Goal: Task Accomplishment & Management: Complete application form

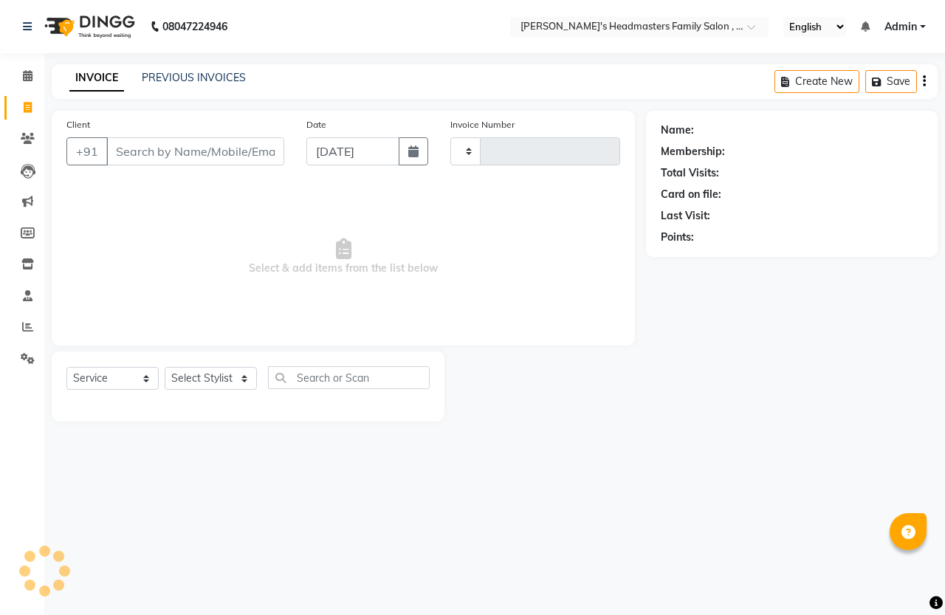
select select "service"
type input "1309"
select select "7213"
click at [209, 151] on input "Client" at bounding box center [195, 151] width 178 height 28
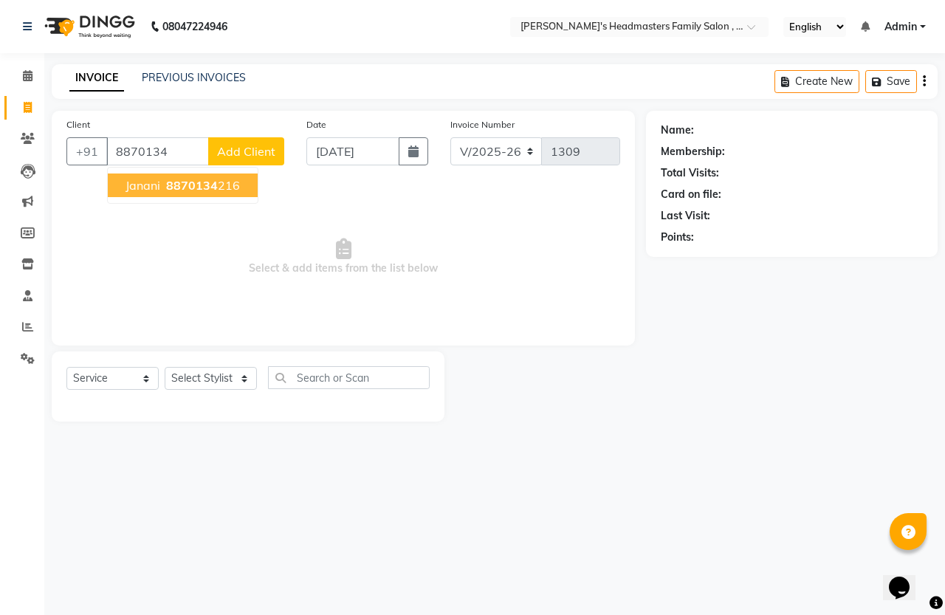
click at [227, 186] on ngb-highlight "8870134 216" at bounding box center [201, 185] width 77 height 15
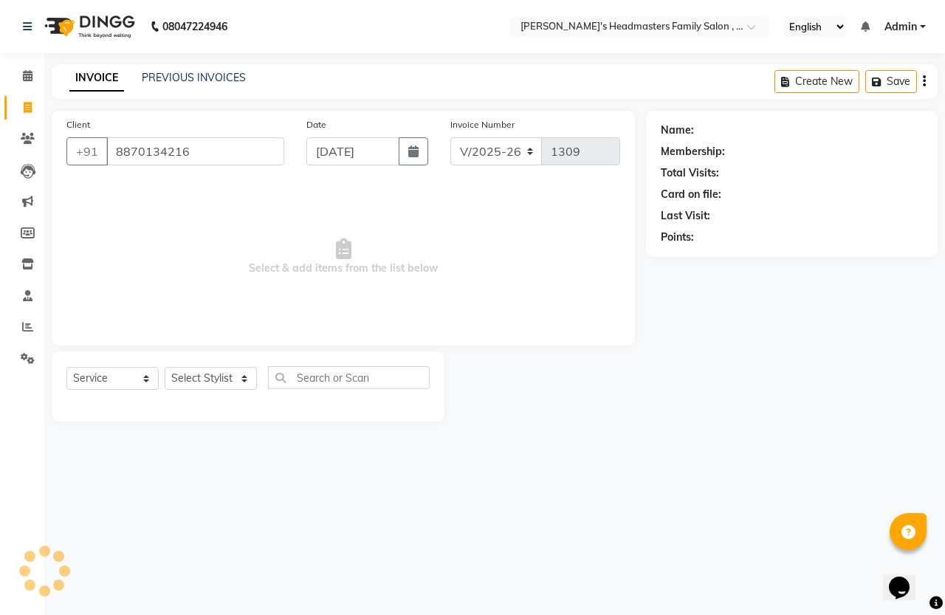
type input "8870134216"
select select "1: Object"
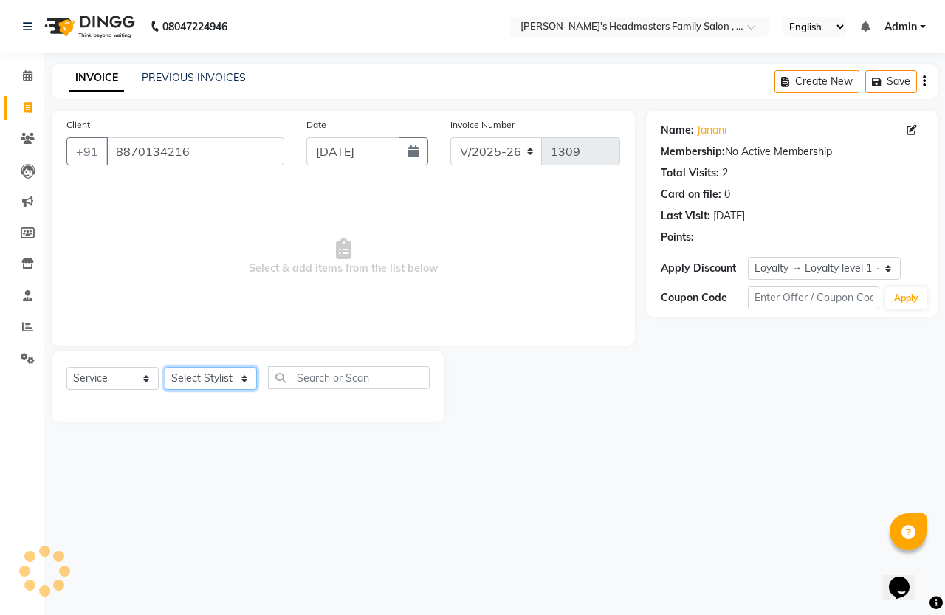
click at [219, 382] on select "Select Stylist [PERSON_NAME] [PERSON_NAME]" at bounding box center [211, 378] width 92 height 23
select select "61242"
click at [165, 367] on select "Select Stylist [PERSON_NAME] [PERSON_NAME]" at bounding box center [211, 378] width 92 height 23
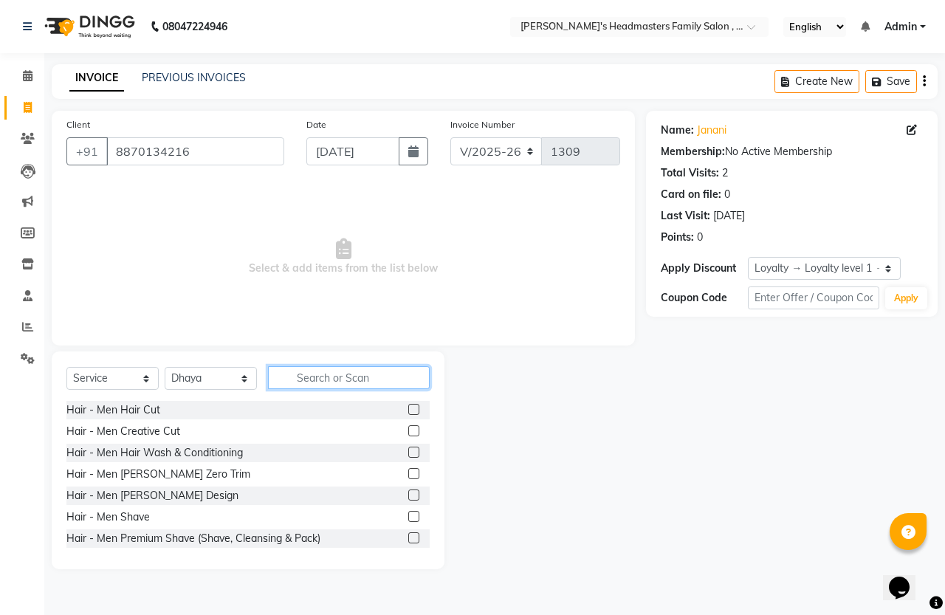
click at [332, 377] on input "text" at bounding box center [349, 377] width 162 height 23
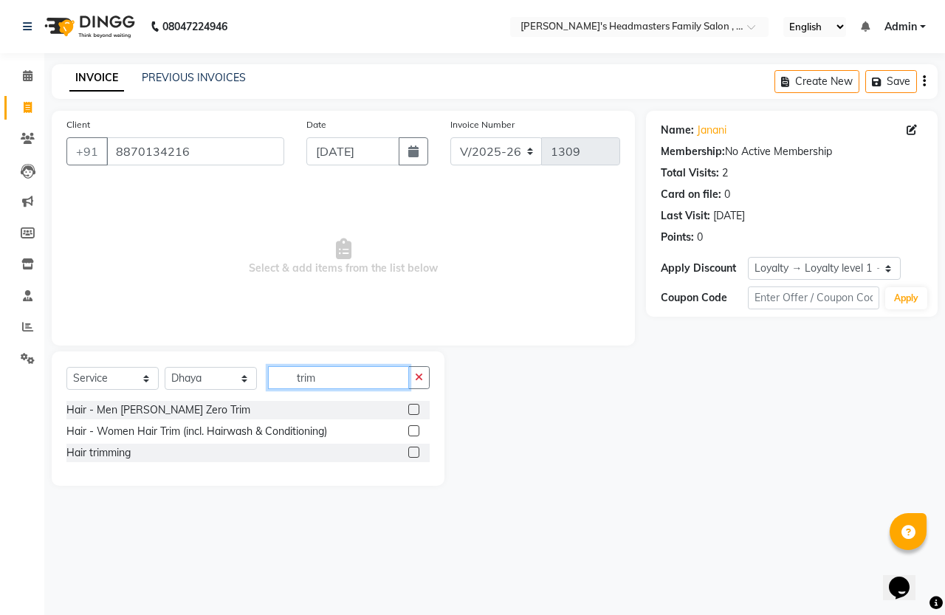
type input "trim"
click at [411, 433] on label at bounding box center [413, 430] width 11 height 11
click at [411, 433] on input "checkbox" at bounding box center [413, 432] width 10 height 10
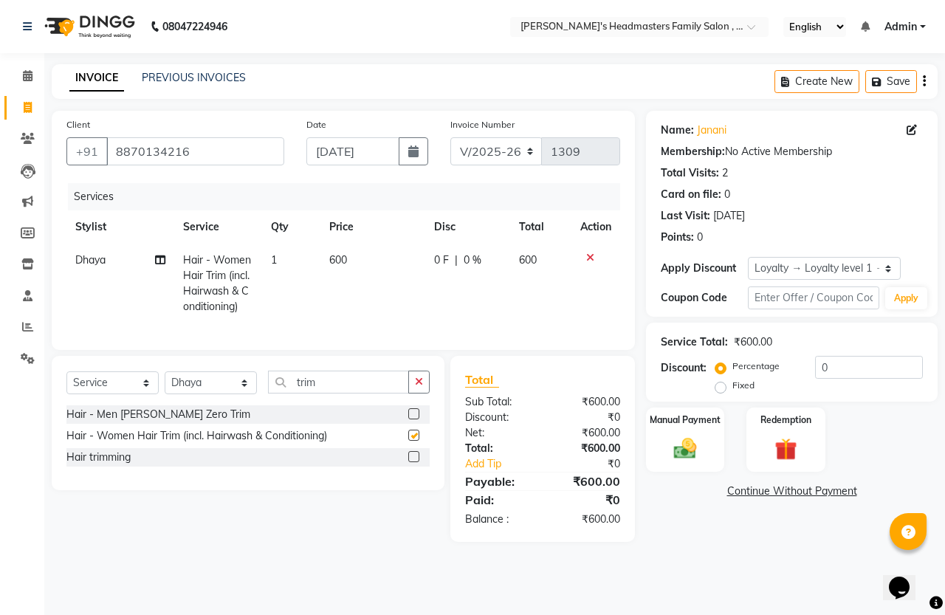
checkbox input "false"
click at [413, 394] on button "button" at bounding box center [418, 382] width 21 height 23
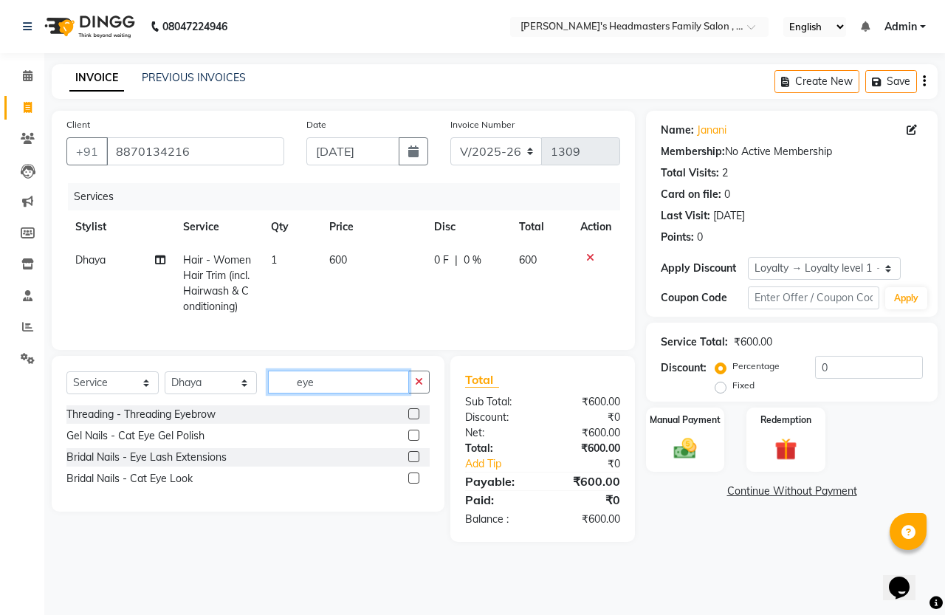
type input "eye"
click at [414, 419] on label at bounding box center [413, 413] width 11 height 11
click at [414, 419] on input "checkbox" at bounding box center [413, 415] width 10 height 10
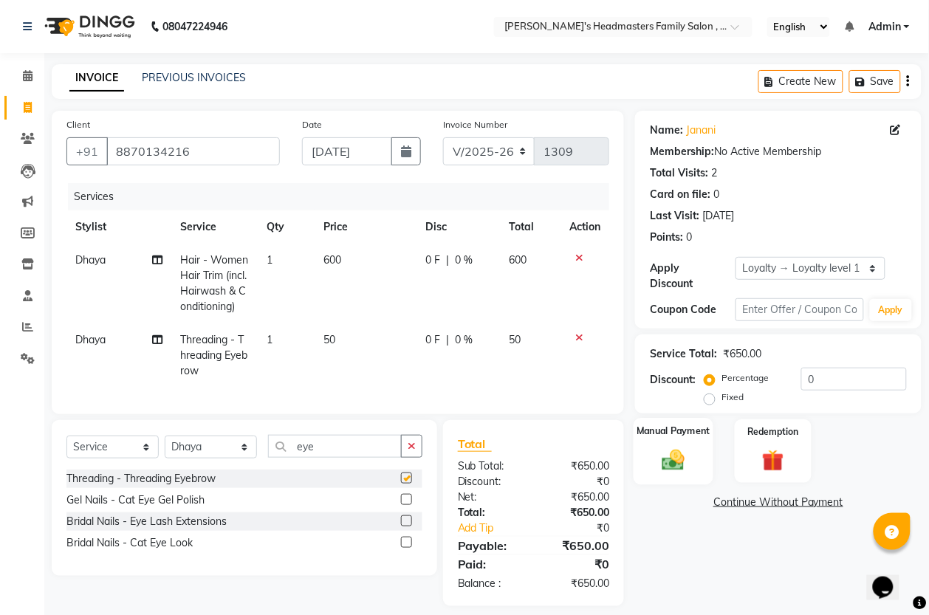
checkbox input "false"
click at [680, 478] on div "Manual Payment" at bounding box center [674, 451] width 80 height 66
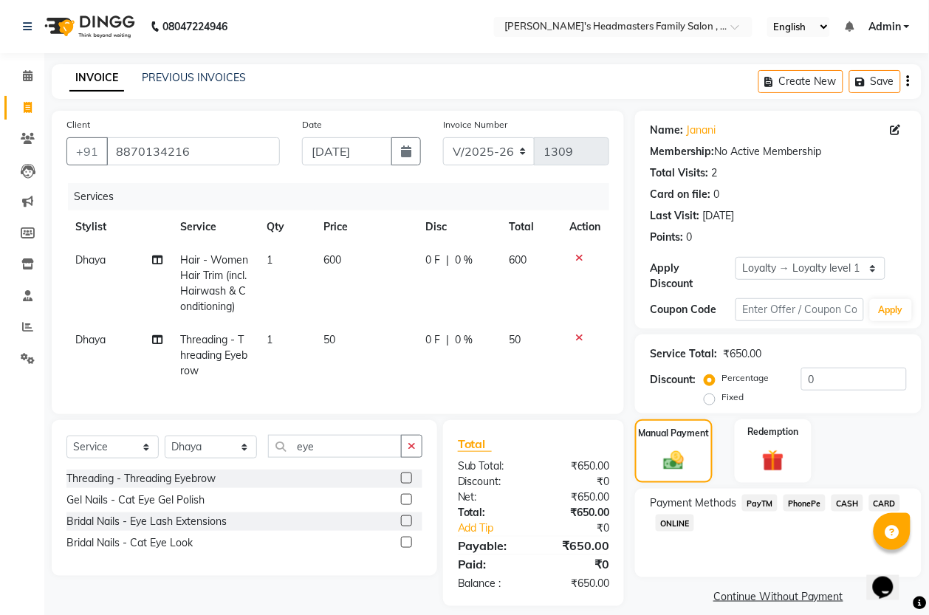
click at [772, 507] on span "PayTM" at bounding box center [759, 503] width 35 height 17
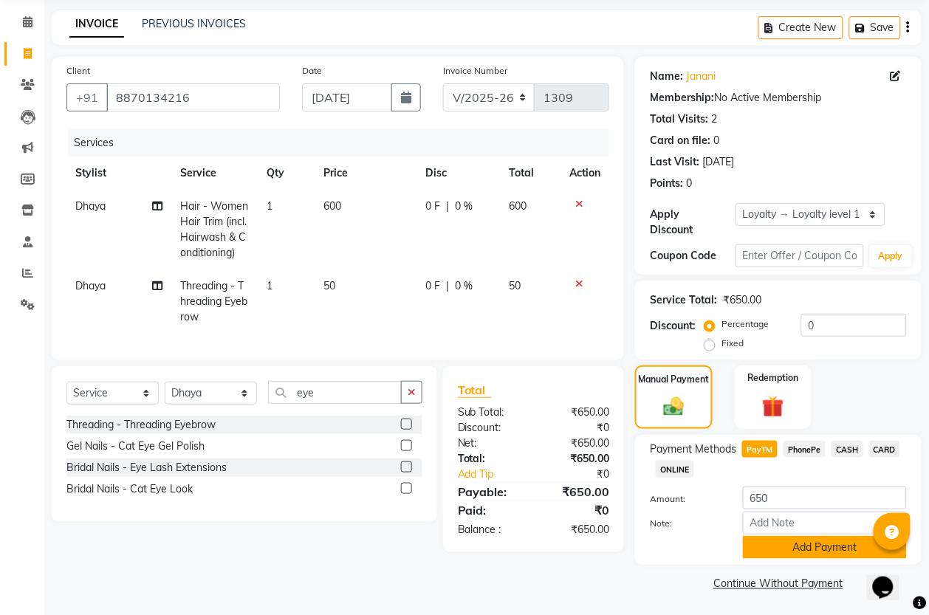
scroll to position [55, 0]
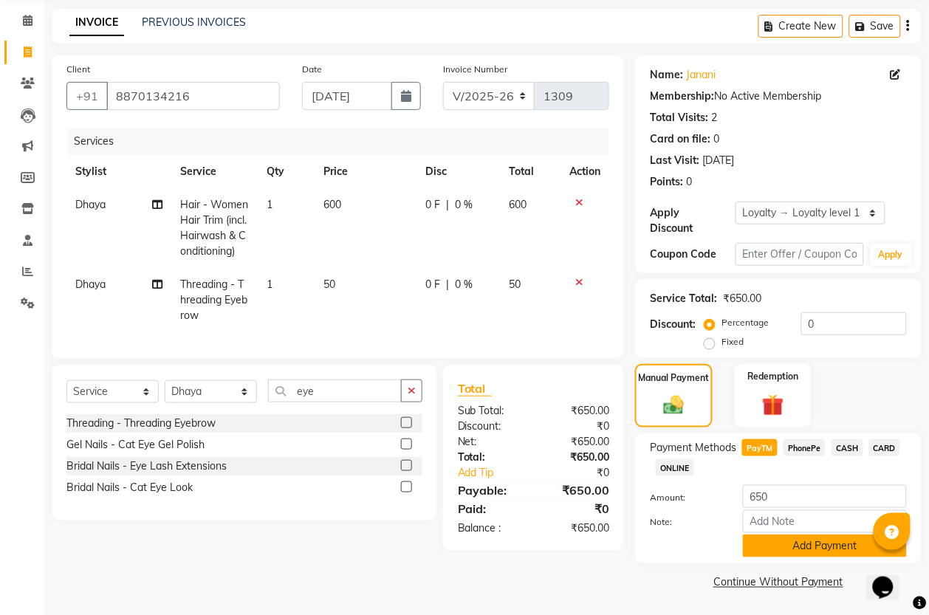
click at [806, 543] on button "Add Payment" at bounding box center [825, 546] width 164 height 23
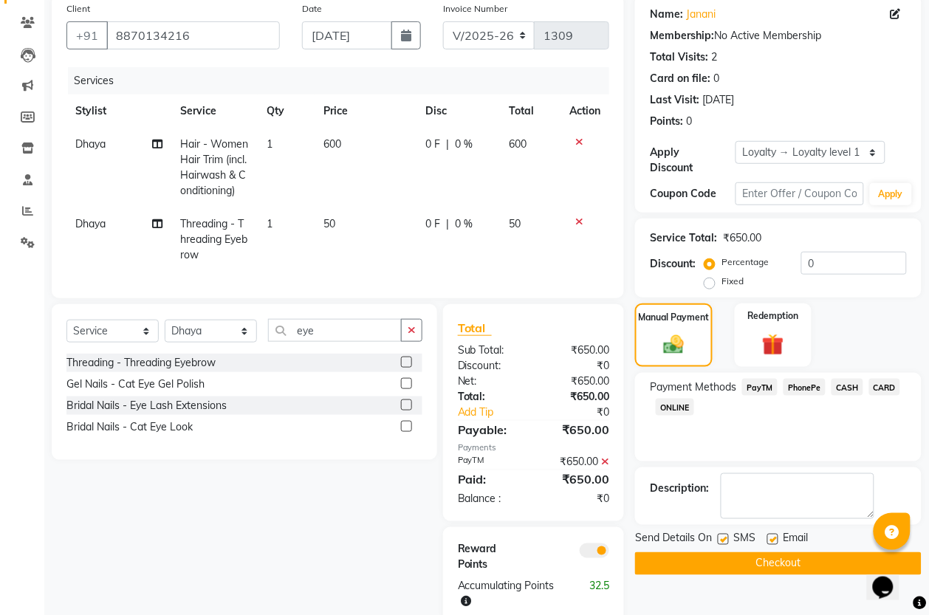
scroll to position [193, 0]
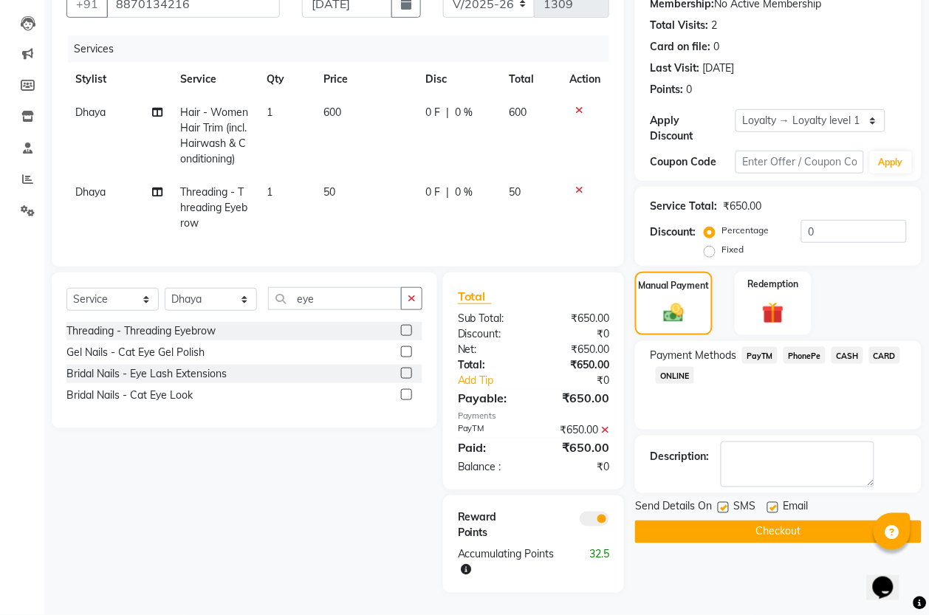
click at [795, 526] on div "Name: Janani Membership: No Active Membership Total Visits: 2 Card on file: 0 L…" at bounding box center [784, 278] width 298 height 630
click at [785, 521] on button "Checkout" at bounding box center [778, 532] width 286 height 23
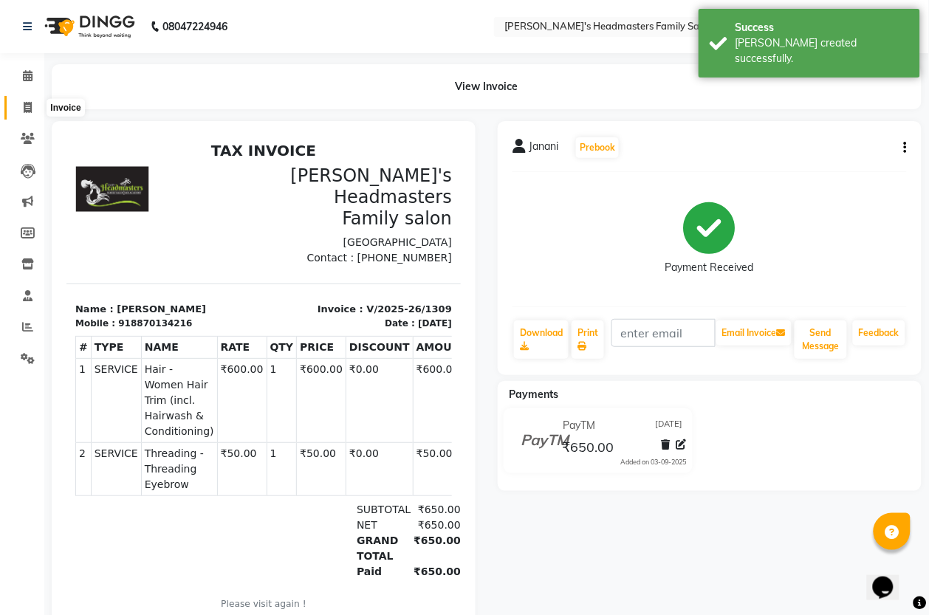
click at [26, 109] on icon at bounding box center [28, 107] width 8 height 11
select select "service"
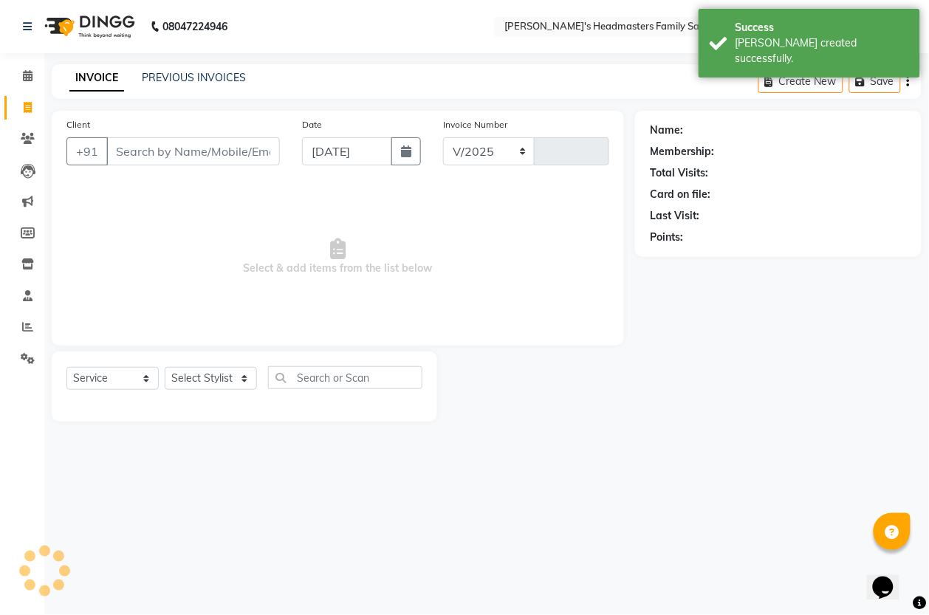
select select "7213"
type input "1310"
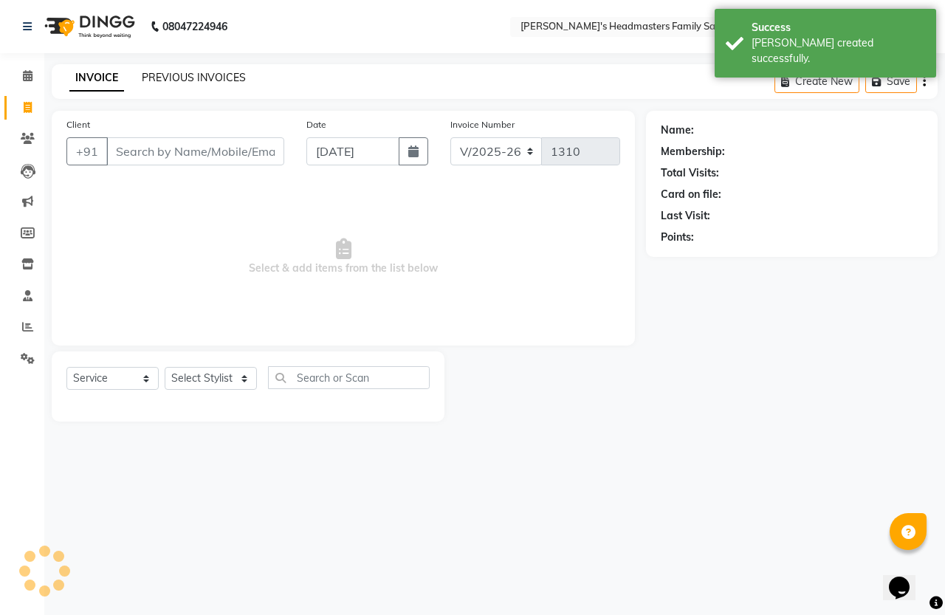
click at [190, 75] on link "PREVIOUS INVOICES" at bounding box center [194, 77] width 104 height 13
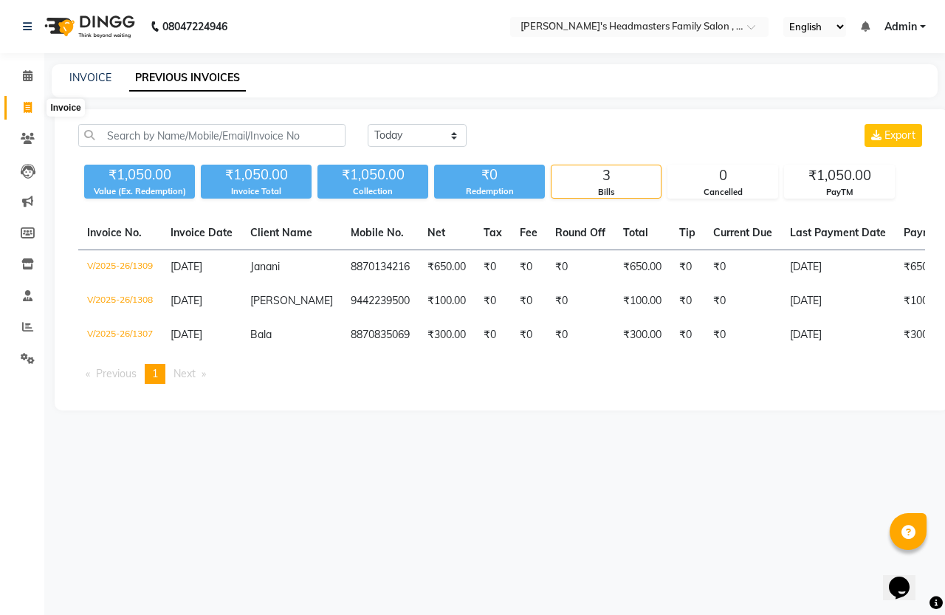
click at [24, 105] on icon at bounding box center [28, 107] width 8 height 11
select select "service"
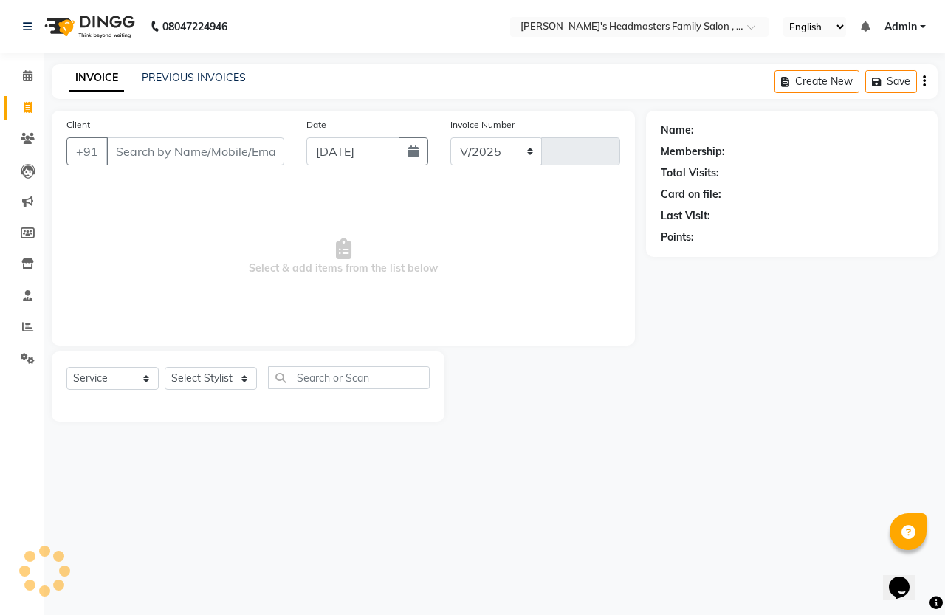
select select "7213"
type input "1310"
click at [156, 157] on input "Client" at bounding box center [195, 151] width 178 height 28
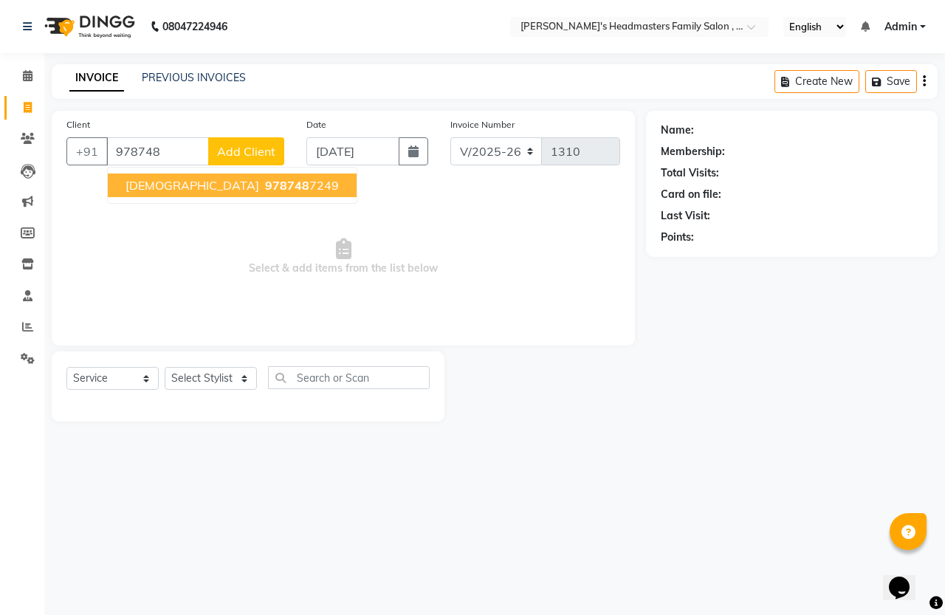
click at [265, 187] on span "978748" at bounding box center [287, 185] width 44 height 15
type input "9787487249"
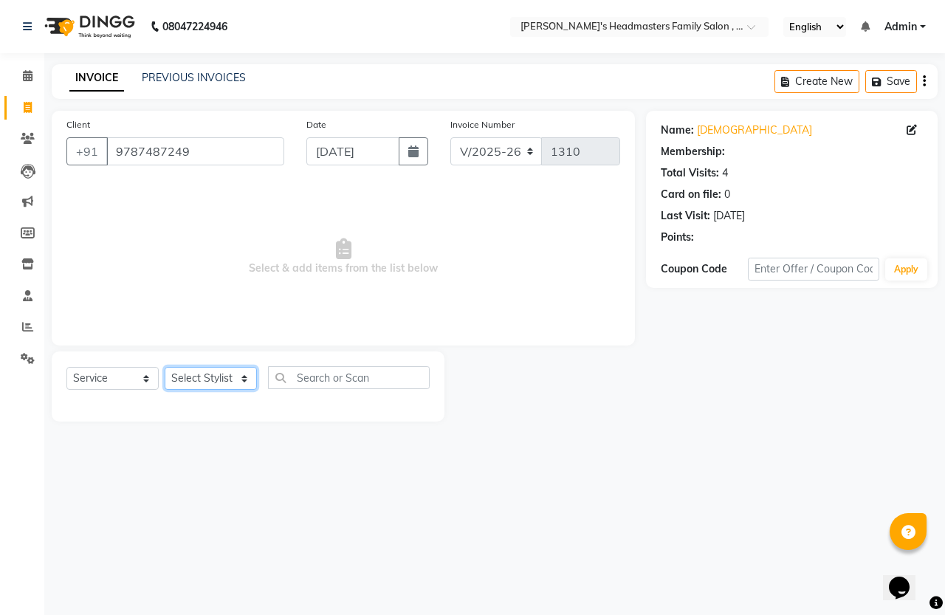
select select "1: Object"
click at [209, 370] on select "Select Stylist [PERSON_NAME] [PERSON_NAME]" at bounding box center [211, 378] width 92 height 23
select select "61242"
click at [165, 367] on select "Select Stylist [PERSON_NAME] [PERSON_NAME]" at bounding box center [211, 378] width 92 height 23
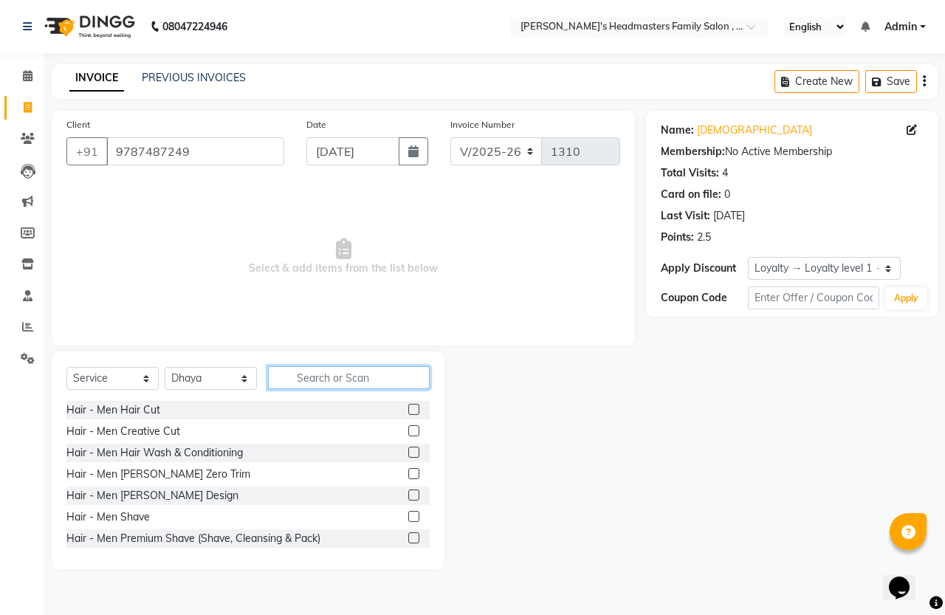
click at [336, 380] on input "text" at bounding box center [349, 377] width 162 height 23
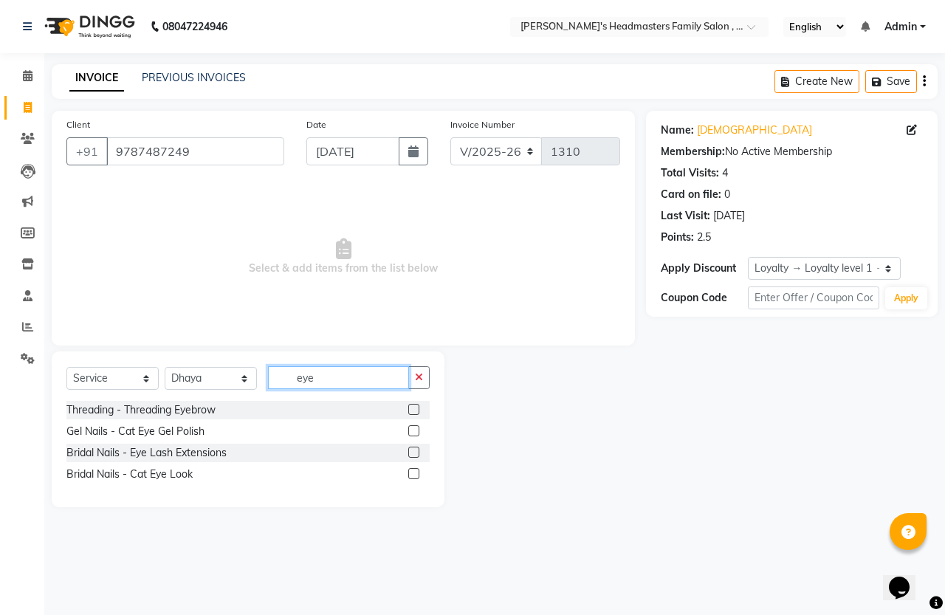
type input "eye"
click at [410, 411] on label at bounding box center [413, 409] width 11 height 11
click at [410, 411] on input "checkbox" at bounding box center [413, 410] width 10 height 10
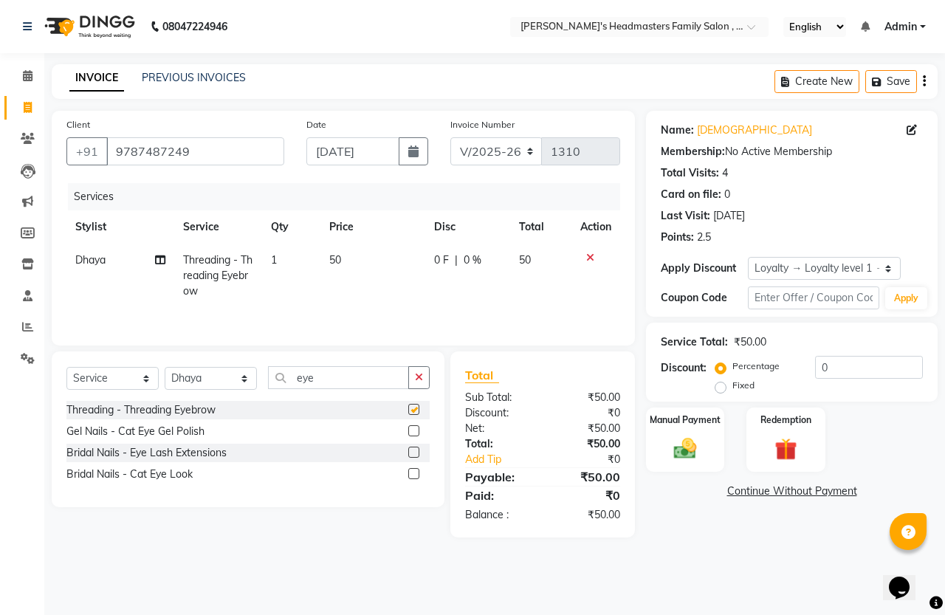
checkbox input "false"
click at [684, 462] on img at bounding box center [685, 448] width 38 height 27
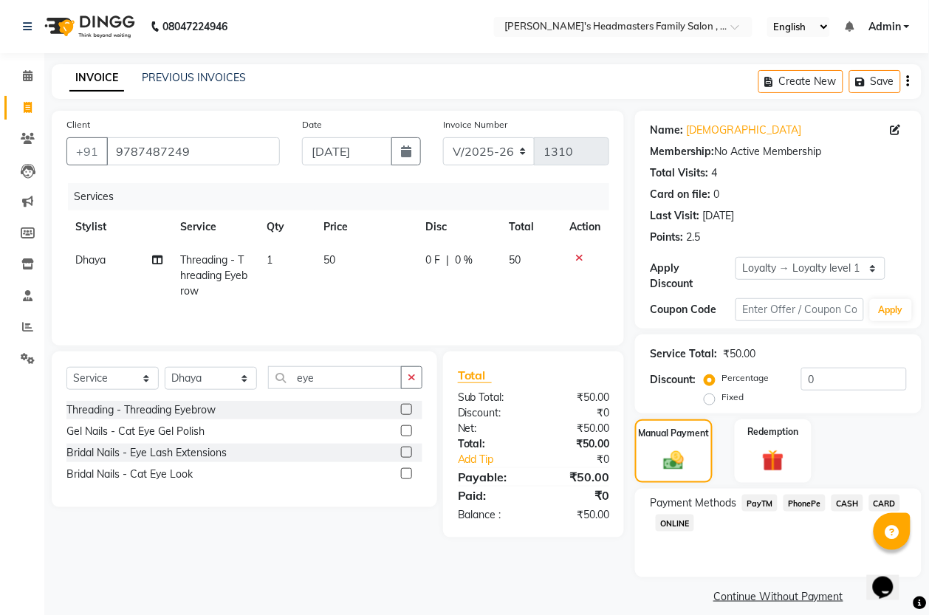
click at [769, 493] on div "Payment Methods PayTM PhonePe CASH CARD ONLINE" at bounding box center [778, 533] width 286 height 89
click at [758, 506] on span "PayTM" at bounding box center [759, 503] width 35 height 17
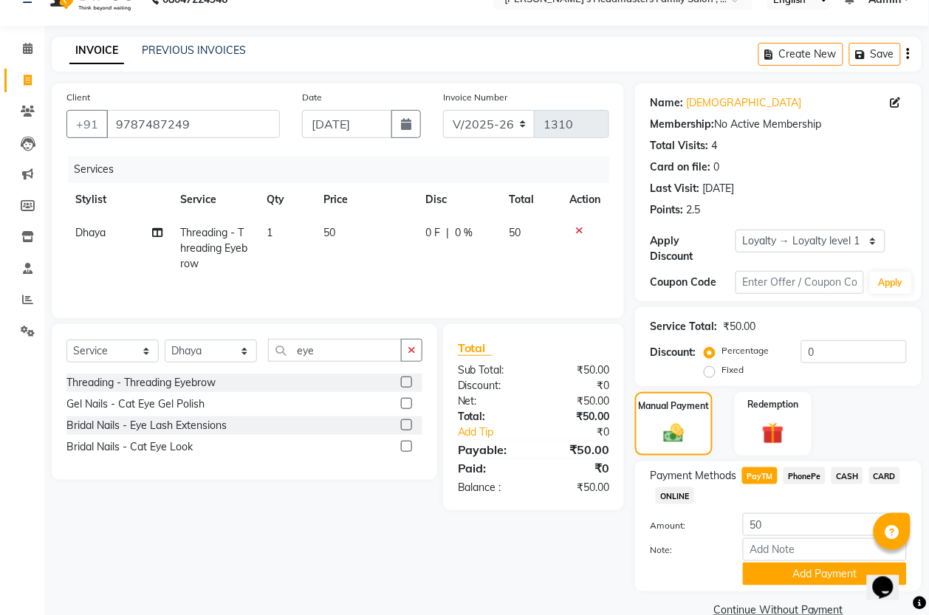
scroll to position [55, 0]
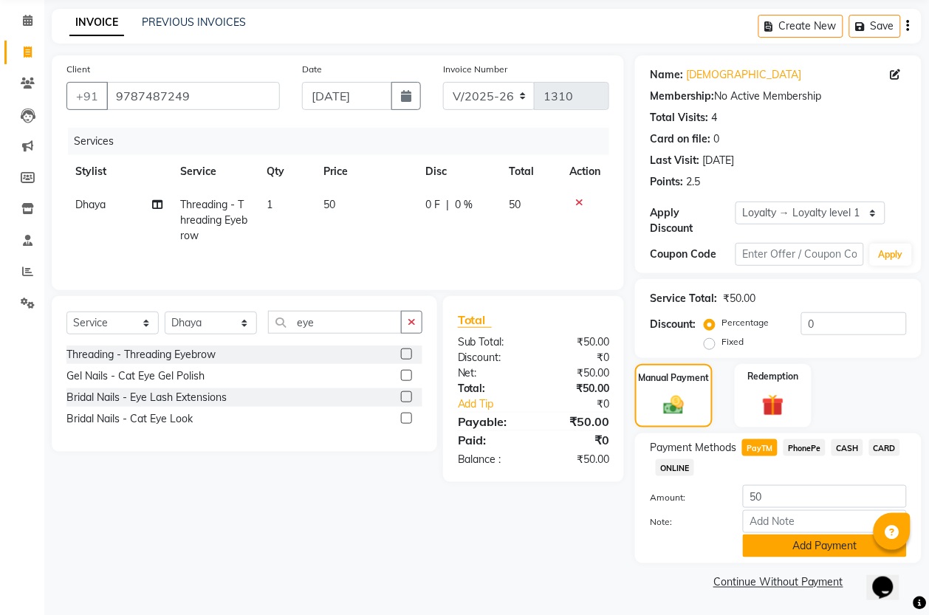
click at [761, 544] on button "Add Payment" at bounding box center [825, 546] width 164 height 23
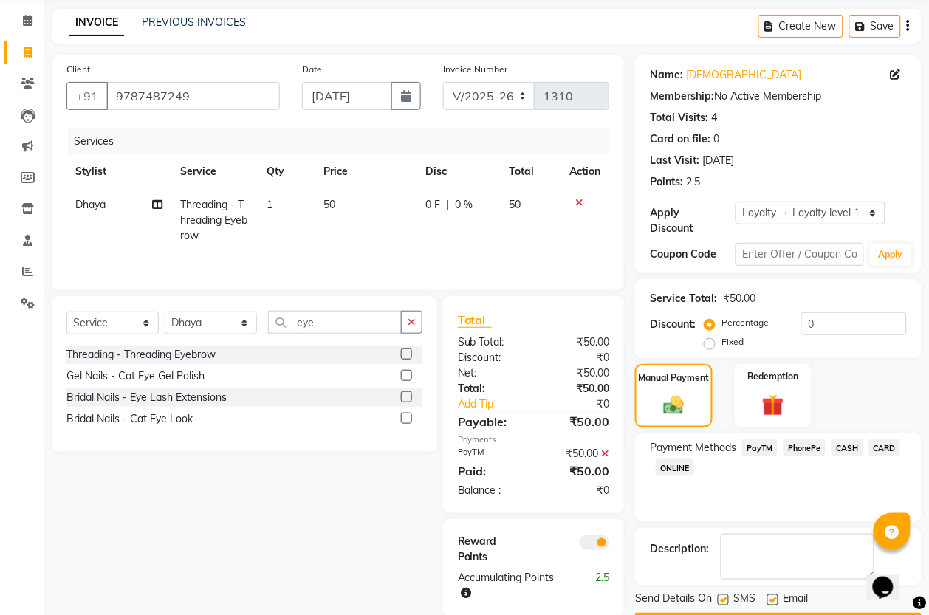
scroll to position [98, 0]
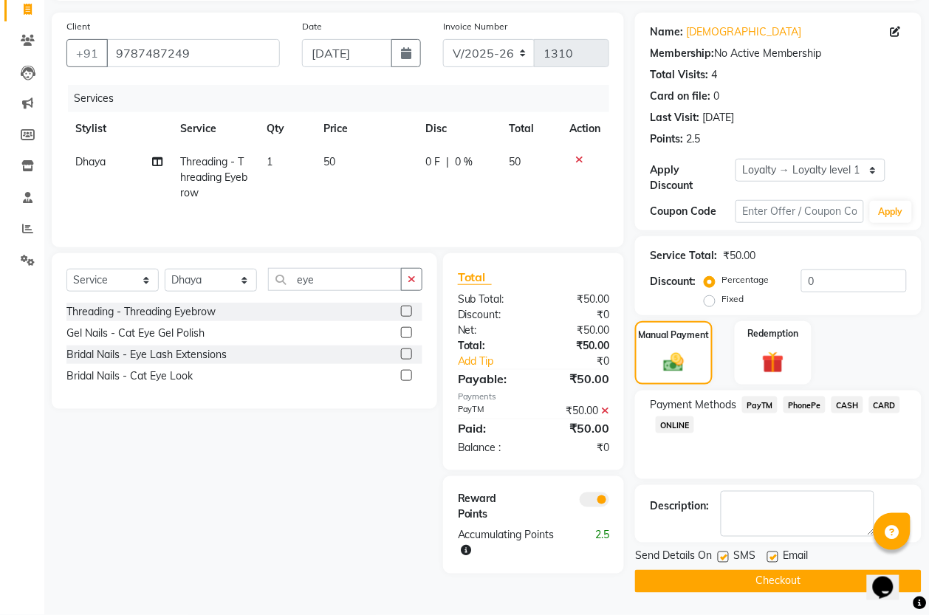
click at [732, 577] on button "Checkout" at bounding box center [778, 581] width 286 height 23
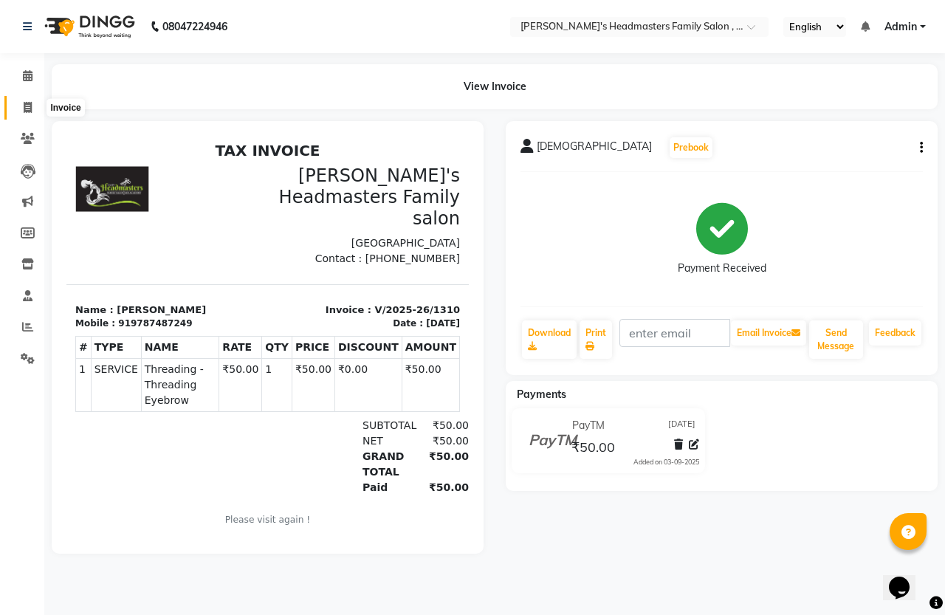
click at [33, 101] on span at bounding box center [28, 108] width 26 height 17
select select "service"
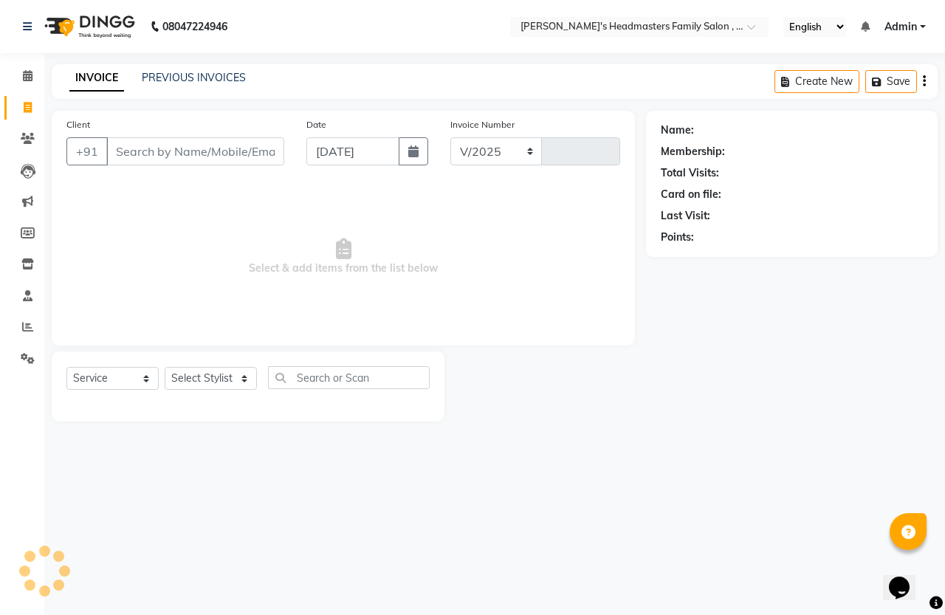
select select "7213"
type input "1311"
click at [27, 111] on icon at bounding box center [28, 107] width 8 height 11
select select "service"
select select "7213"
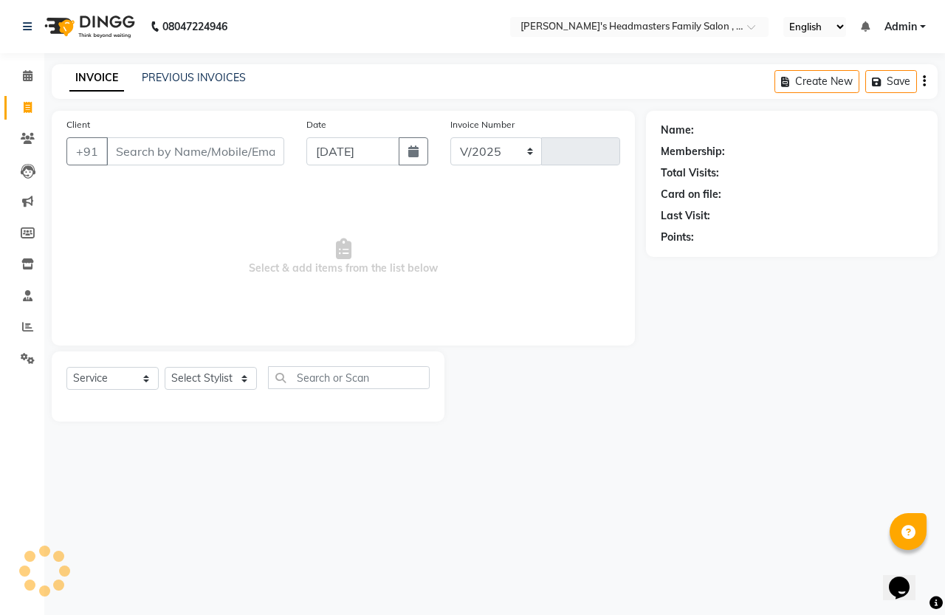
type input "1311"
click at [26, 111] on icon at bounding box center [28, 107] width 8 height 11
select select "service"
type input "1311"
select select "7213"
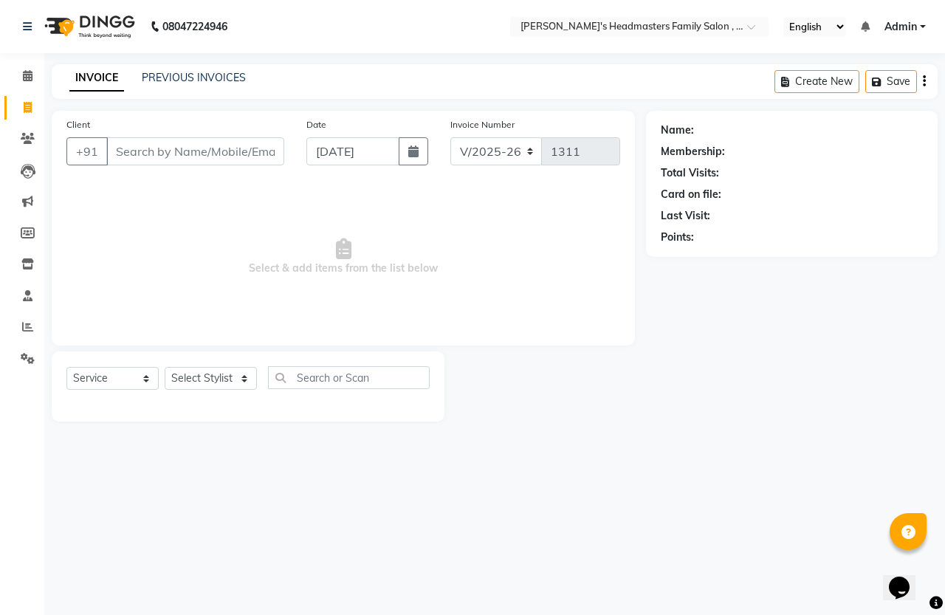
click at [226, 155] on input "Client" at bounding box center [195, 151] width 178 height 28
type input "9900762708"
click at [226, 154] on span "Add Client" at bounding box center [246, 151] width 58 height 15
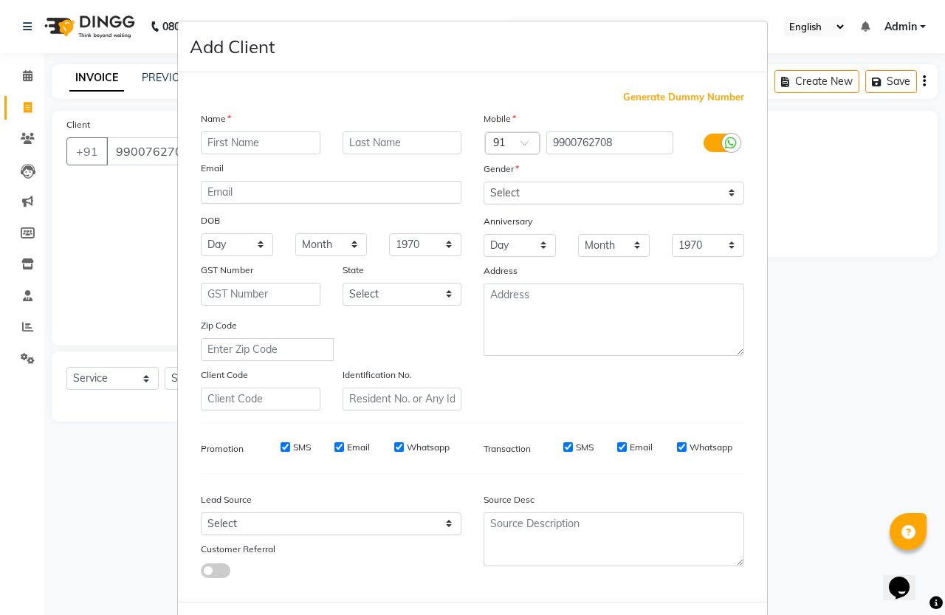
click at [226, 139] on input "text" at bounding box center [261, 142] width 120 height 23
type input "[PERSON_NAME]"
click at [519, 194] on select "Select [DEMOGRAPHIC_DATA] [DEMOGRAPHIC_DATA] Other Prefer Not To Say" at bounding box center [614, 193] width 261 height 23
click at [484, 182] on select "Select [DEMOGRAPHIC_DATA] [DEMOGRAPHIC_DATA] Other Prefer Not To Say" at bounding box center [614, 193] width 261 height 23
click at [523, 188] on select "Select [DEMOGRAPHIC_DATA] [DEMOGRAPHIC_DATA] Other Prefer Not To Say" at bounding box center [614, 193] width 261 height 23
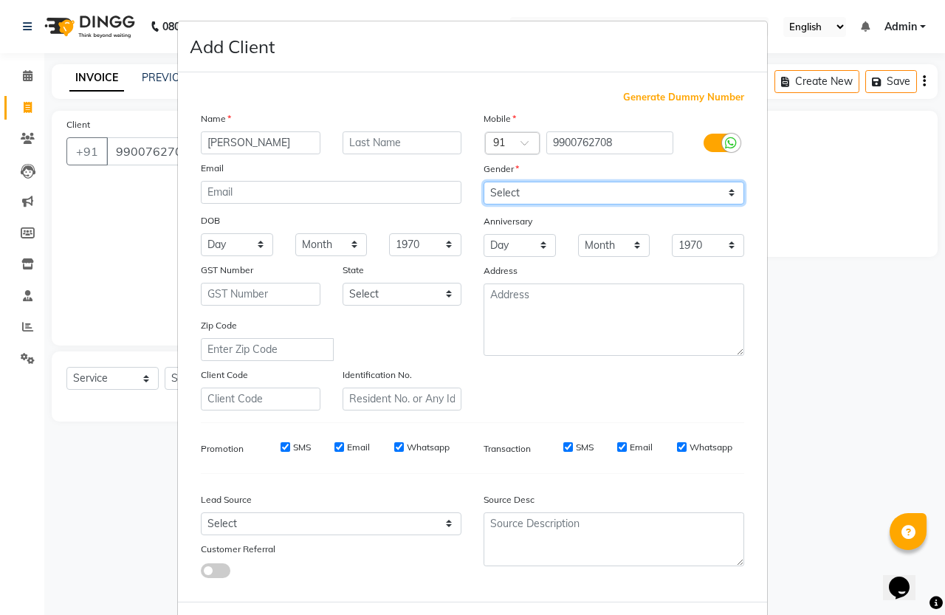
select select "[DEMOGRAPHIC_DATA]"
click at [484, 182] on select "Select [DEMOGRAPHIC_DATA] [DEMOGRAPHIC_DATA] Other Prefer Not To Say" at bounding box center [614, 193] width 261 height 23
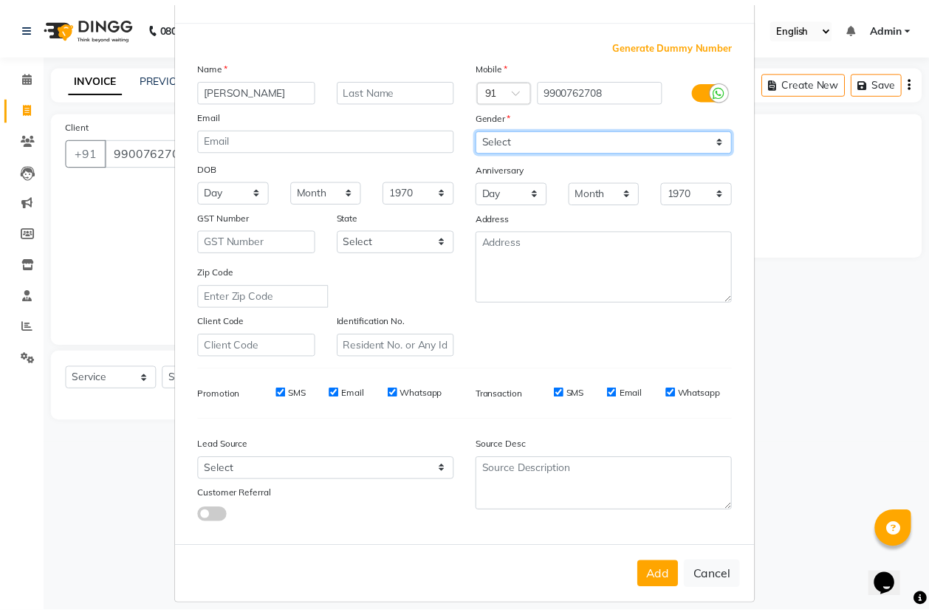
scroll to position [61, 0]
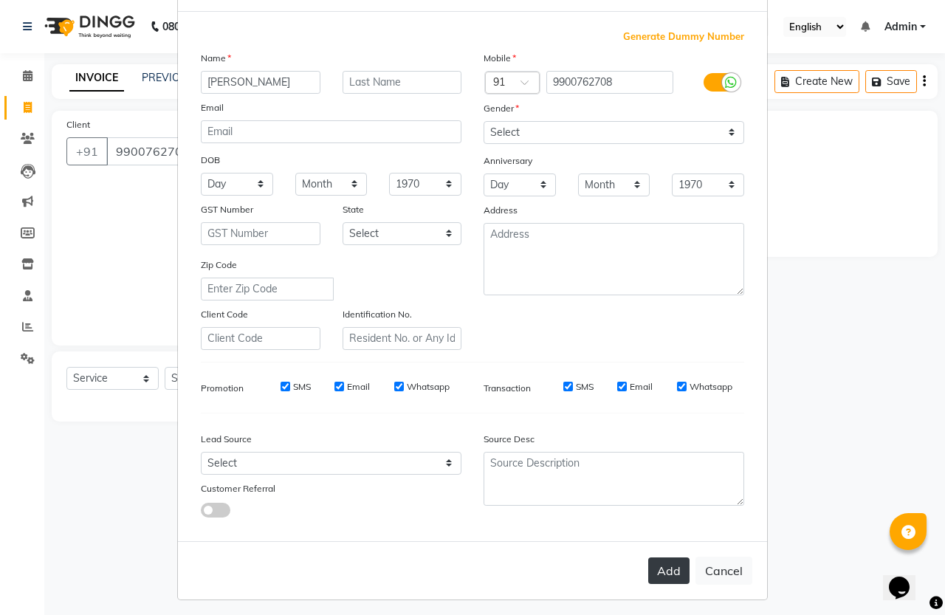
click at [657, 558] on button "Add" at bounding box center [668, 570] width 41 height 27
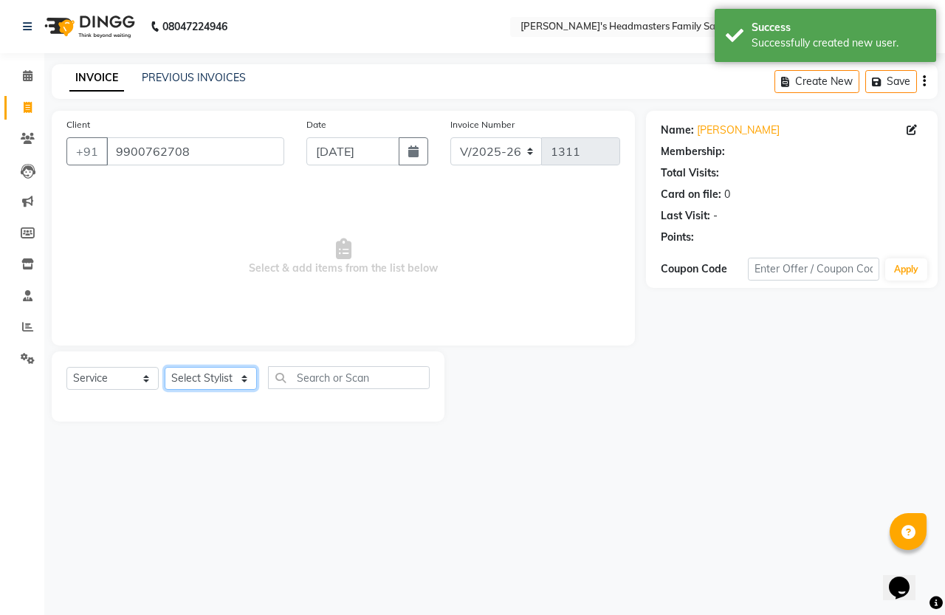
click at [196, 382] on select "Select Stylist [PERSON_NAME] [PERSON_NAME]" at bounding box center [211, 378] width 92 height 23
select select "1: Object"
select select "61185"
click at [165, 367] on select "Select Stylist [PERSON_NAME] [PERSON_NAME]" at bounding box center [211, 378] width 92 height 23
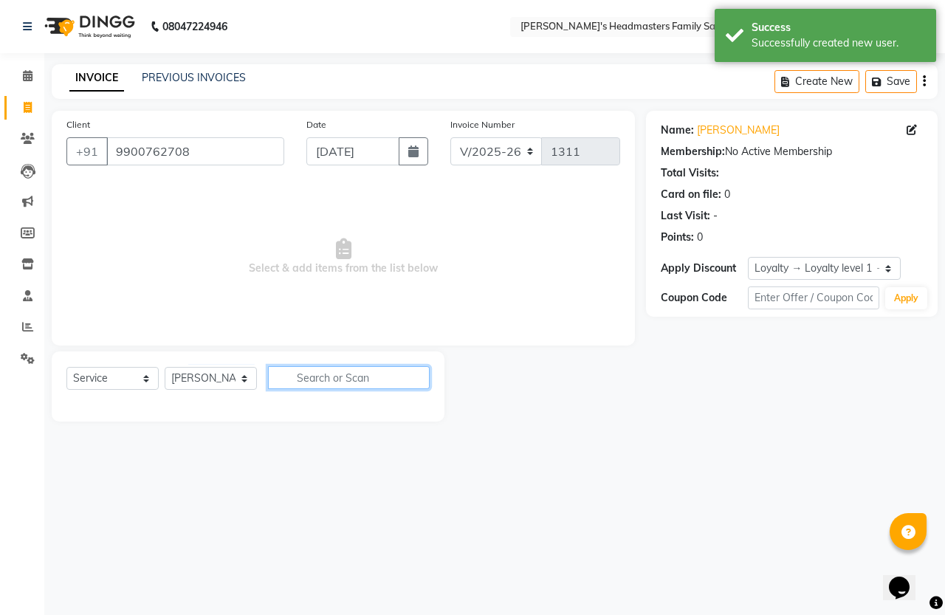
click at [326, 371] on input "text" at bounding box center [349, 377] width 162 height 23
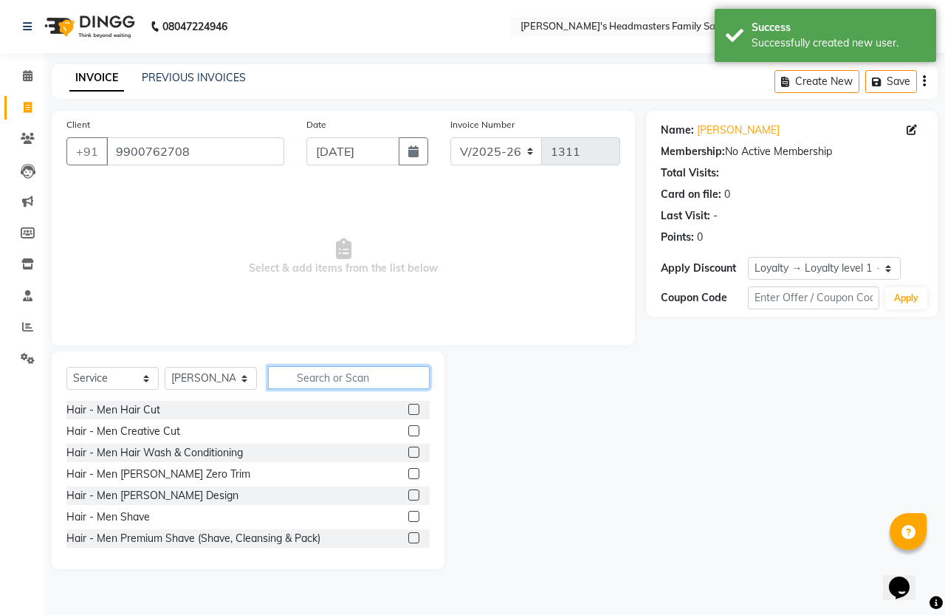
click at [326, 371] on input "text" at bounding box center [349, 377] width 162 height 23
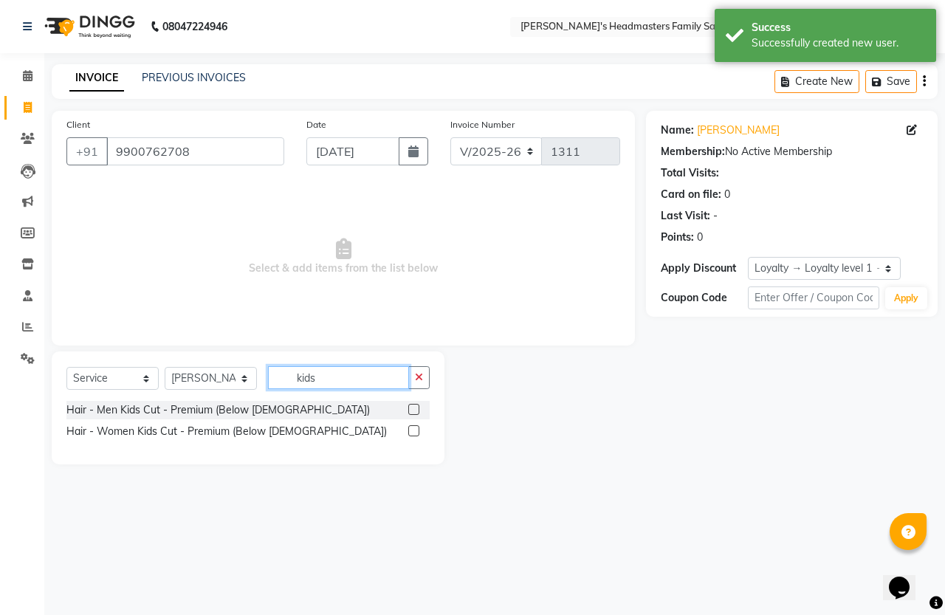
type input "kids"
click at [411, 430] on label at bounding box center [413, 430] width 11 height 11
click at [411, 430] on input "checkbox" at bounding box center [413, 432] width 10 height 10
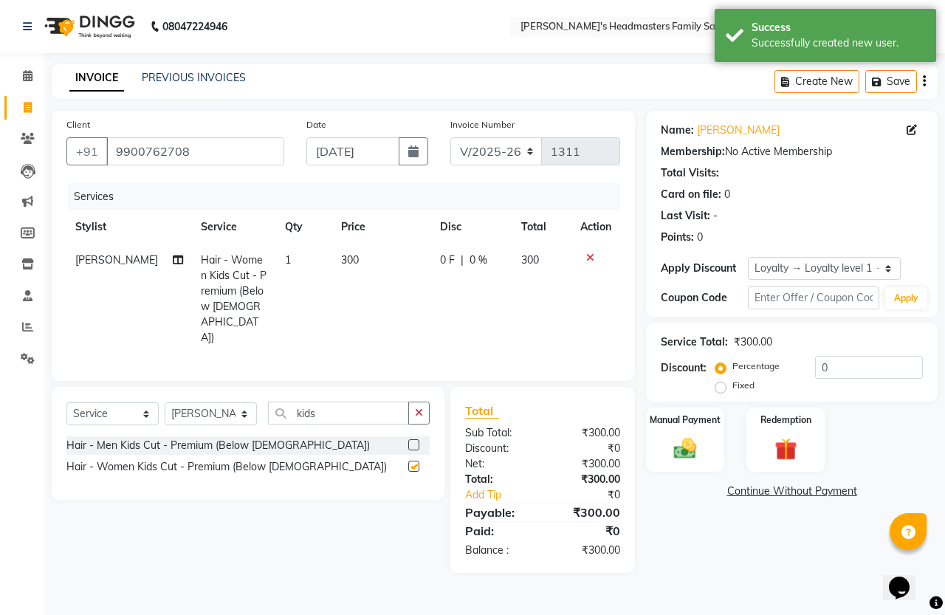
checkbox input "false"
click at [418, 415] on icon "button" at bounding box center [419, 413] width 8 height 10
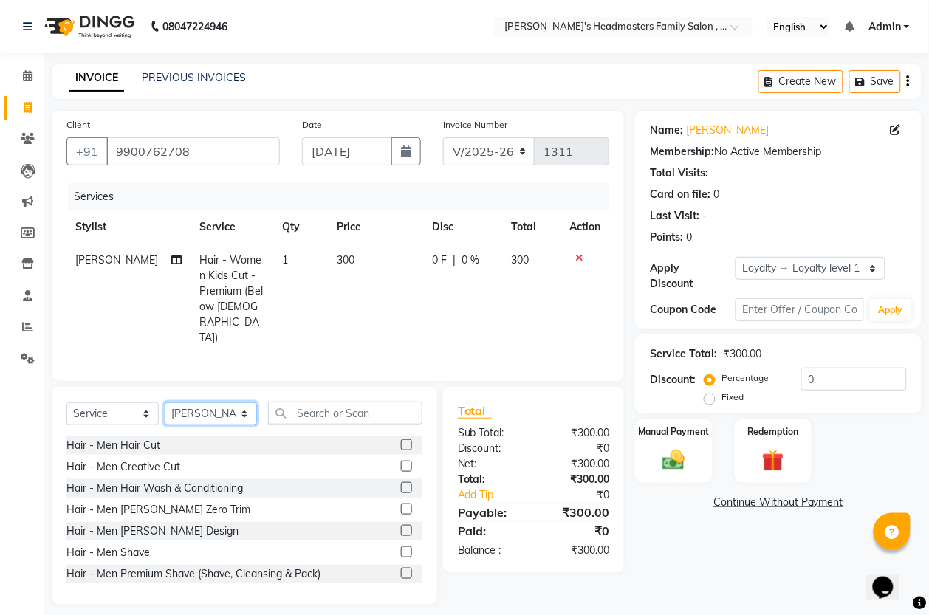
click at [200, 411] on select "Select Stylist [PERSON_NAME] [PERSON_NAME]" at bounding box center [211, 413] width 92 height 23
select select "61242"
click at [165, 402] on select "Select Stylist [PERSON_NAME] [PERSON_NAME]" at bounding box center [211, 413] width 92 height 23
click at [367, 417] on input "text" at bounding box center [345, 413] width 154 height 23
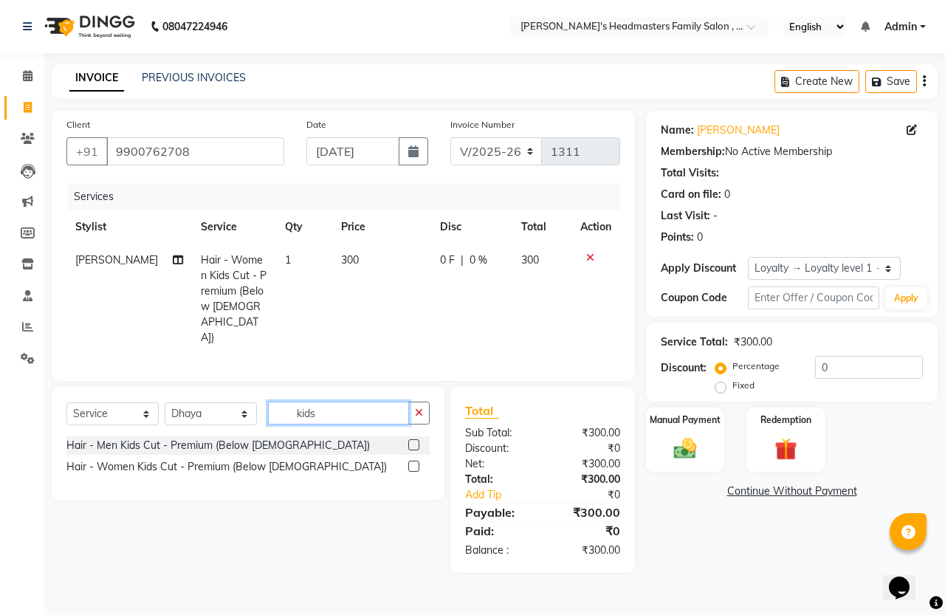
type input "kids"
click at [413, 445] on label at bounding box center [413, 444] width 11 height 11
click at [413, 445] on input "checkbox" at bounding box center [413, 446] width 10 height 10
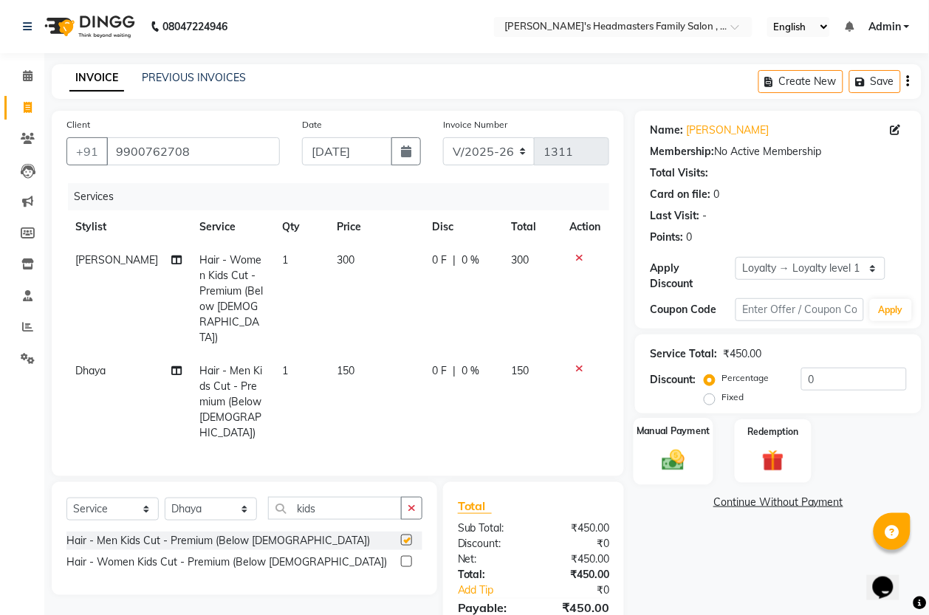
checkbox input "false"
click at [412, 503] on icon "button" at bounding box center [412, 508] width 8 height 10
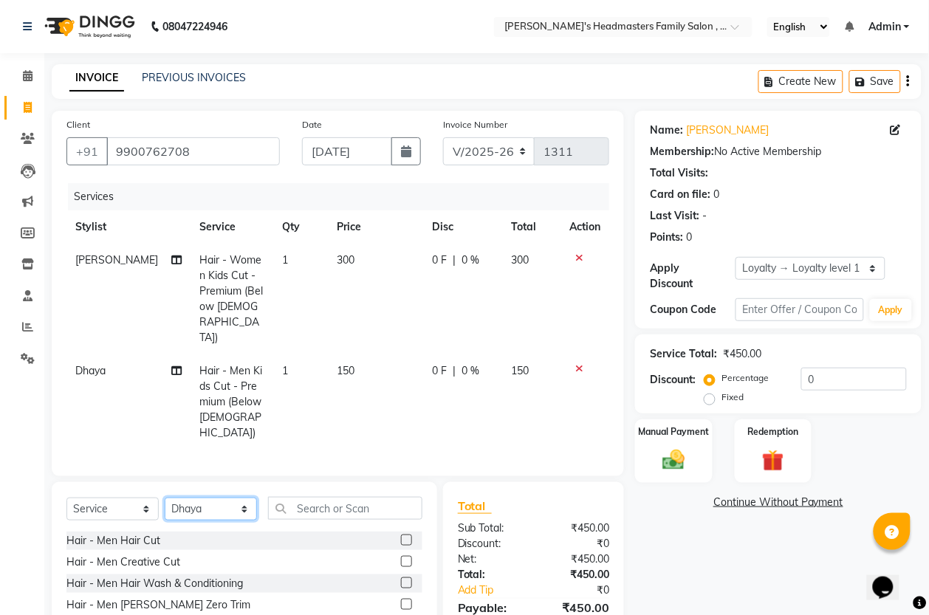
click at [216, 499] on select "Select Stylist [PERSON_NAME] [PERSON_NAME]" at bounding box center [211, 509] width 92 height 23
select select "61185"
click at [165, 498] on select "Select Stylist [PERSON_NAME] [PERSON_NAME]" at bounding box center [211, 509] width 92 height 23
click at [338, 497] on input "text" at bounding box center [345, 508] width 154 height 23
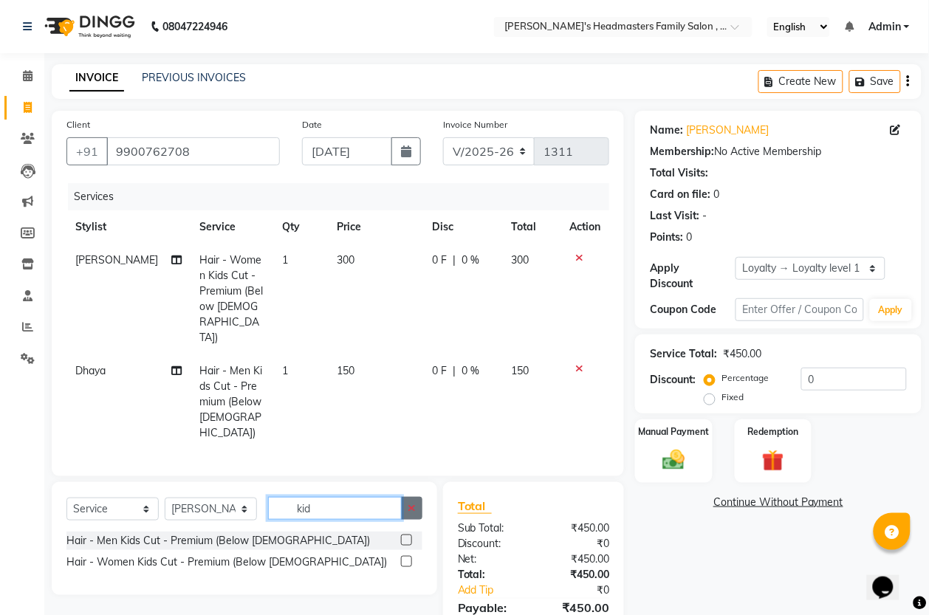
type input "kid"
click at [419, 498] on button "button" at bounding box center [411, 508] width 21 height 23
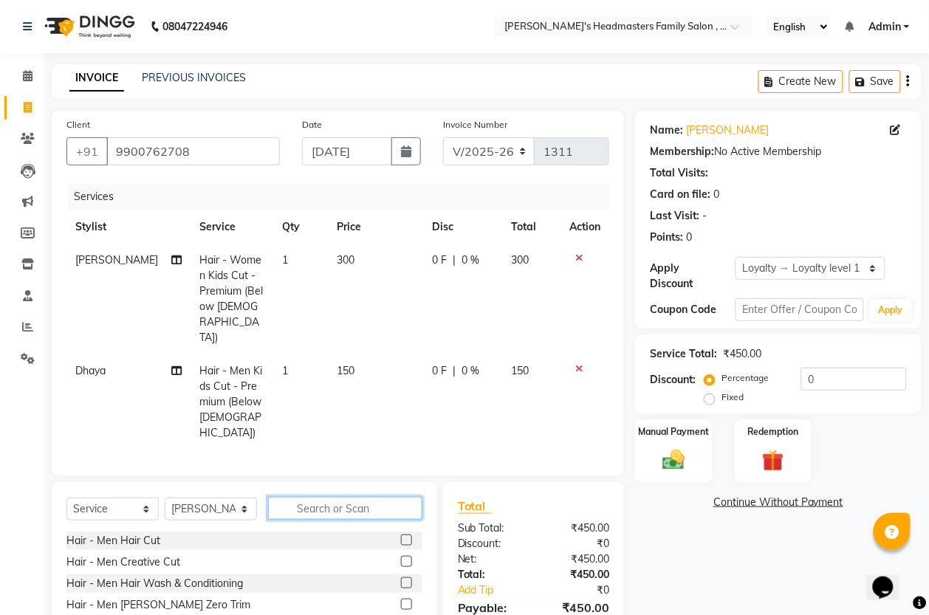
click at [353, 497] on input "text" at bounding box center [345, 508] width 154 height 23
type input "eye"
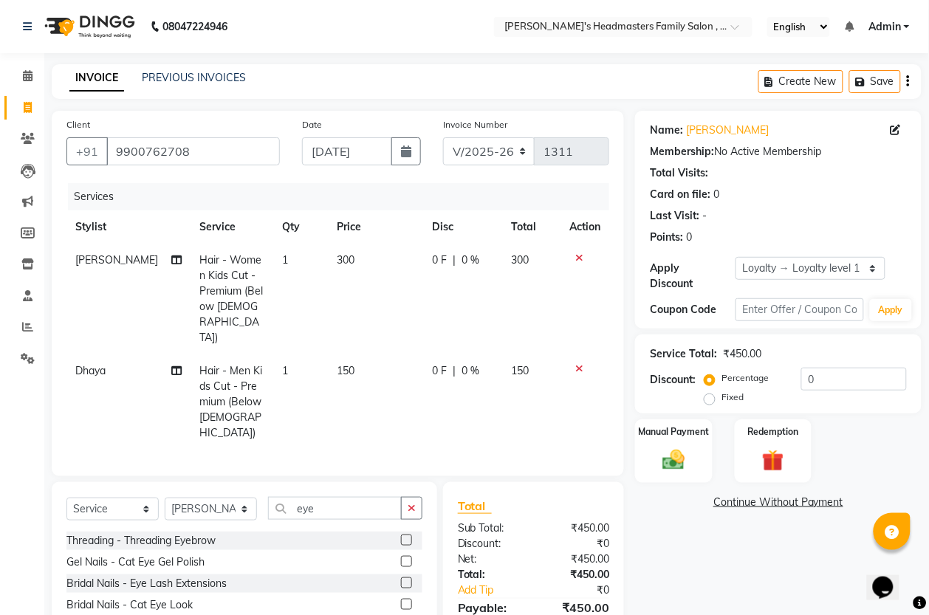
click at [403, 535] on label at bounding box center [406, 540] width 11 height 11
click at [403, 536] on input "checkbox" at bounding box center [406, 541] width 10 height 10
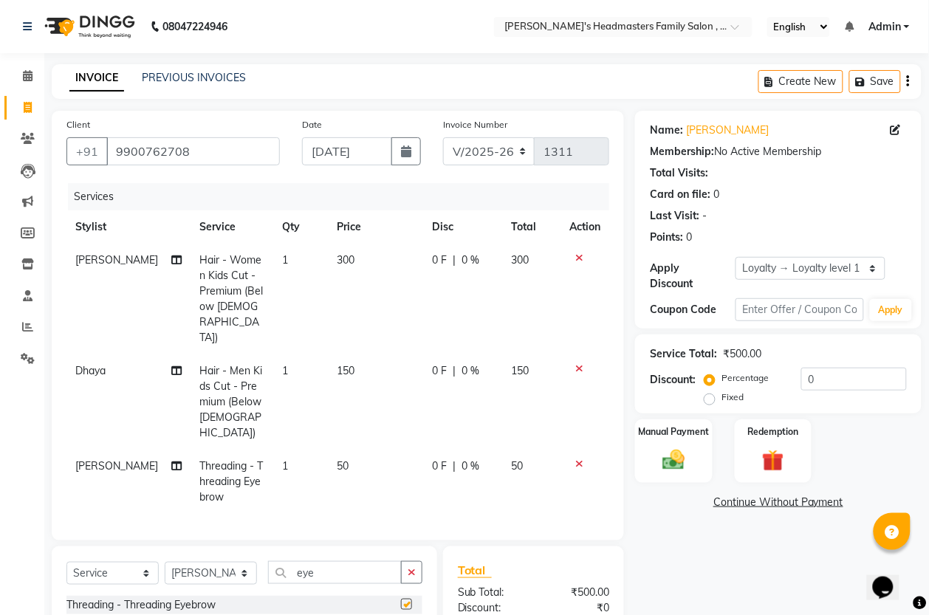
checkbox input "false"
click at [667, 463] on img at bounding box center [673, 460] width 37 height 27
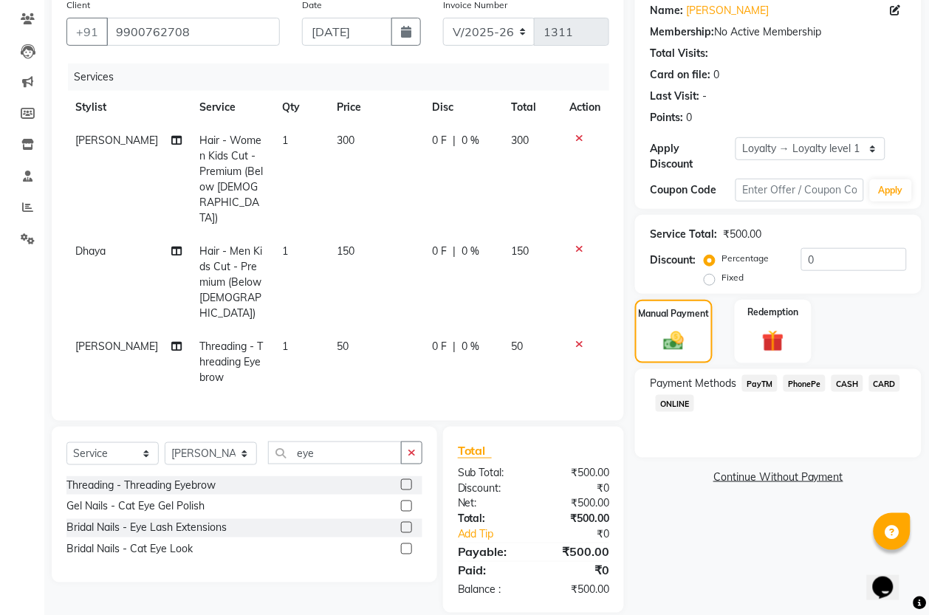
scroll to position [123, 0]
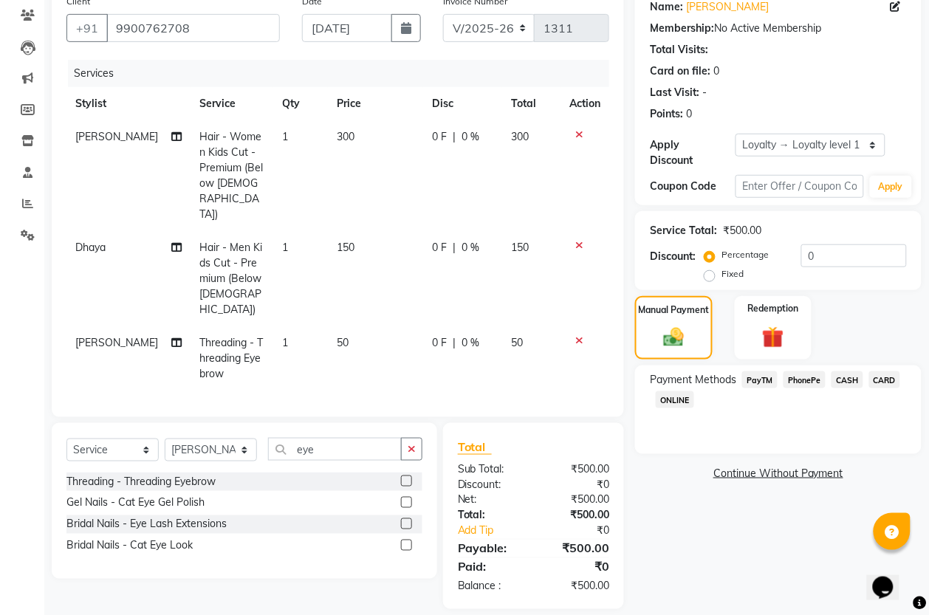
click at [816, 384] on span "PhonePe" at bounding box center [804, 379] width 42 height 17
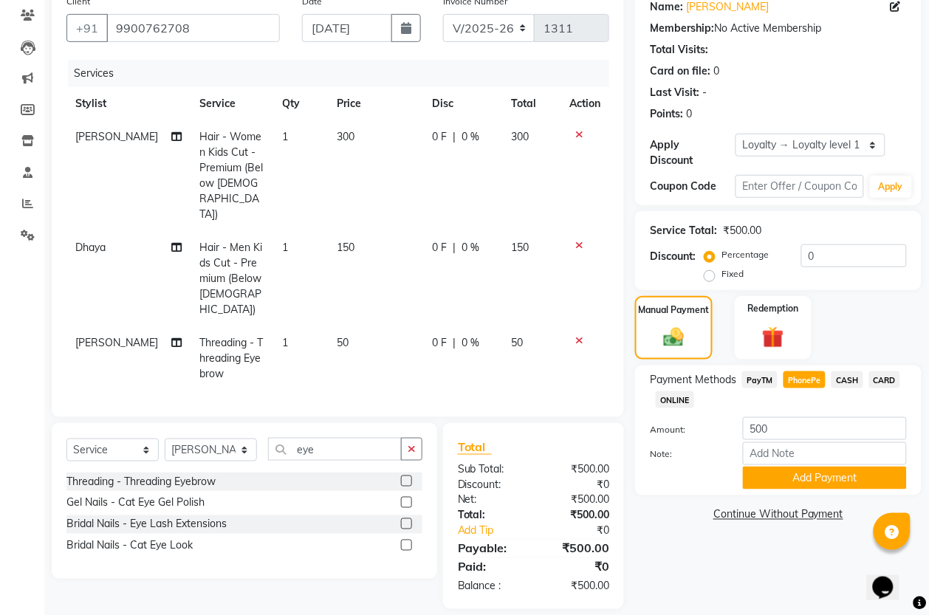
click at [766, 377] on span "PayTM" at bounding box center [759, 379] width 35 height 17
click at [814, 473] on button "Add Payment" at bounding box center [825, 478] width 164 height 23
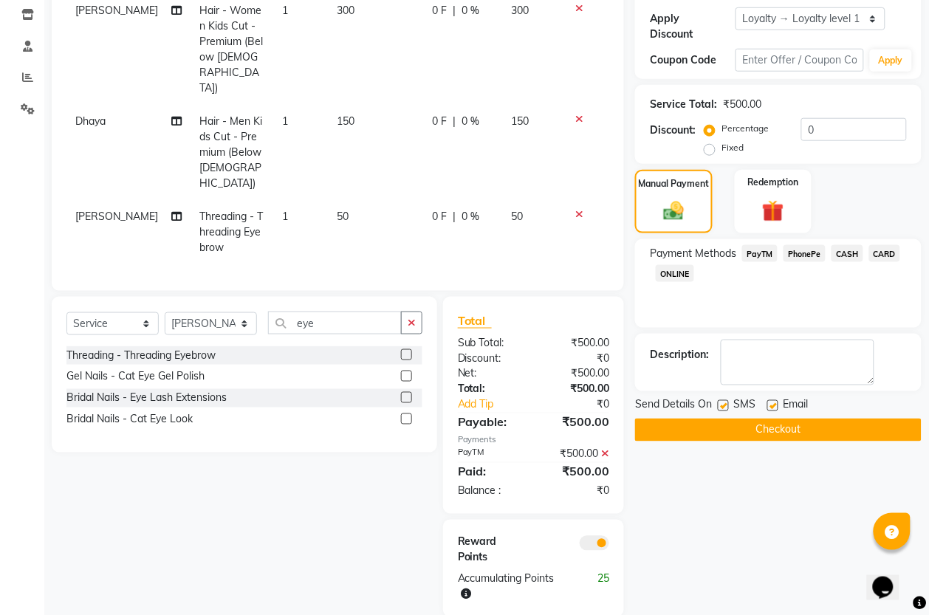
scroll to position [257, 0]
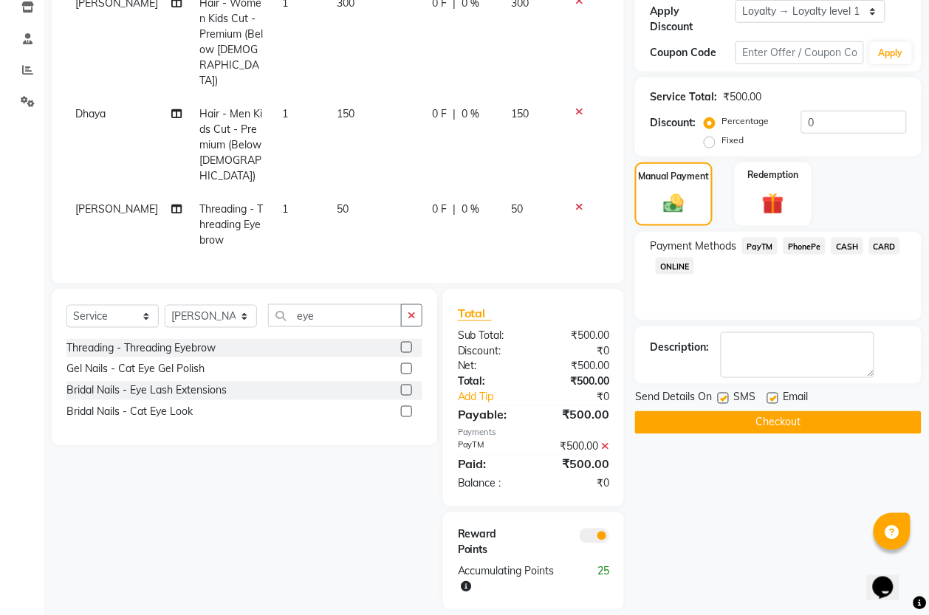
click at [791, 427] on button "Checkout" at bounding box center [778, 422] width 286 height 23
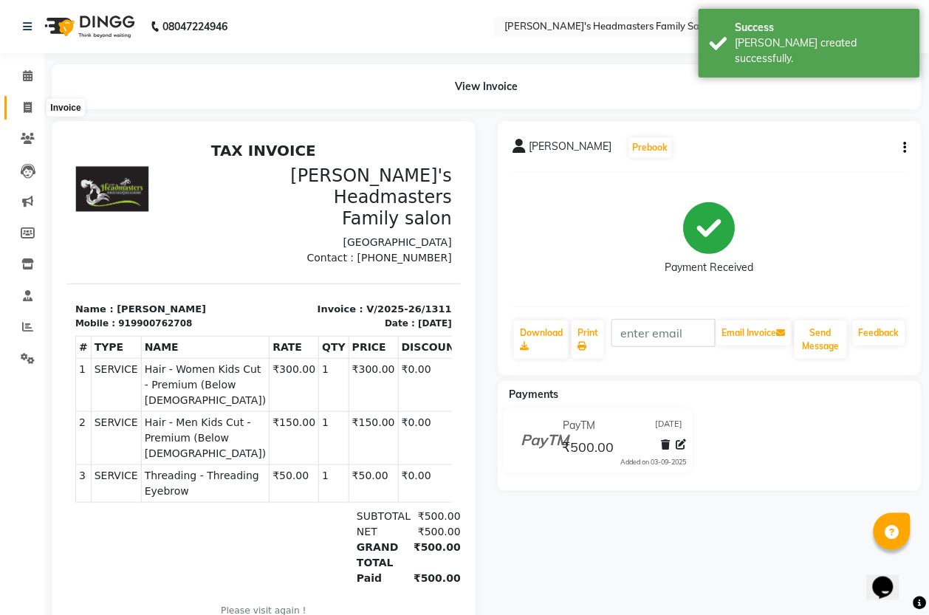
click at [27, 106] on icon at bounding box center [28, 107] width 8 height 11
select select "service"
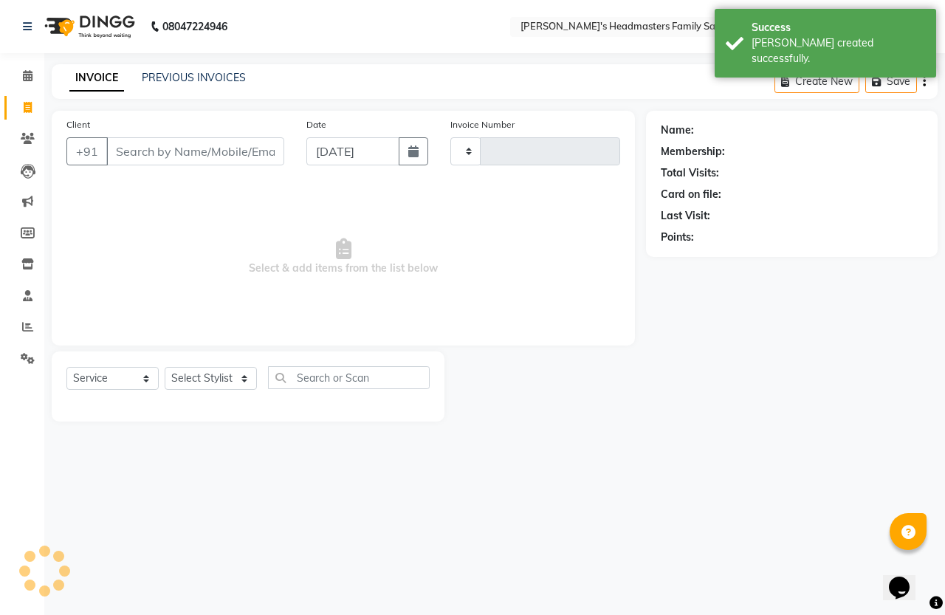
type input "1312"
select select "7213"
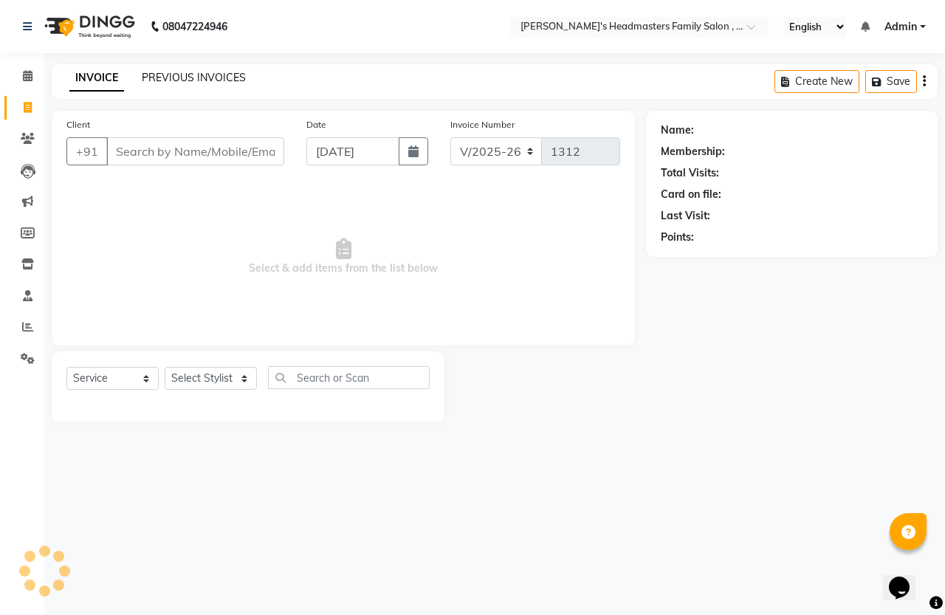
click at [181, 82] on link "PREVIOUS INVOICES" at bounding box center [194, 77] width 104 height 13
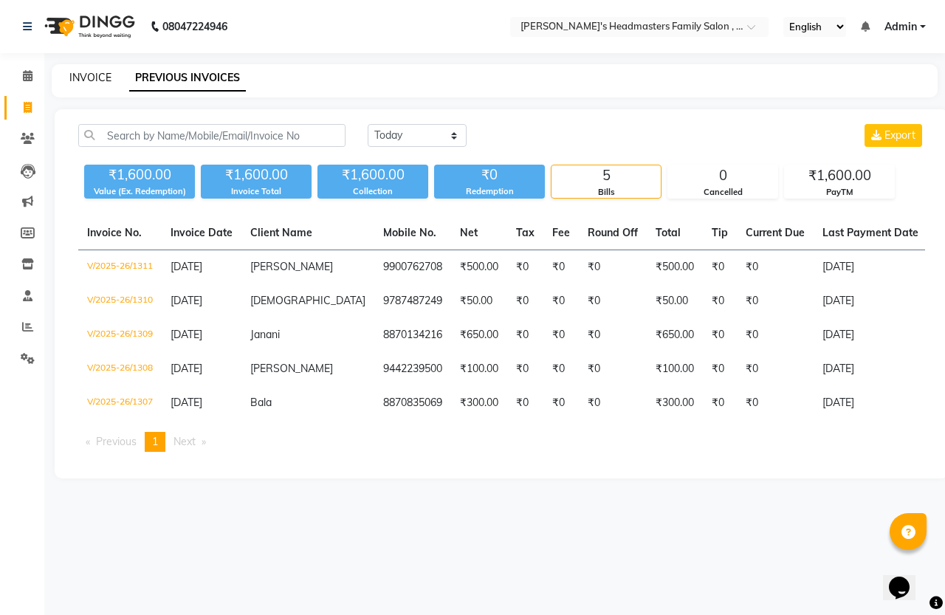
click at [86, 79] on link "INVOICE" at bounding box center [90, 77] width 42 height 13
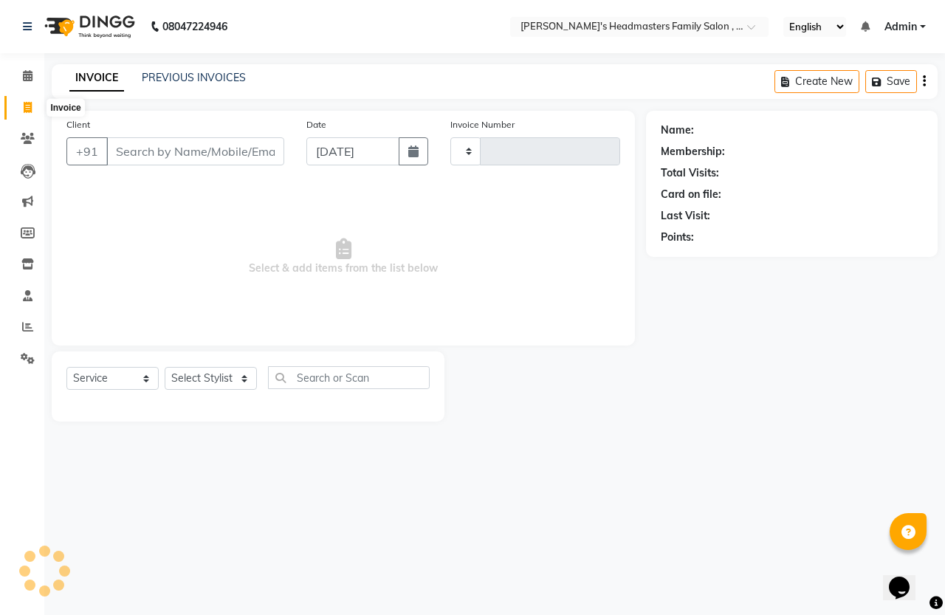
click at [28, 114] on span at bounding box center [28, 108] width 26 height 17
select select "service"
type input "1312"
select select "7213"
click at [207, 81] on link "PREVIOUS INVOICES" at bounding box center [194, 77] width 104 height 13
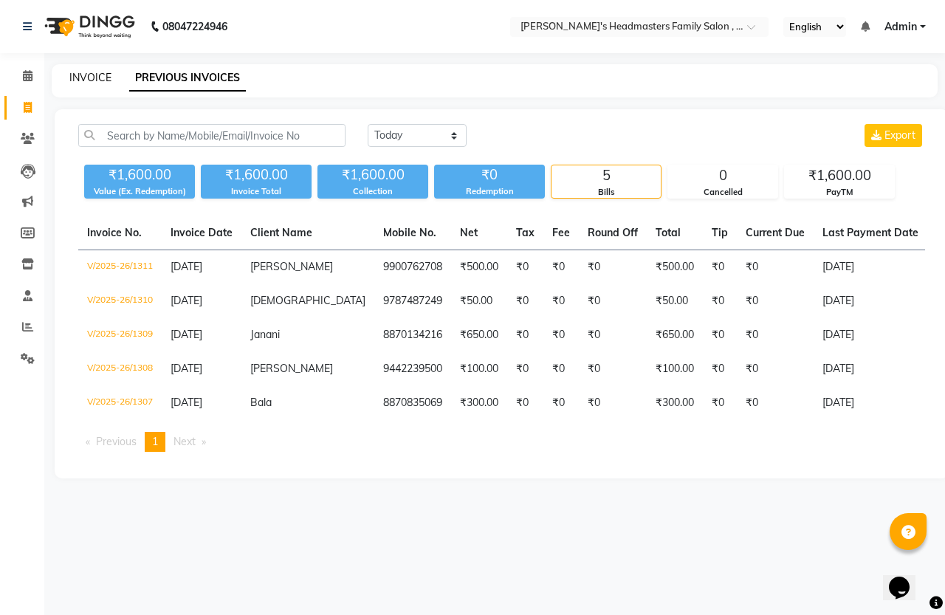
click at [89, 79] on link "INVOICE" at bounding box center [90, 77] width 42 height 13
select select "service"
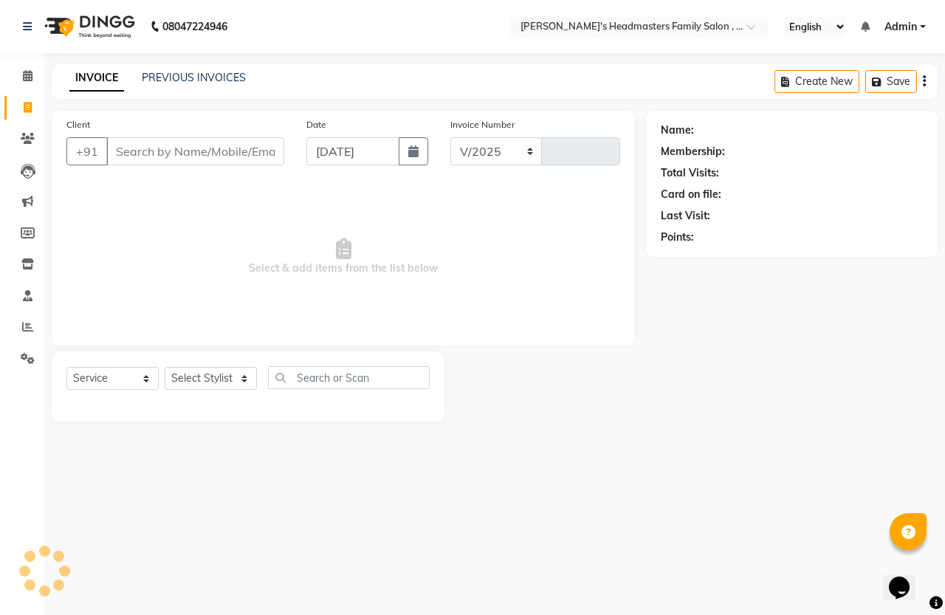
select select "7213"
type input "1312"
click at [160, 74] on link "PREVIOUS INVOICES" at bounding box center [194, 77] width 104 height 13
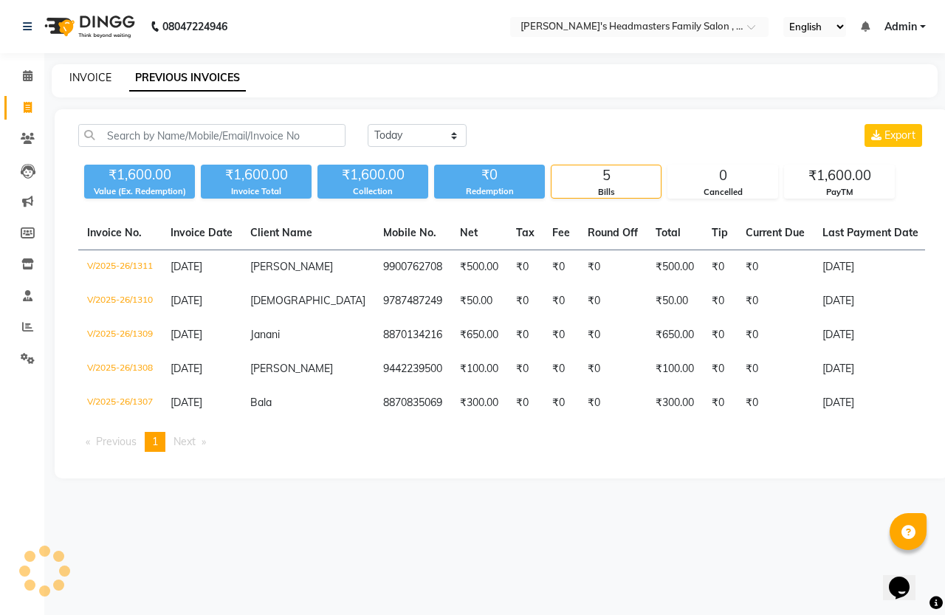
click at [100, 78] on link "INVOICE" at bounding box center [90, 77] width 42 height 13
select select "service"
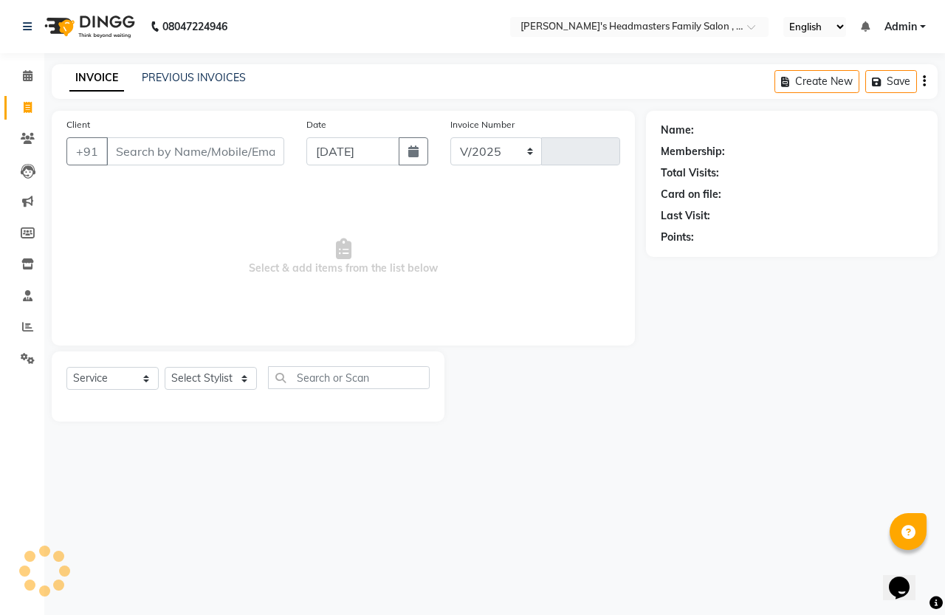
select select "7213"
type input "1312"
click at [172, 78] on link "PREVIOUS INVOICES" at bounding box center [194, 77] width 104 height 13
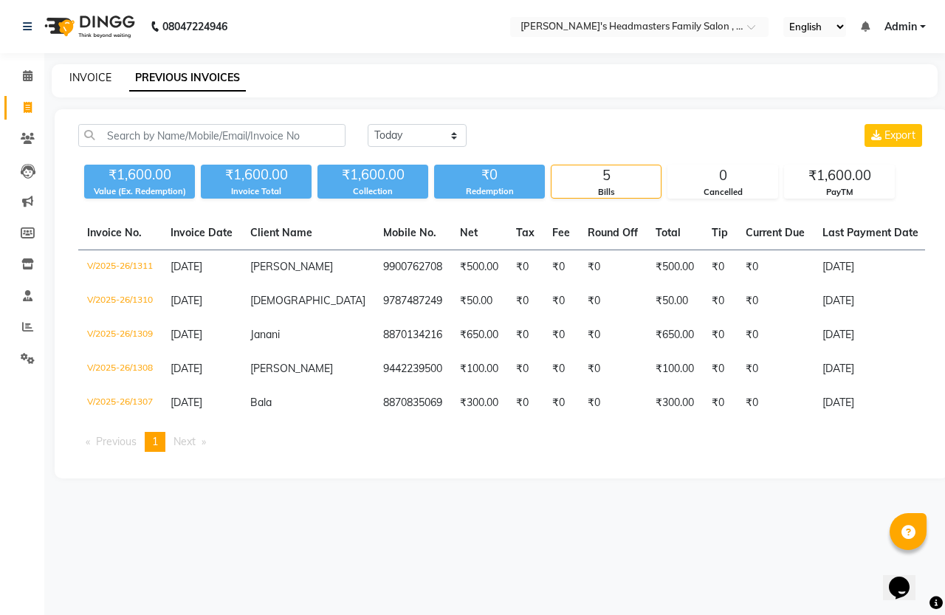
click at [89, 78] on link "INVOICE" at bounding box center [90, 77] width 42 height 13
select select "service"
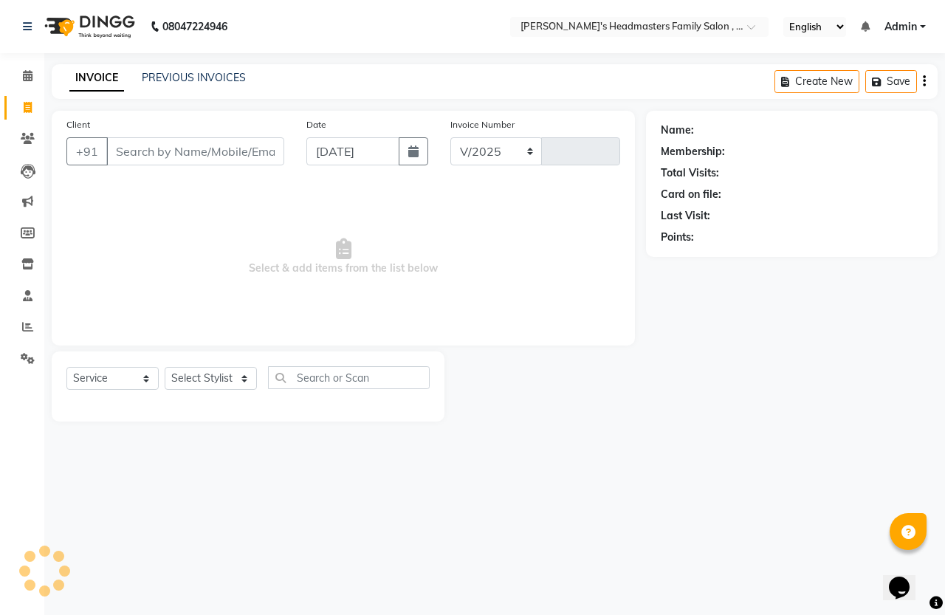
select select "7213"
type input "1312"
click at [196, 78] on link "PREVIOUS INVOICES" at bounding box center [194, 77] width 104 height 13
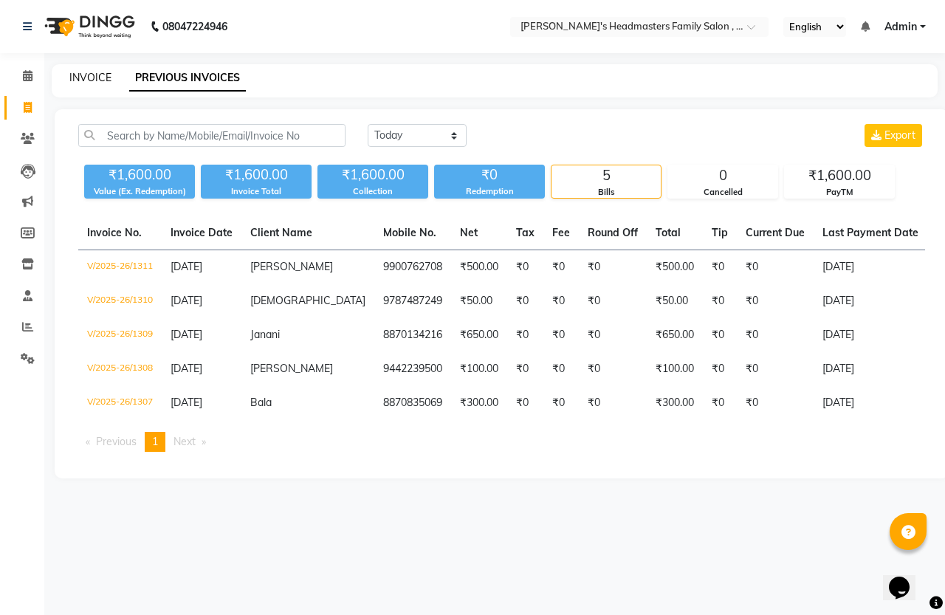
click at [92, 78] on link "INVOICE" at bounding box center [90, 77] width 42 height 13
select select "service"
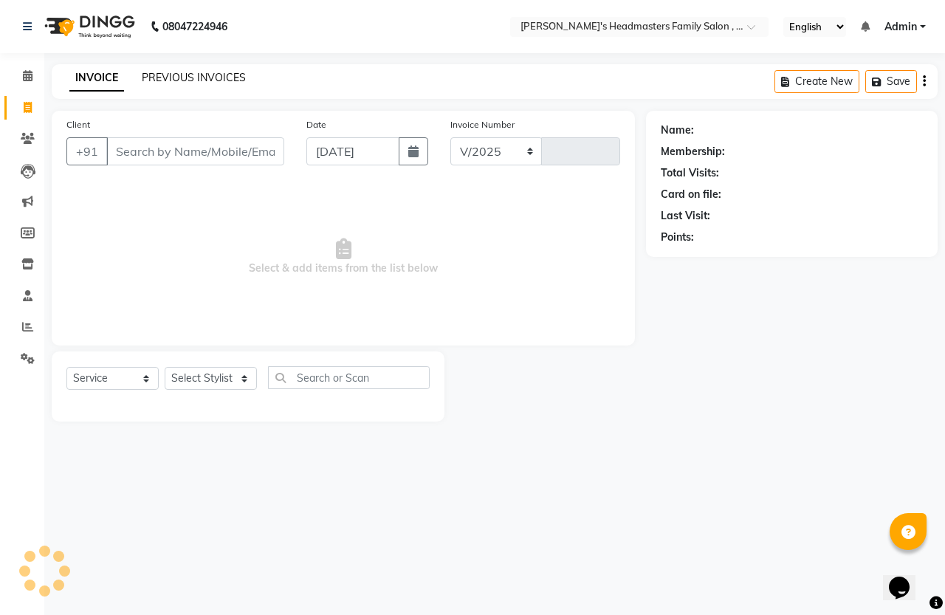
select select "7213"
type input "1312"
click at [154, 82] on link "PREVIOUS INVOICES" at bounding box center [194, 77] width 104 height 13
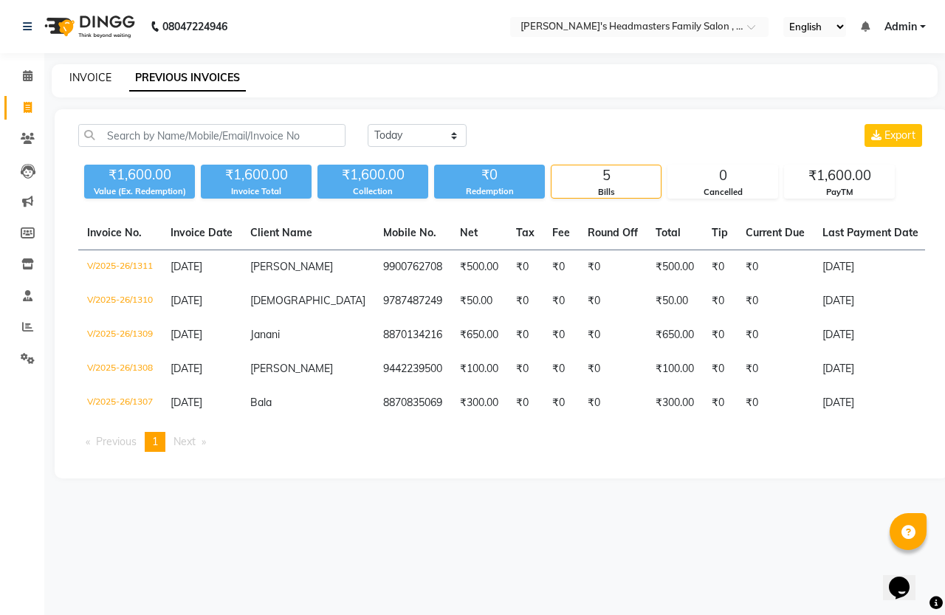
click at [92, 78] on link "INVOICE" at bounding box center [90, 77] width 42 height 13
select select "service"
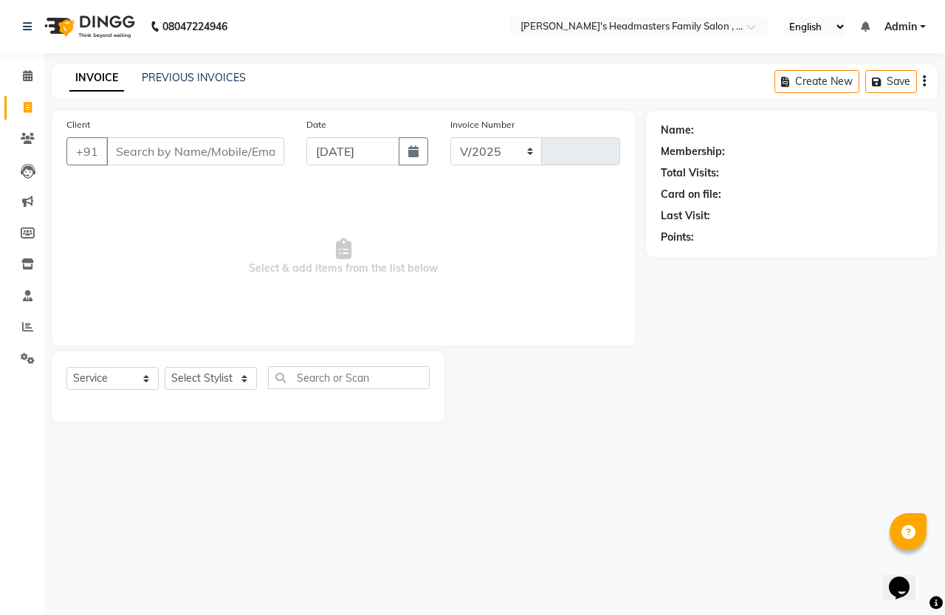
select select "7213"
type input "1312"
click at [138, 75] on div "INVOICE PREVIOUS INVOICES" at bounding box center [149, 78] width 194 height 16
click at [148, 76] on link "PREVIOUS INVOICES" at bounding box center [194, 77] width 104 height 13
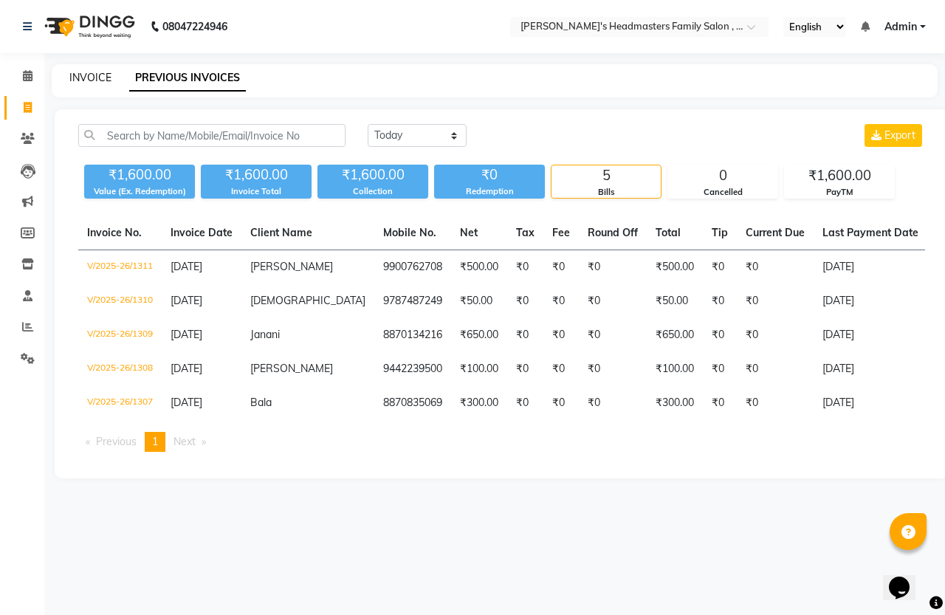
click at [87, 79] on link "INVOICE" at bounding box center [90, 77] width 42 height 13
select select "service"
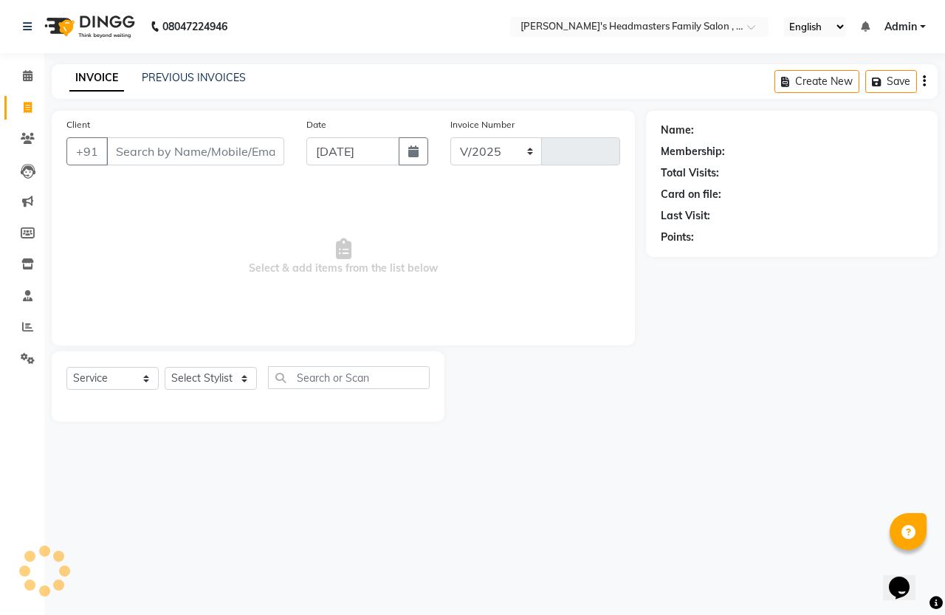
select select "7213"
type input "1312"
click at [155, 68] on div "INVOICE PREVIOUS INVOICES Create New Save" at bounding box center [495, 81] width 886 height 35
click at [156, 82] on link "PREVIOUS INVOICES" at bounding box center [194, 77] width 104 height 13
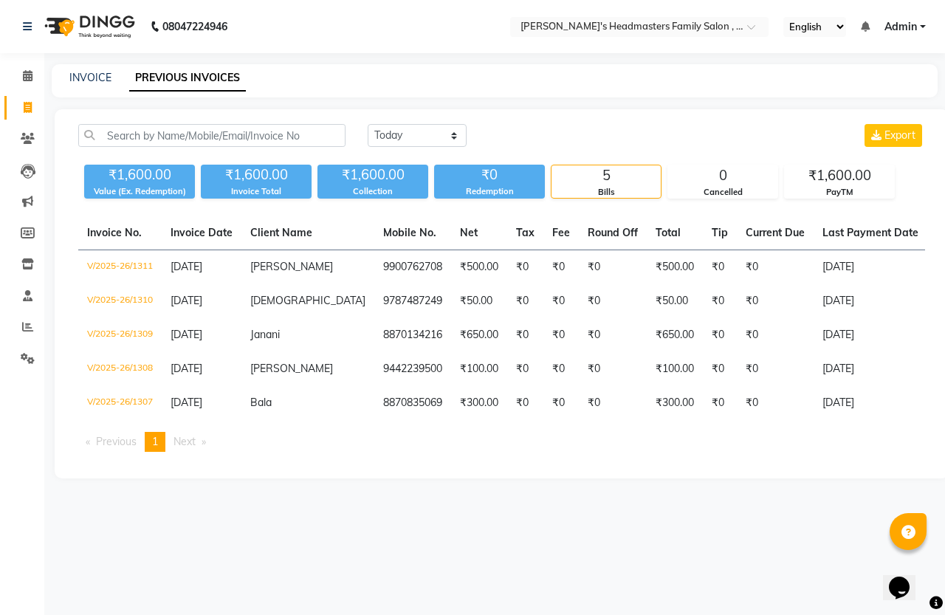
click at [94, 83] on div "INVOICE" at bounding box center [90, 78] width 42 height 16
click at [94, 80] on link "INVOICE" at bounding box center [90, 77] width 42 height 13
select select "service"
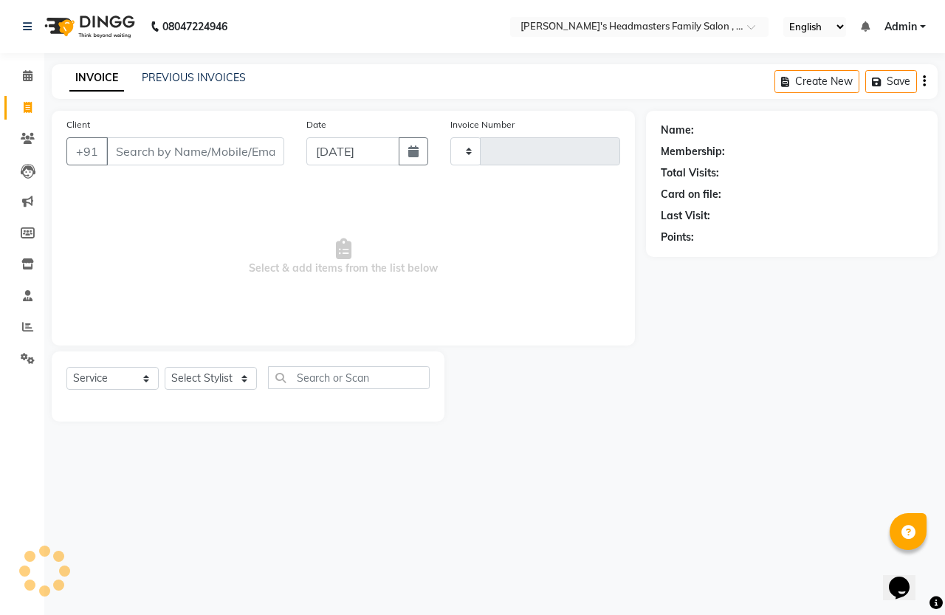
type input "1312"
select select "7213"
click at [145, 76] on link "PREVIOUS INVOICES" at bounding box center [194, 77] width 104 height 13
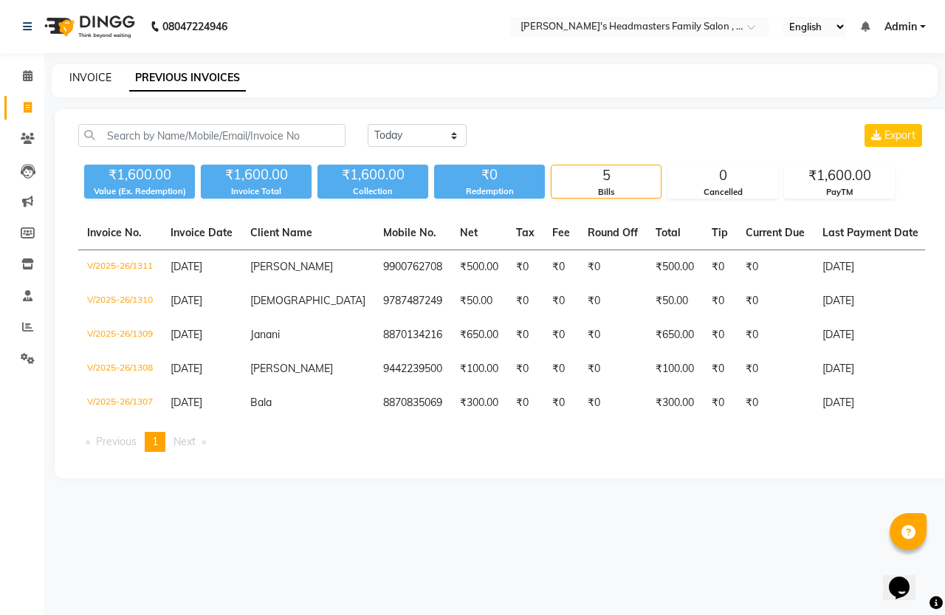
click at [71, 79] on link "INVOICE" at bounding box center [90, 77] width 42 height 13
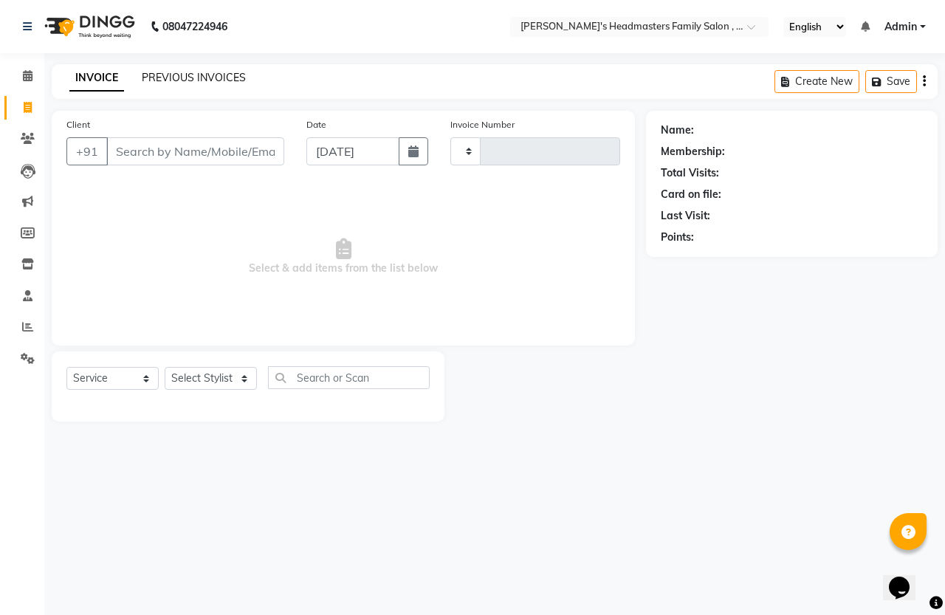
click at [160, 75] on link "PREVIOUS INVOICES" at bounding box center [194, 77] width 104 height 13
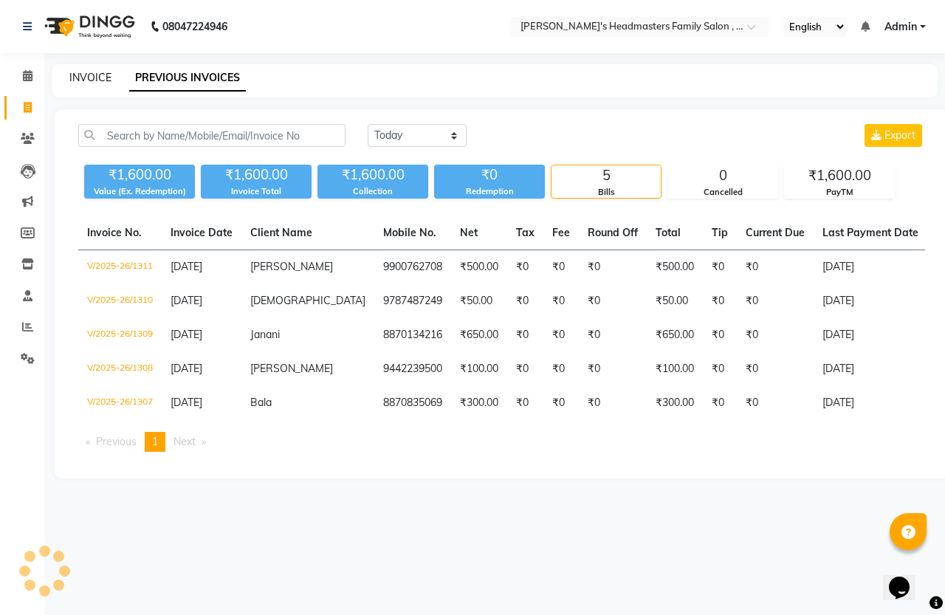
click at [96, 79] on link "INVOICE" at bounding box center [90, 77] width 42 height 13
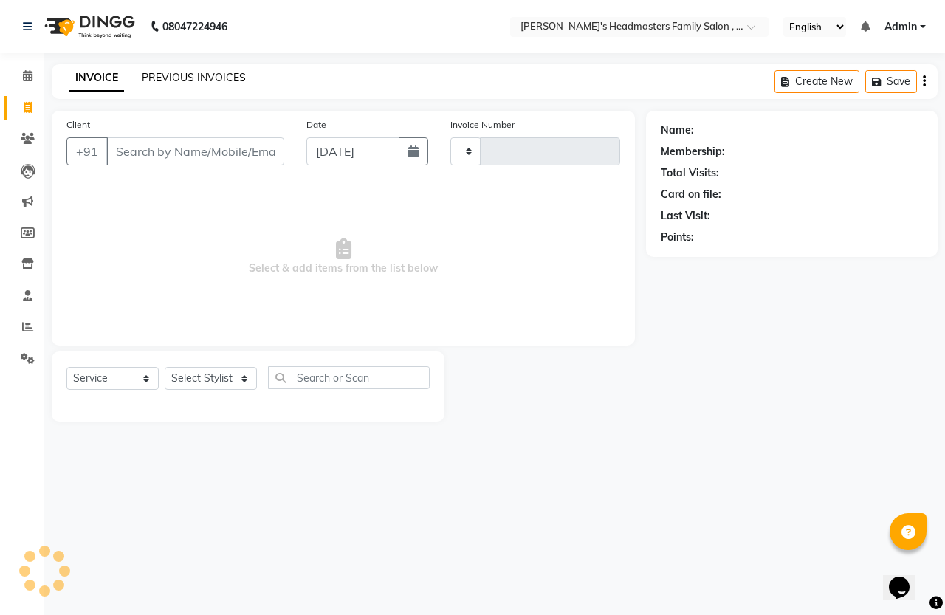
click at [157, 80] on link "PREVIOUS INVOICES" at bounding box center [194, 77] width 104 height 13
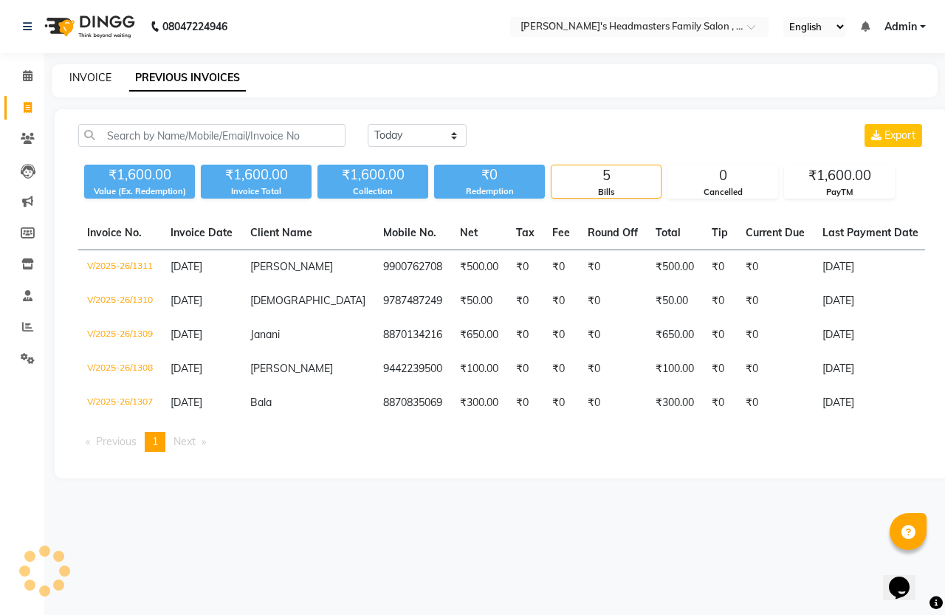
click at [95, 82] on link "INVOICE" at bounding box center [90, 77] width 42 height 13
select select "service"
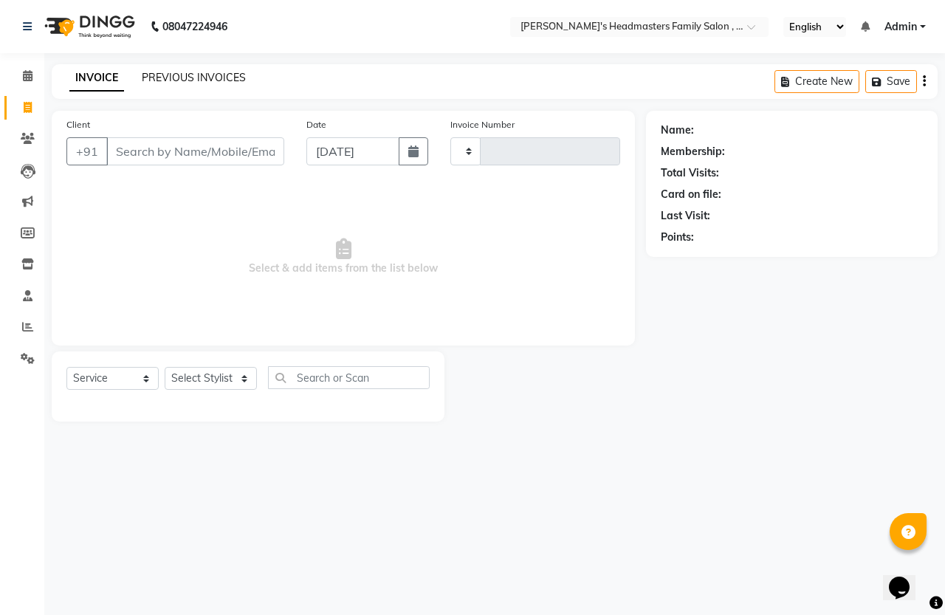
click at [154, 78] on link "PREVIOUS INVOICES" at bounding box center [194, 77] width 104 height 13
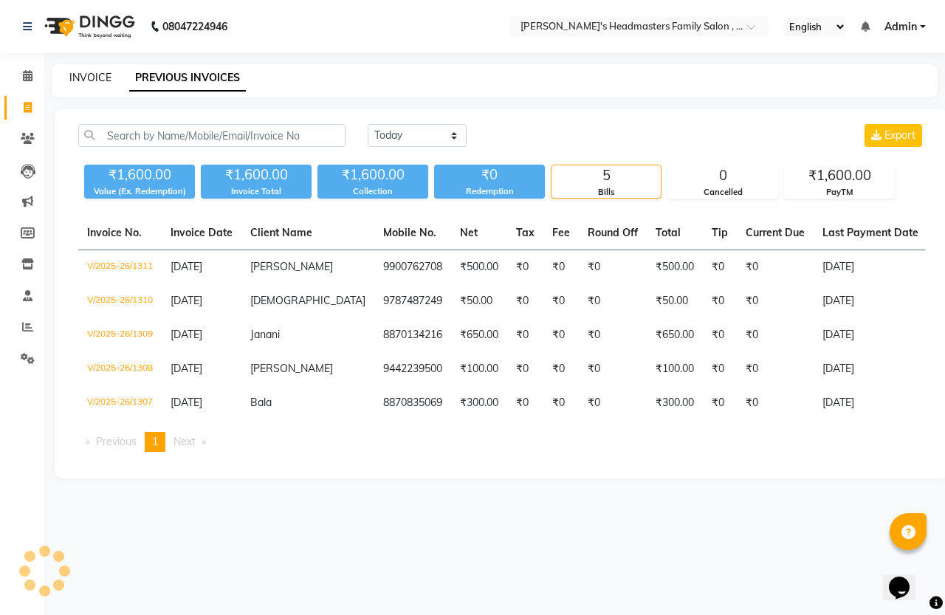
click at [90, 78] on link "INVOICE" at bounding box center [90, 77] width 42 height 13
select select "service"
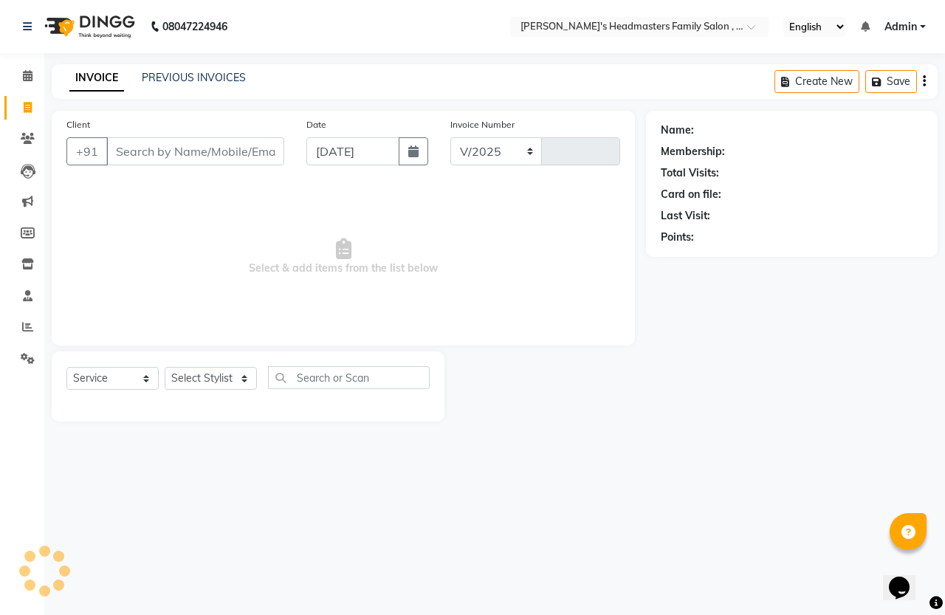
select select "7213"
type input "1312"
click at [171, 85] on div "PREVIOUS INVOICES" at bounding box center [194, 78] width 104 height 16
click at [171, 78] on link "PREVIOUS INVOICES" at bounding box center [194, 77] width 104 height 13
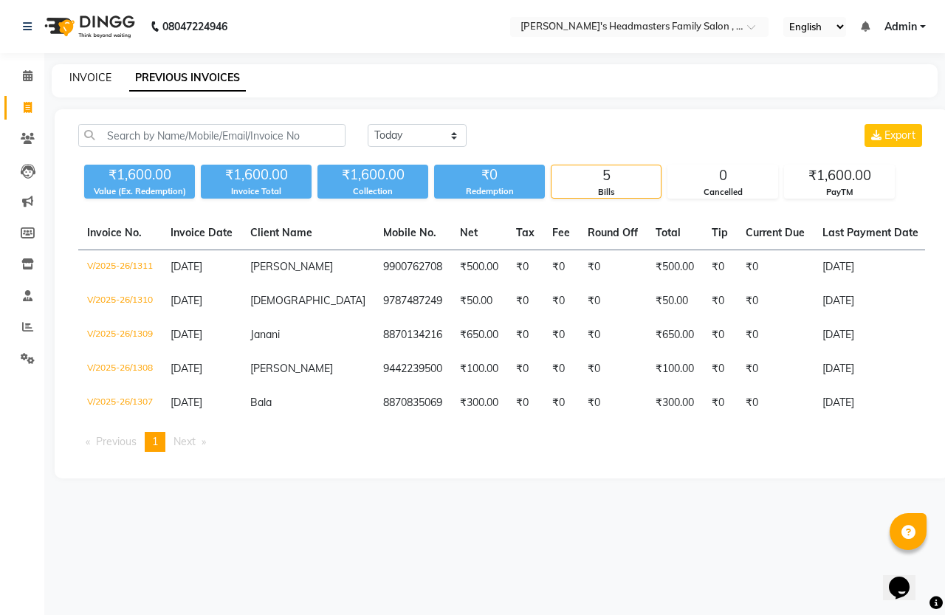
click at [95, 80] on link "INVOICE" at bounding box center [90, 77] width 42 height 13
select select "service"
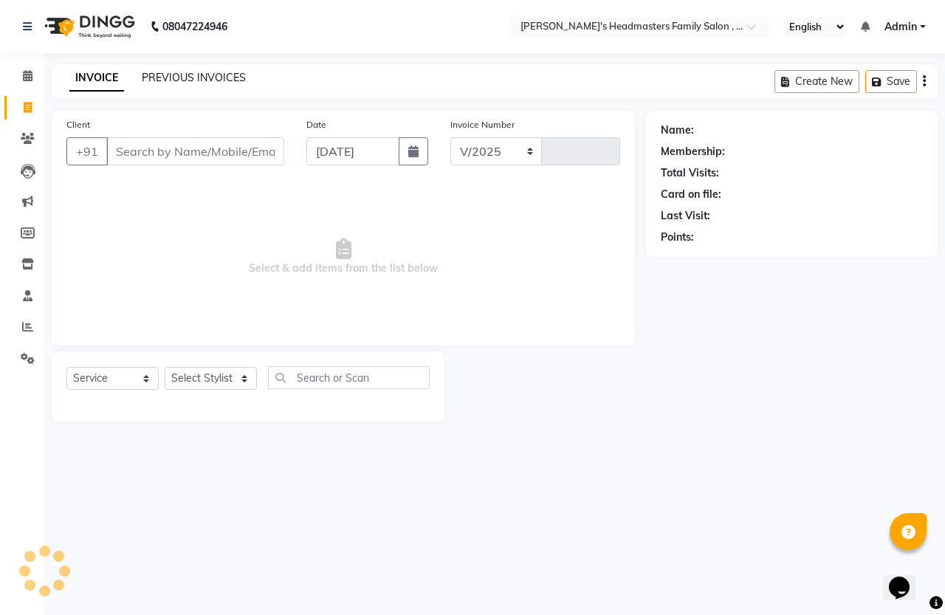
select select "7213"
type input "1312"
click at [167, 81] on link "PREVIOUS INVOICES" at bounding box center [194, 77] width 104 height 13
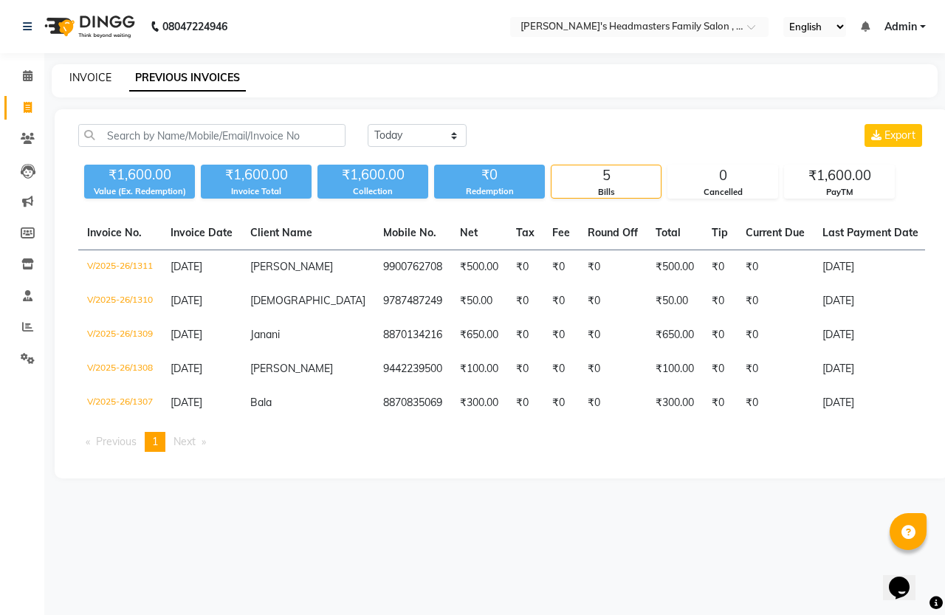
click at [101, 72] on link "INVOICE" at bounding box center [90, 77] width 42 height 13
select select "service"
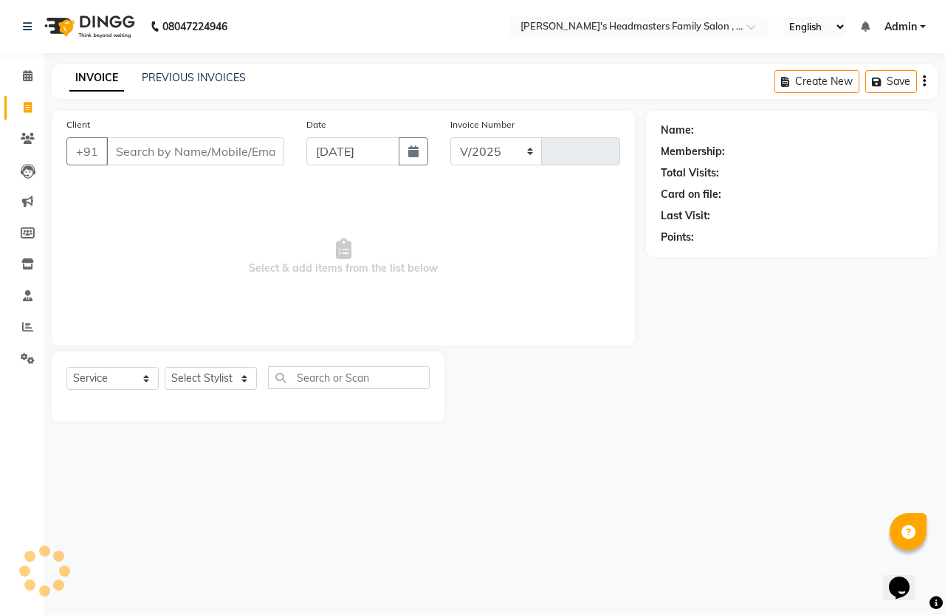
select select "7213"
type input "1312"
click at [215, 78] on link "PREVIOUS INVOICES" at bounding box center [194, 77] width 104 height 13
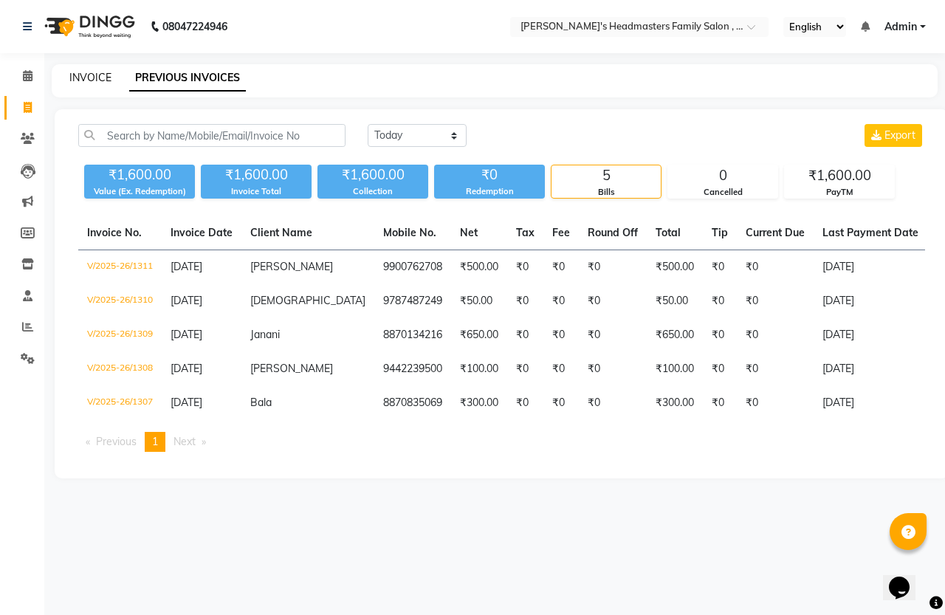
click at [98, 80] on link "INVOICE" at bounding box center [90, 77] width 42 height 13
select select "service"
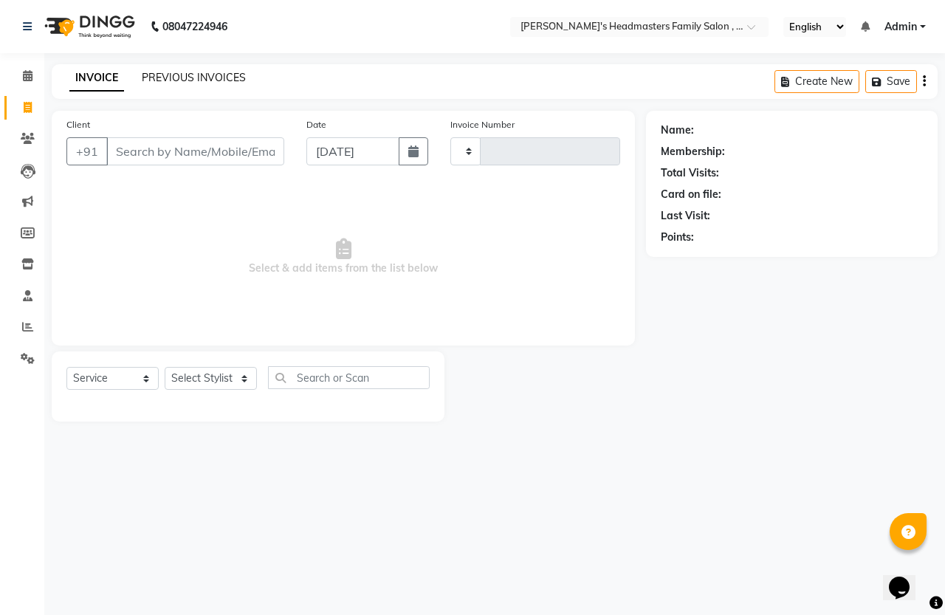
type input "1312"
click at [163, 75] on link "PREVIOUS INVOICES" at bounding box center [194, 77] width 104 height 13
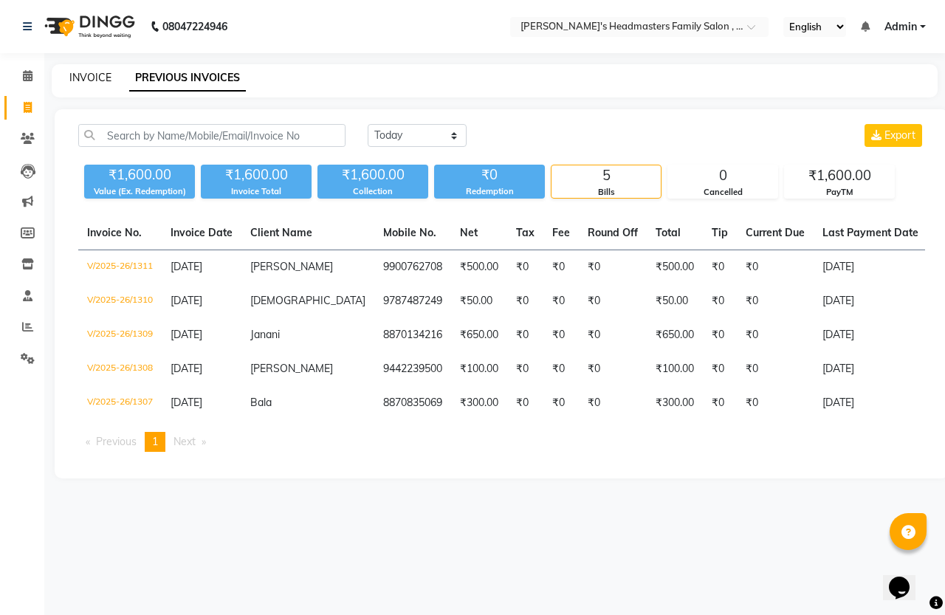
click at [102, 75] on link "INVOICE" at bounding box center [90, 77] width 42 height 13
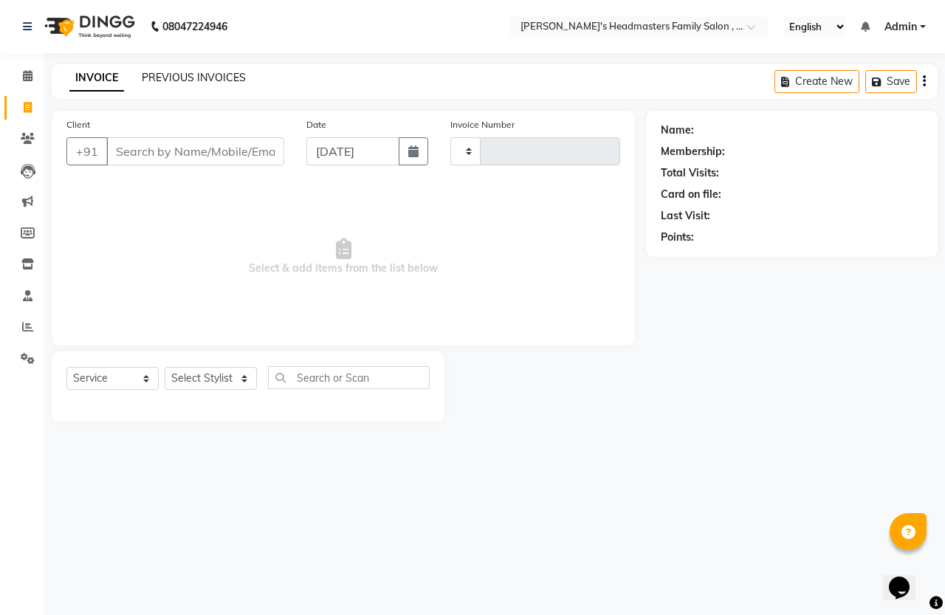
click at [152, 78] on link "PREVIOUS INVOICES" at bounding box center [194, 77] width 104 height 13
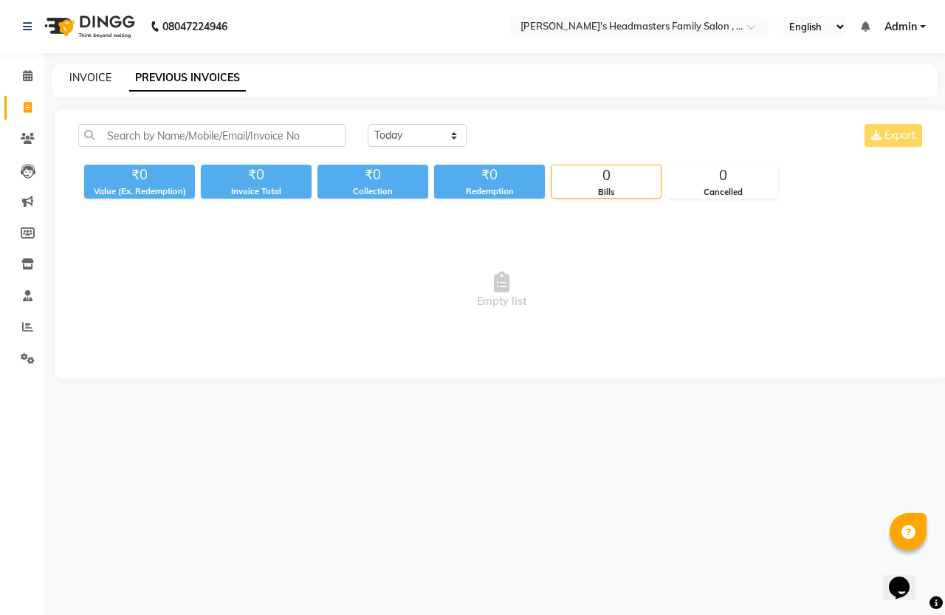
click at [108, 78] on link "INVOICE" at bounding box center [90, 77] width 42 height 13
select select "service"
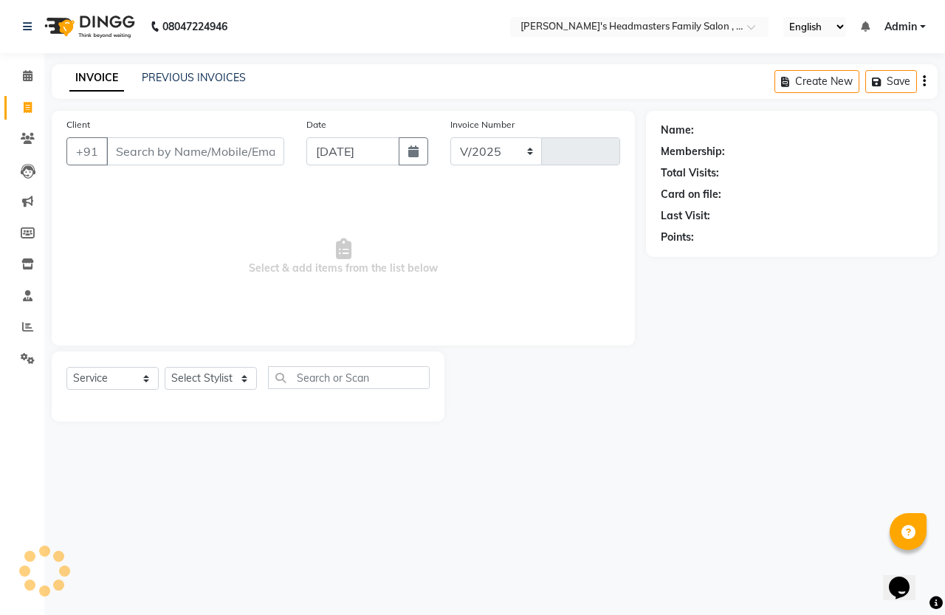
select select "7213"
type input "1312"
click at [178, 79] on link "PREVIOUS INVOICES" at bounding box center [194, 77] width 104 height 13
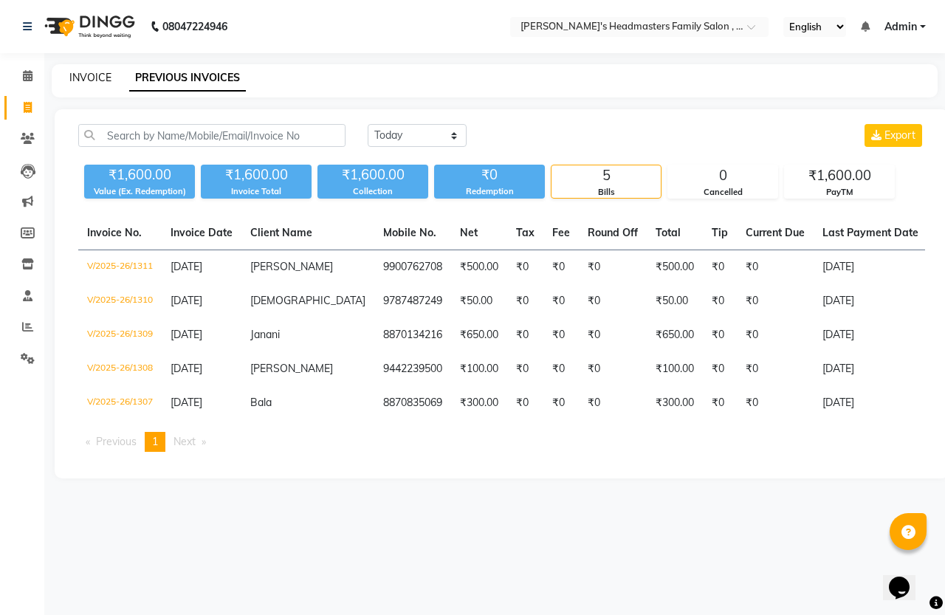
click at [96, 79] on link "INVOICE" at bounding box center [90, 77] width 42 height 13
select select "service"
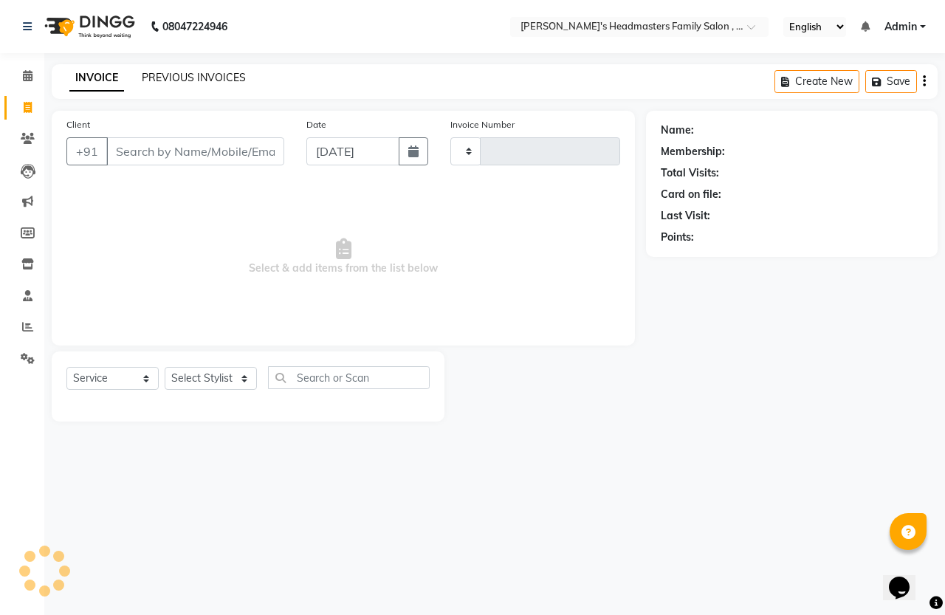
type input "1312"
select select "7213"
click at [152, 72] on link "PREVIOUS INVOICES" at bounding box center [194, 77] width 104 height 13
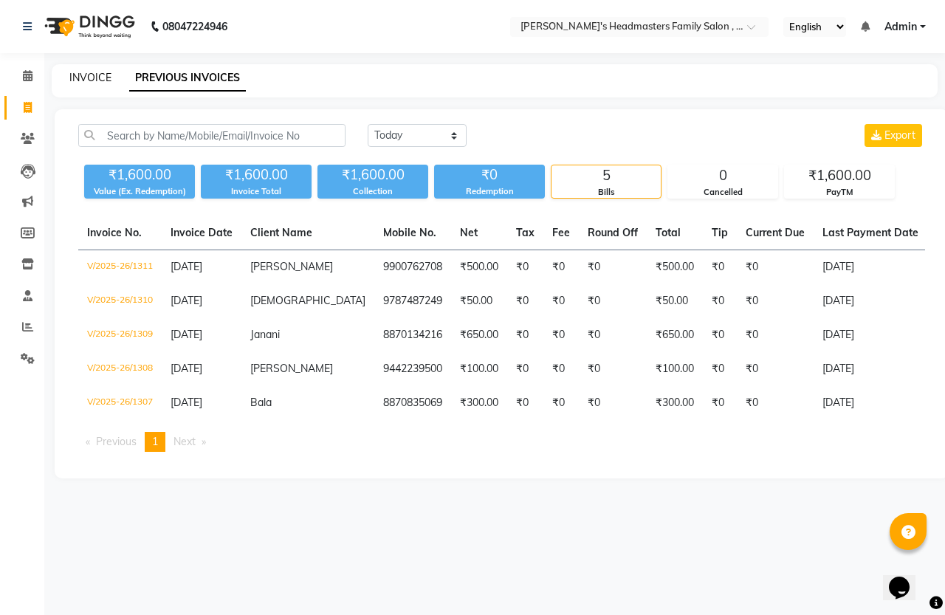
click at [102, 79] on link "INVOICE" at bounding box center [90, 77] width 42 height 13
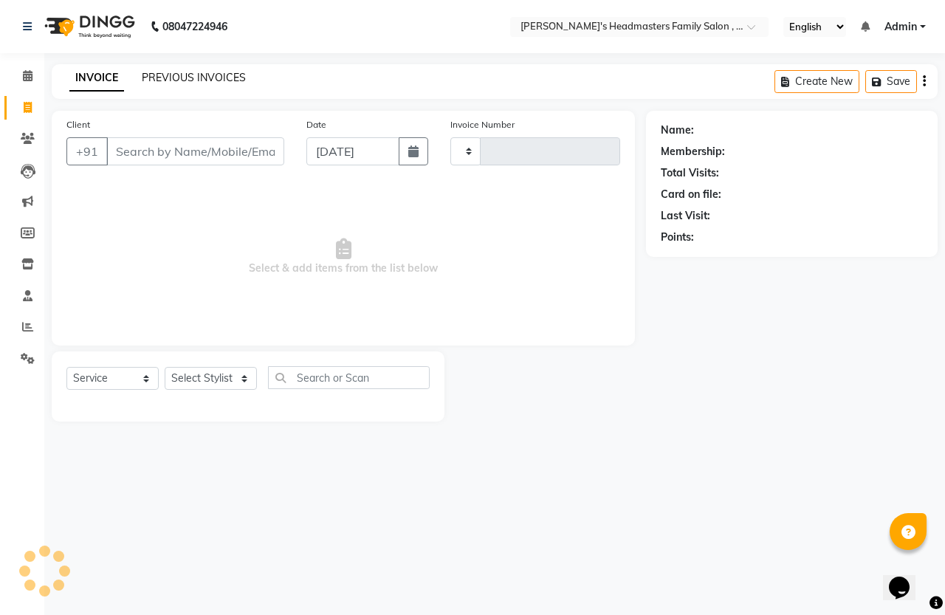
click at [157, 80] on link "PREVIOUS INVOICES" at bounding box center [194, 77] width 104 height 13
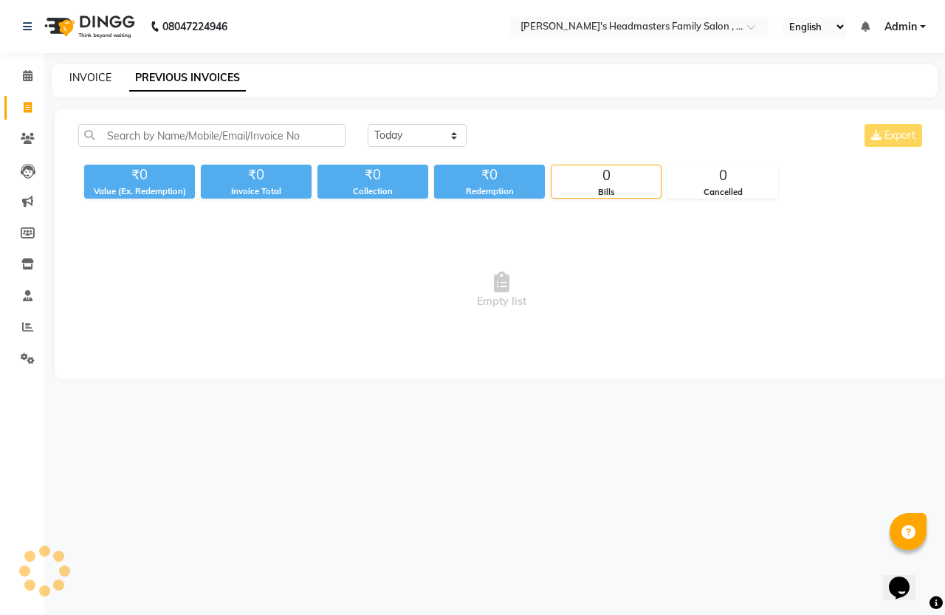
click at [97, 76] on link "INVOICE" at bounding box center [90, 77] width 42 height 13
select select "service"
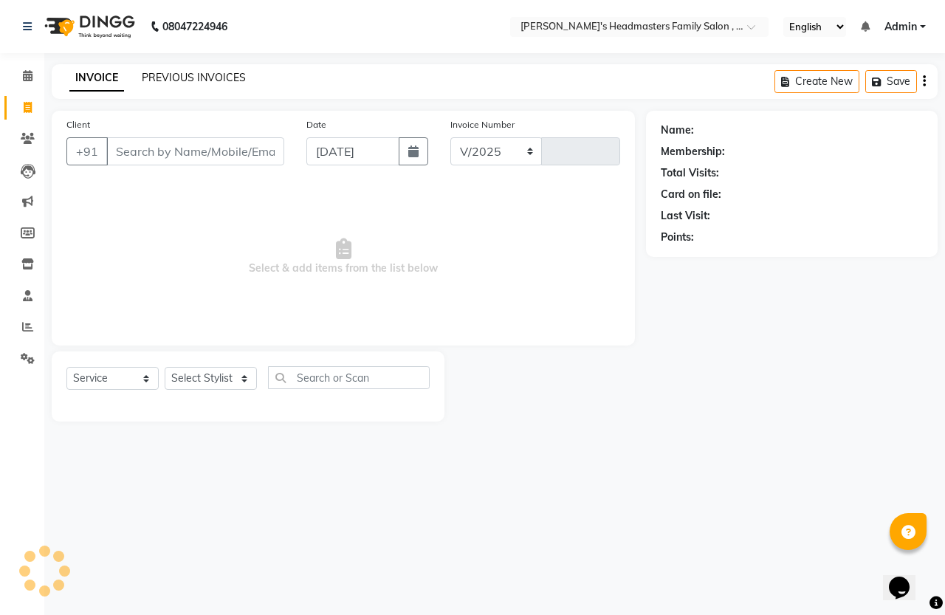
select select "7213"
type input "1312"
click at [146, 78] on link "PREVIOUS INVOICES" at bounding box center [194, 77] width 104 height 13
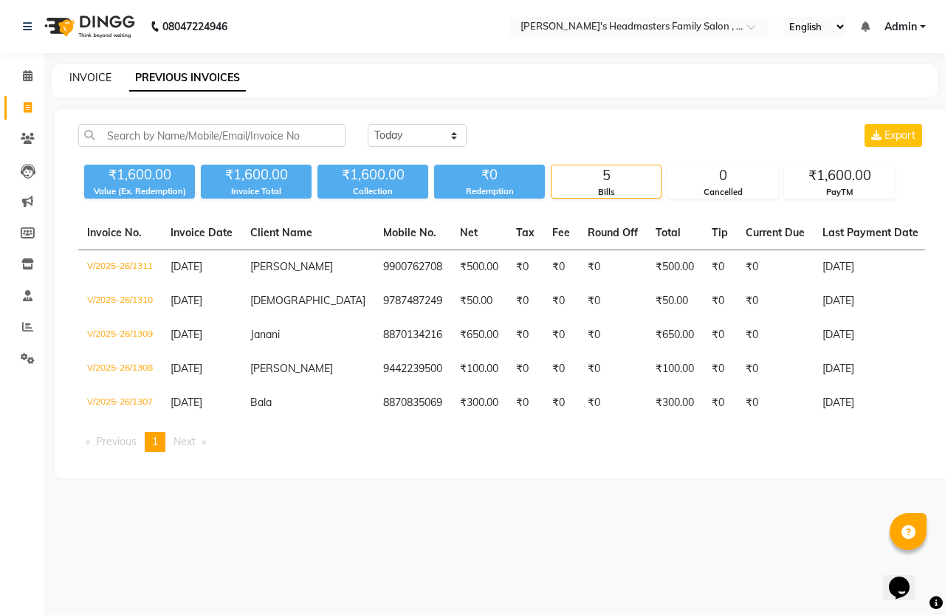
click at [97, 78] on link "INVOICE" at bounding box center [90, 77] width 42 height 13
select select "service"
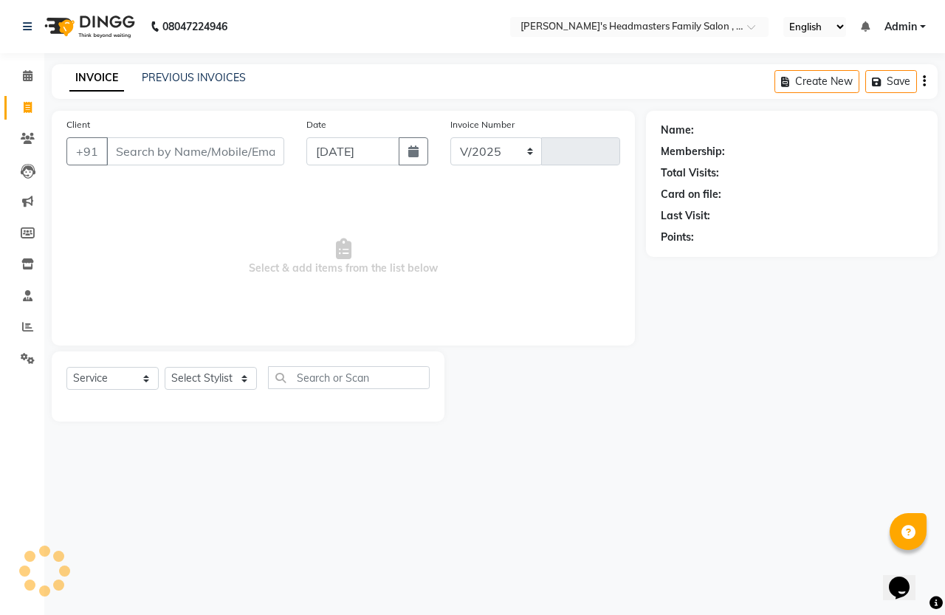
select select "7213"
type input "1312"
click at [198, 76] on link "PREVIOUS INVOICES" at bounding box center [194, 77] width 104 height 13
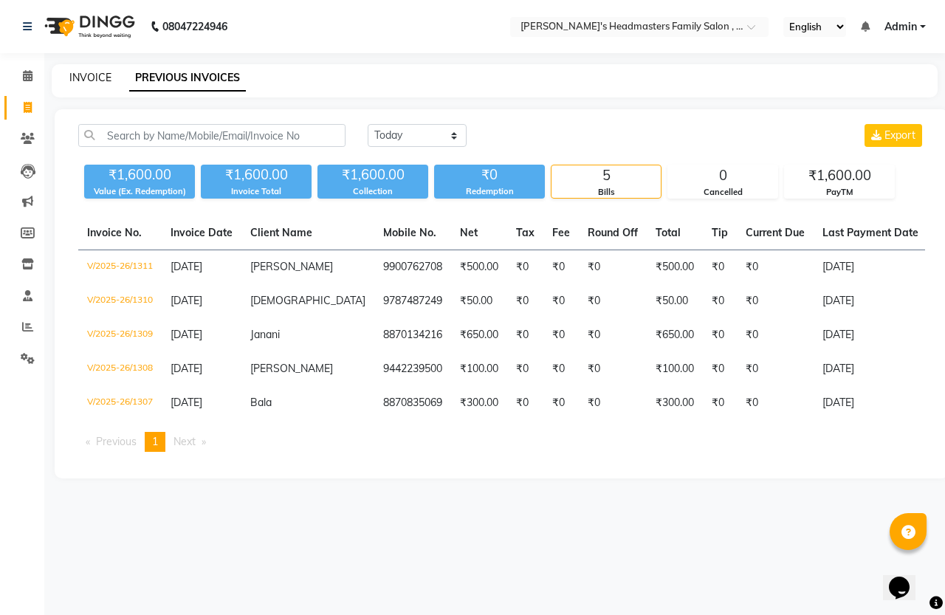
click at [98, 80] on link "INVOICE" at bounding box center [90, 77] width 42 height 13
select select "service"
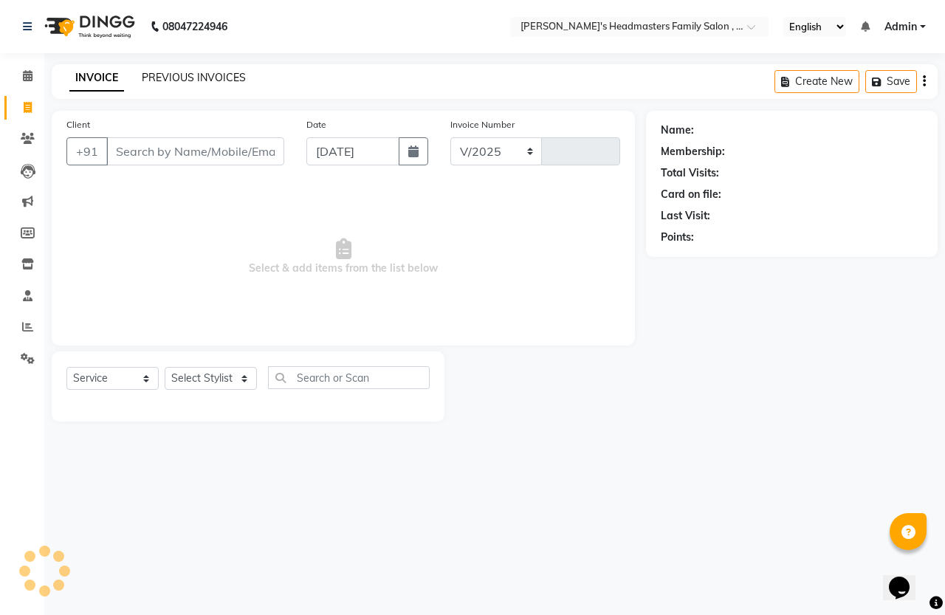
select select "7213"
type input "1312"
click at [154, 82] on link "PREVIOUS INVOICES" at bounding box center [194, 77] width 104 height 13
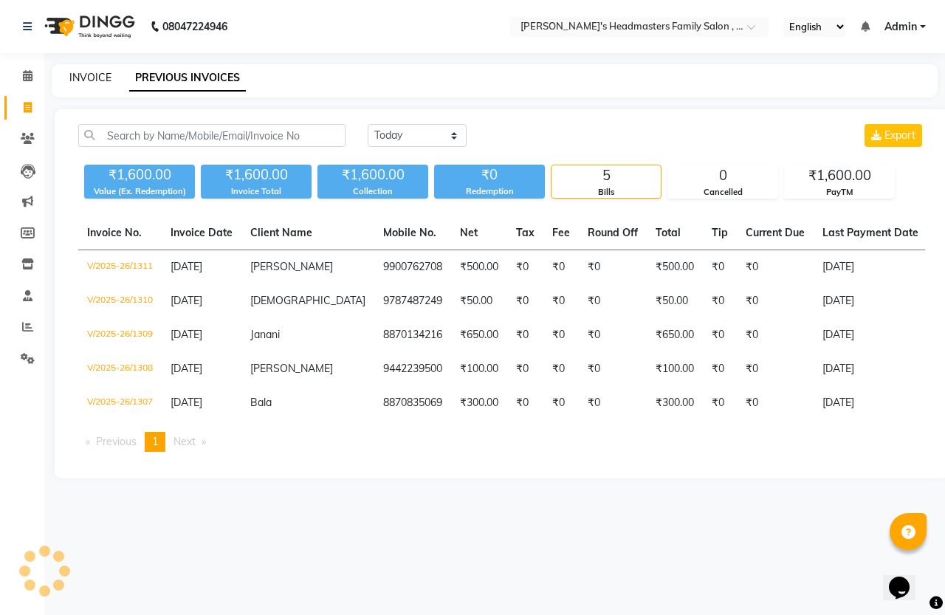
click at [80, 81] on link "INVOICE" at bounding box center [90, 77] width 42 height 13
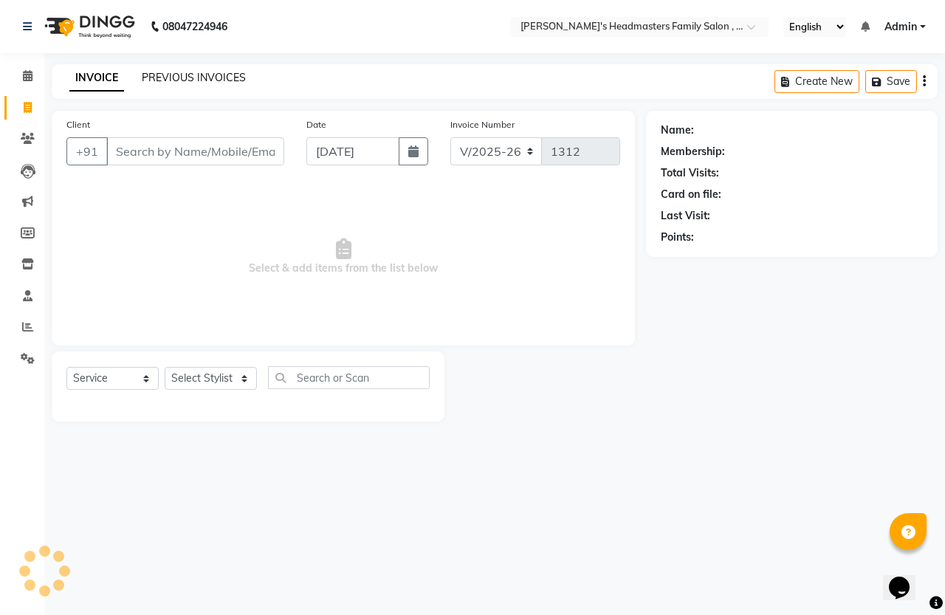
click at [155, 78] on link "PREVIOUS INVOICES" at bounding box center [194, 77] width 104 height 13
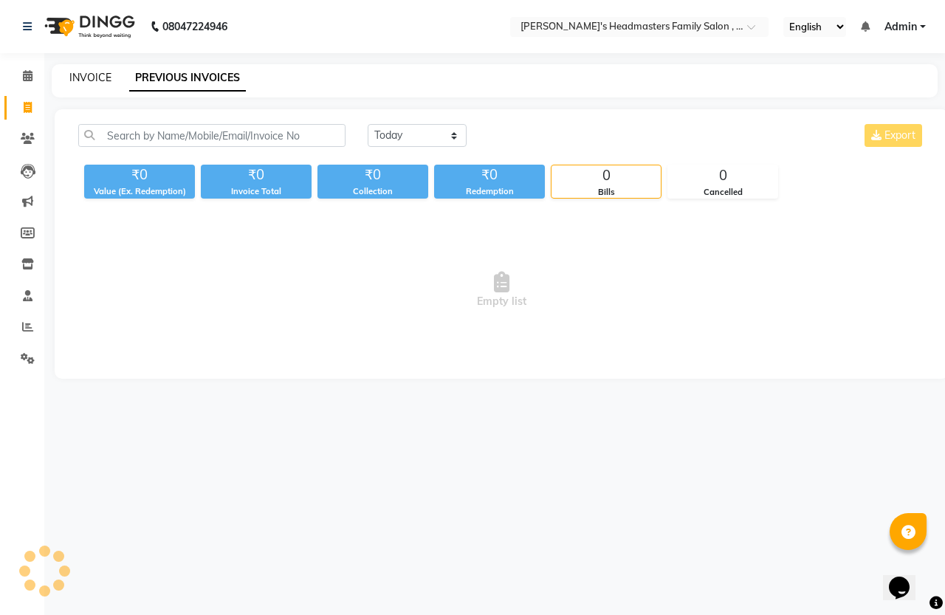
click at [100, 75] on link "INVOICE" at bounding box center [90, 77] width 42 height 13
select select "service"
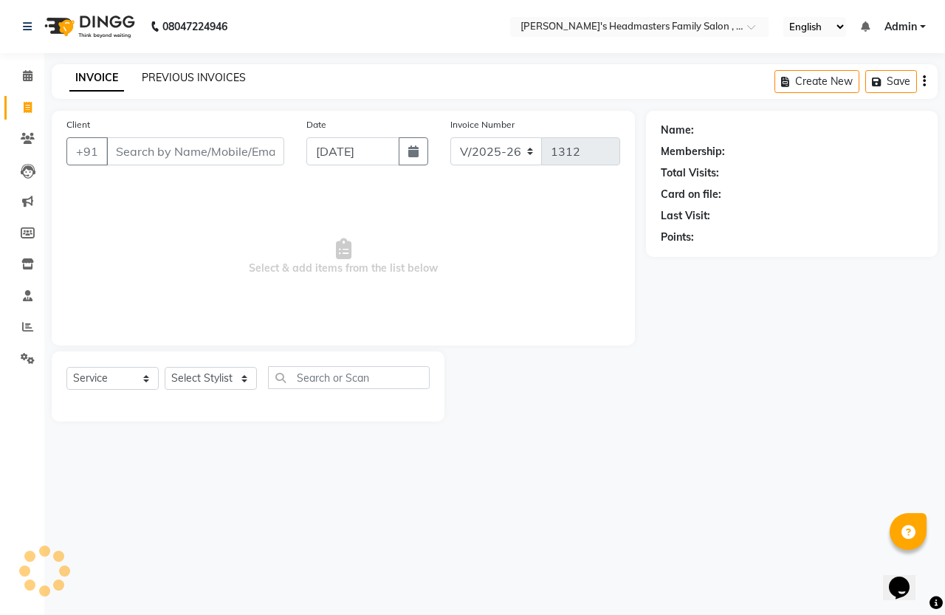
click at [149, 80] on link "PREVIOUS INVOICES" at bounding box center [194, 77] width 104 height 13
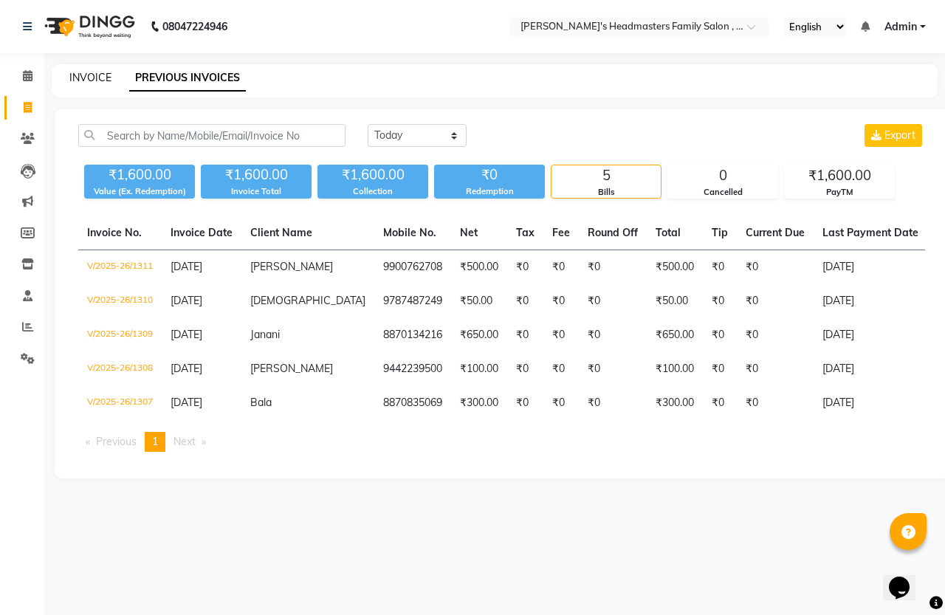
click at [85, 78] on link "INVOICE" at bounding box center [90, 77] width 42 height 13
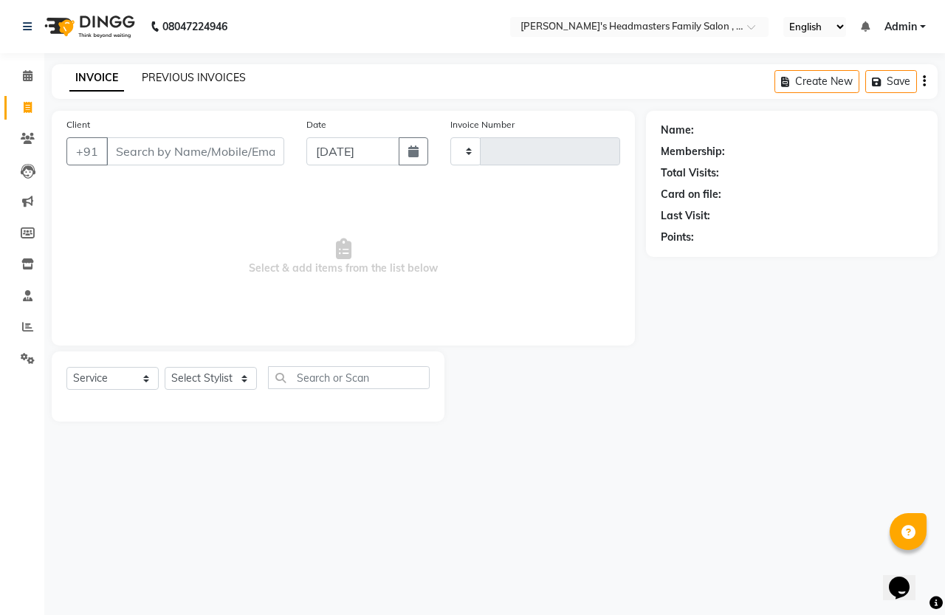
click at [148, 78] on link "PREVIOUS INVOICES" at bounding box center [194, 77] width 104 height 13
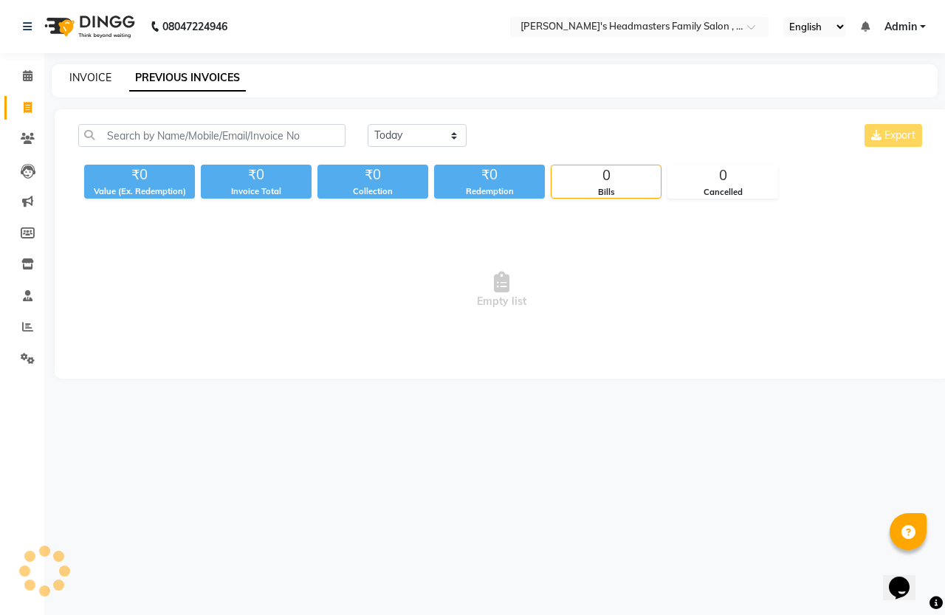
click at [102, 75] on link "INVOICE" at bounding box center [90, 77] width 42 height 13
select select "service"
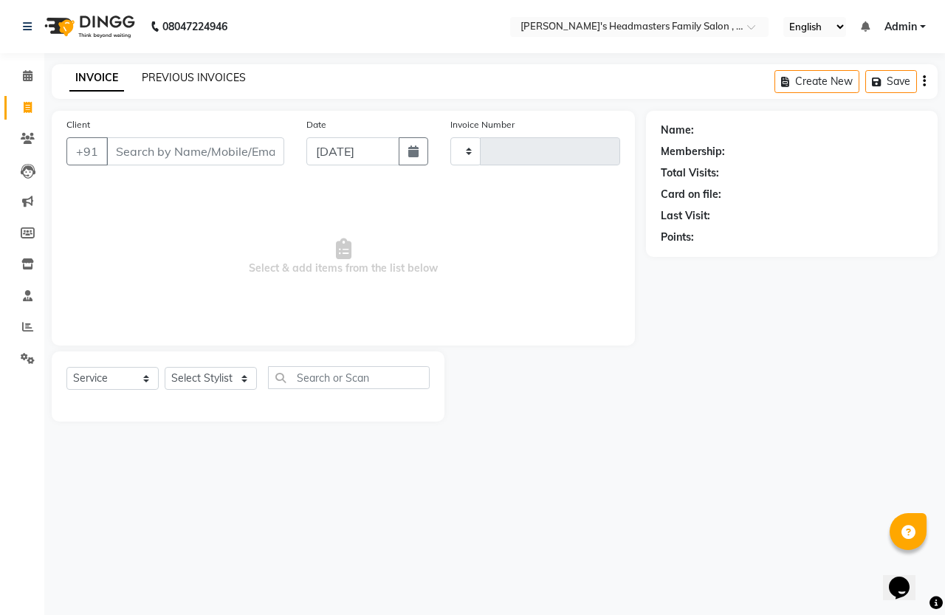
click at [155, 82] on link "PREVIOUS INVOICES" at bounding box center [194, 77] width 104 height 13
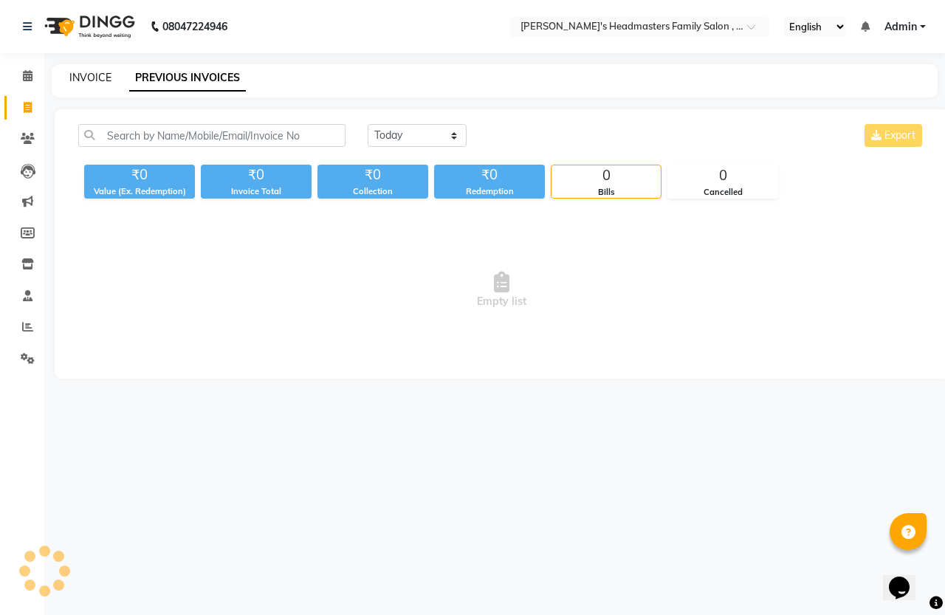
click at [98, 72] on link "INVOICE" at bounding box center [90, 77] width 42 height 13
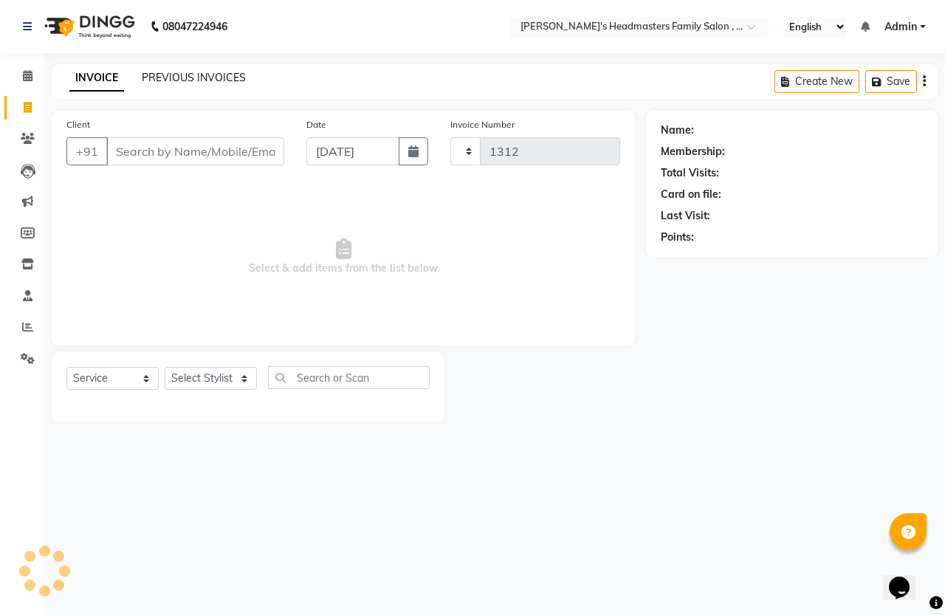
click at [142, 76] on link "PREVIOUS INVOICES" at bounding box center [194, 77] width 104 height 13
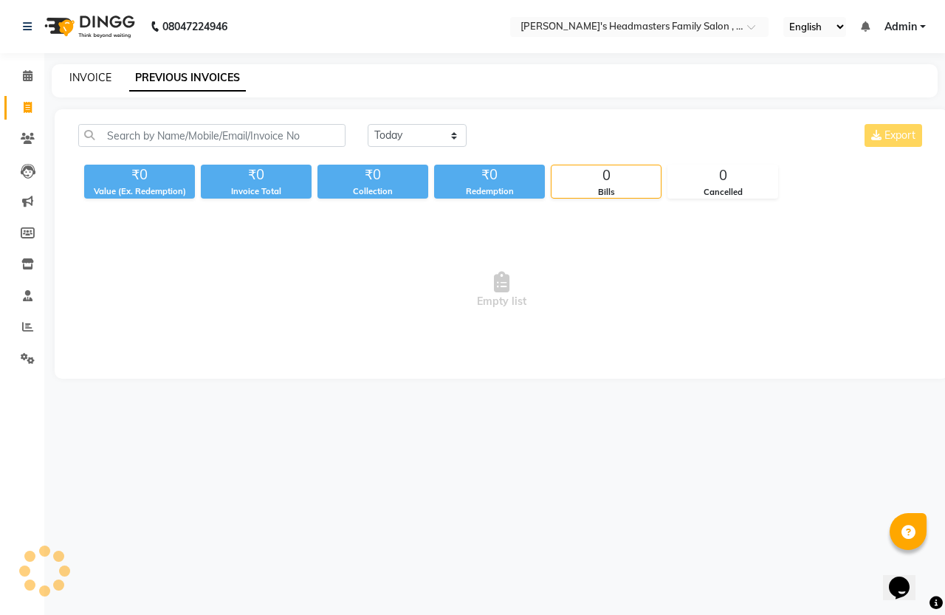
click at [94, 75] on link "INVOICE" at bounding box center [90, 77] width 42 height 13
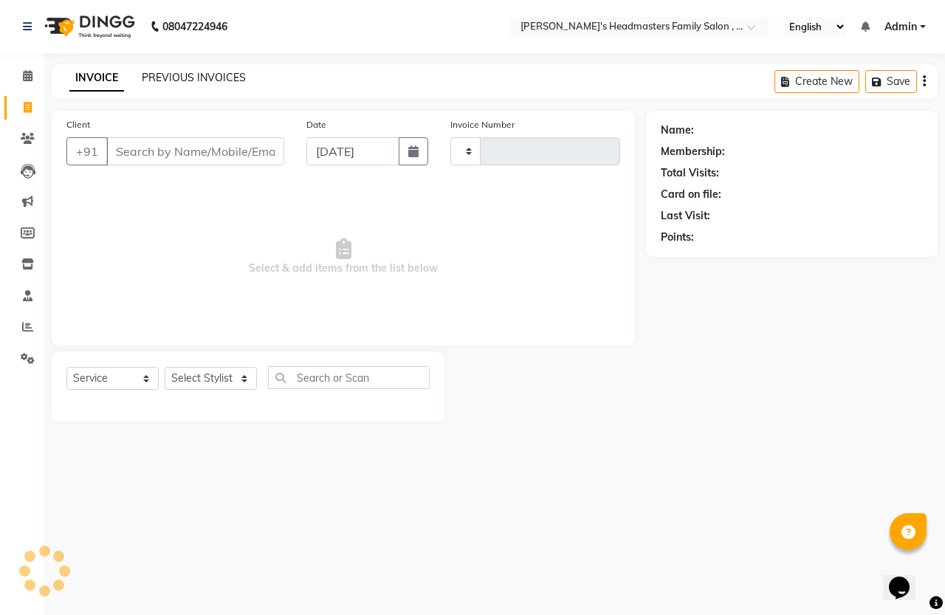
drag, startPoint x: 94, startPoint y: 75, endPoint x: 142, endPoint y: 80, distance: 48.2
click at [142, 80] on link "PREVIOUS INVOICES" at bounding box center [194, 77] width 104 height 13
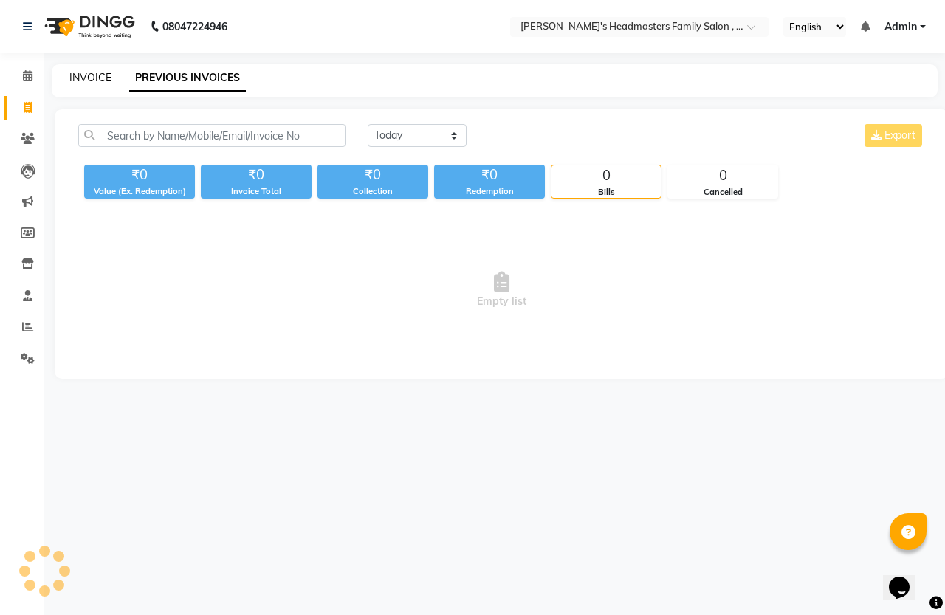
click at [97, 78] on link "INVOICE" at bounding box center [90, 77] width 42 height 13
select select "service"
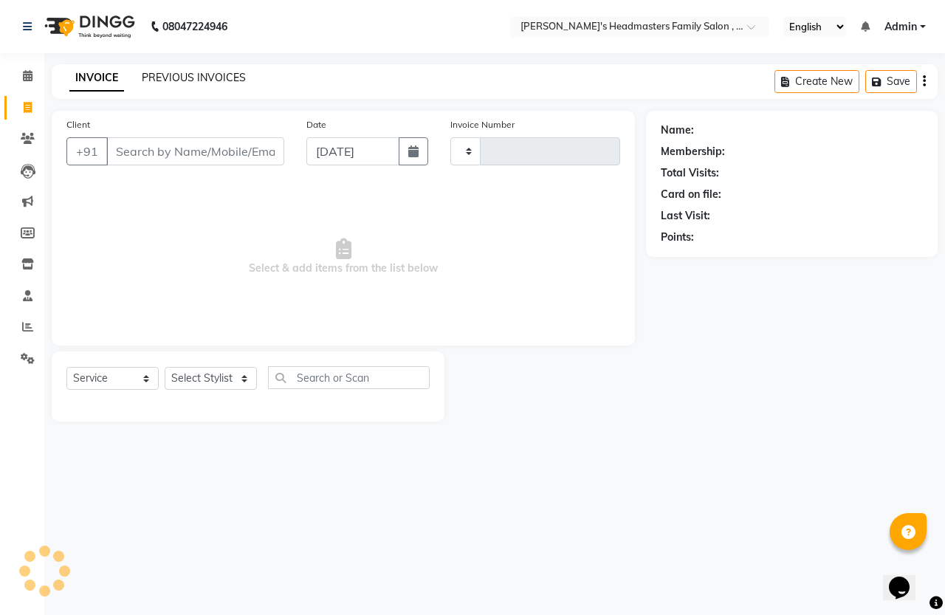
click at [142, 79] on link "PREVIOUS INVOICES" at bounding box center [194, 77] width 104 height 13
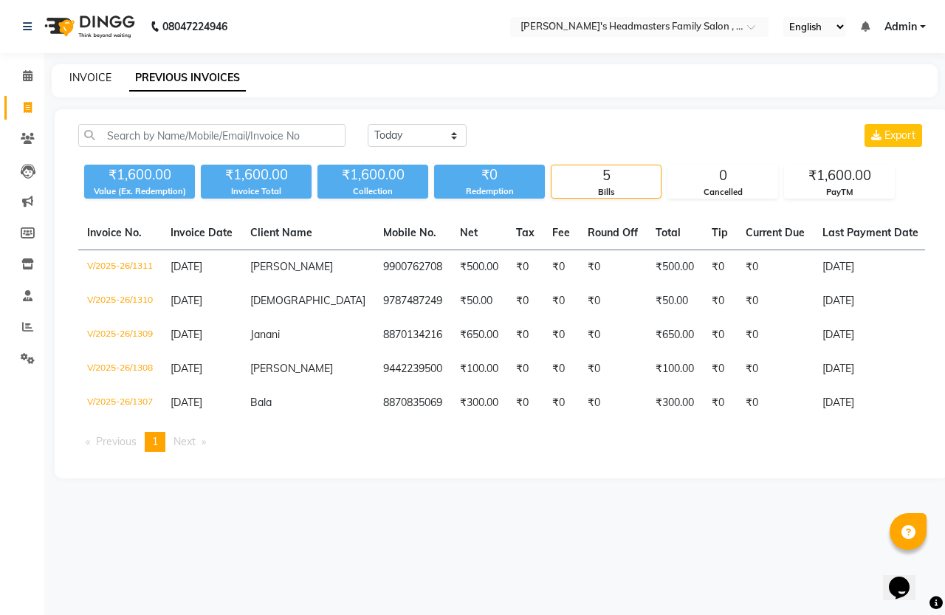
click at [83, 78] on link "INVOICE" at bounding box center [90, 77] width 42 height 13
select select "service"
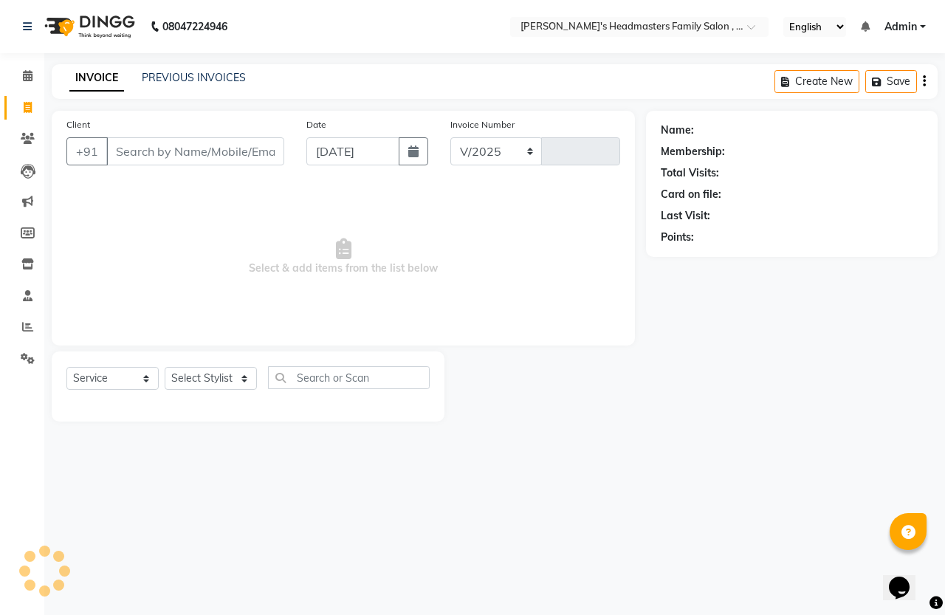
select select "7213"
type input "1312"
click at [209, 78] on link "PREVIOUS INVOICES" at bounding box center [194, 77] width 104 height 13
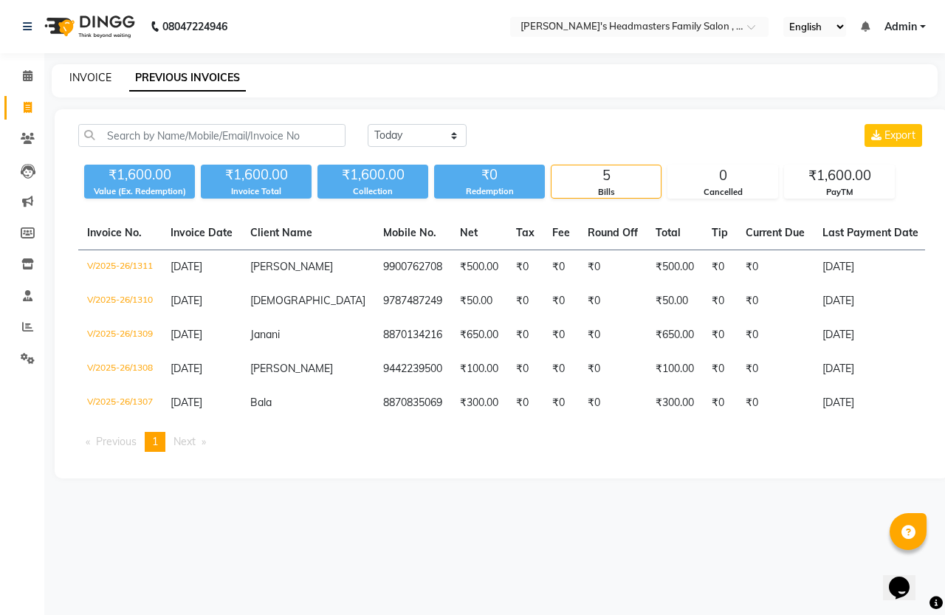
click at [90, 72] on link "INVOICE" at bounding box center [90, 77] width 42 height 13
select select "service"
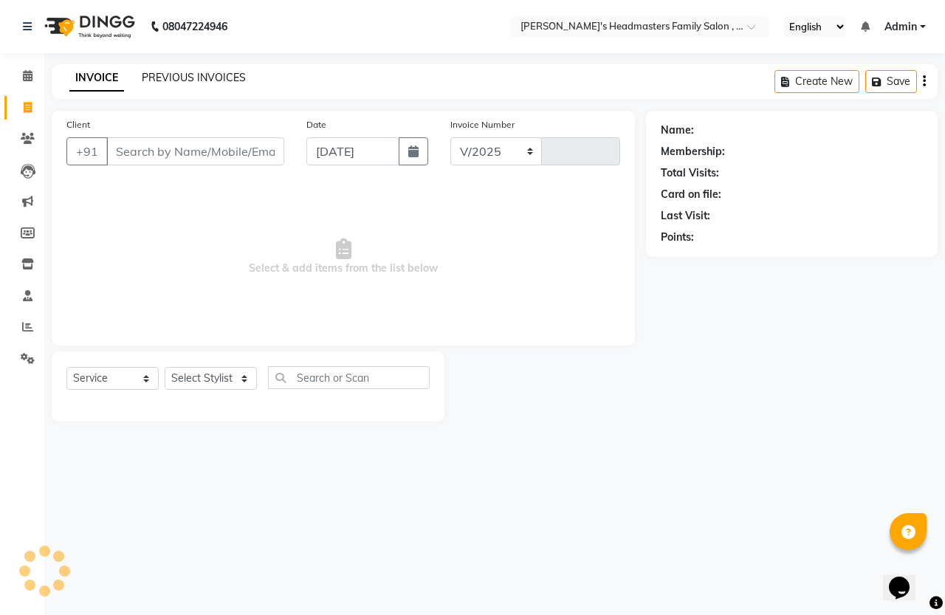
select select "7213"
type input "1312"
click at [160, 71] on link "PREVIOUS INVOICES" at bounding box center [194, 77] width 104 height 13
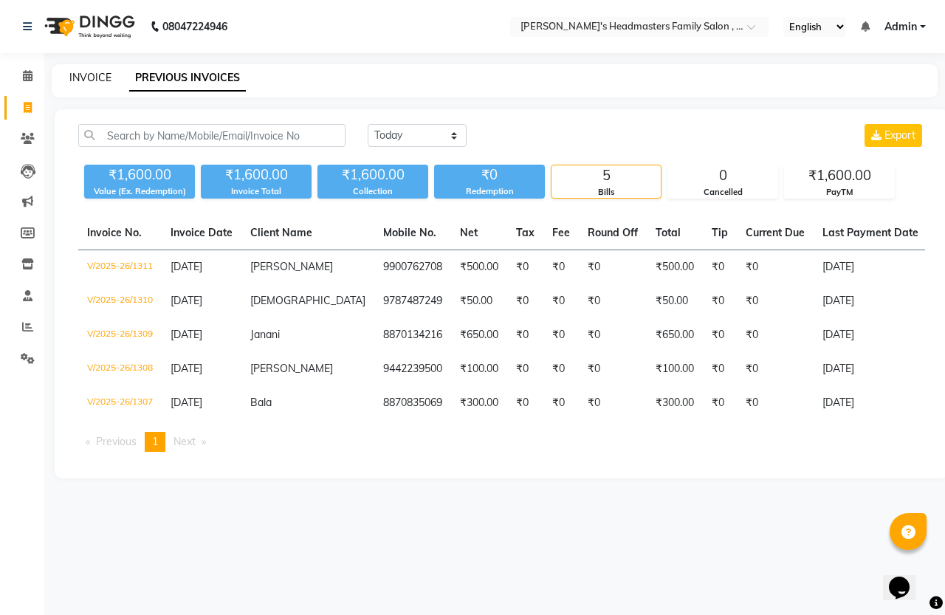
click at [95, 76] on link "INVOICE" at bounding box center [90, 77] width 42 height 13
select select "service"
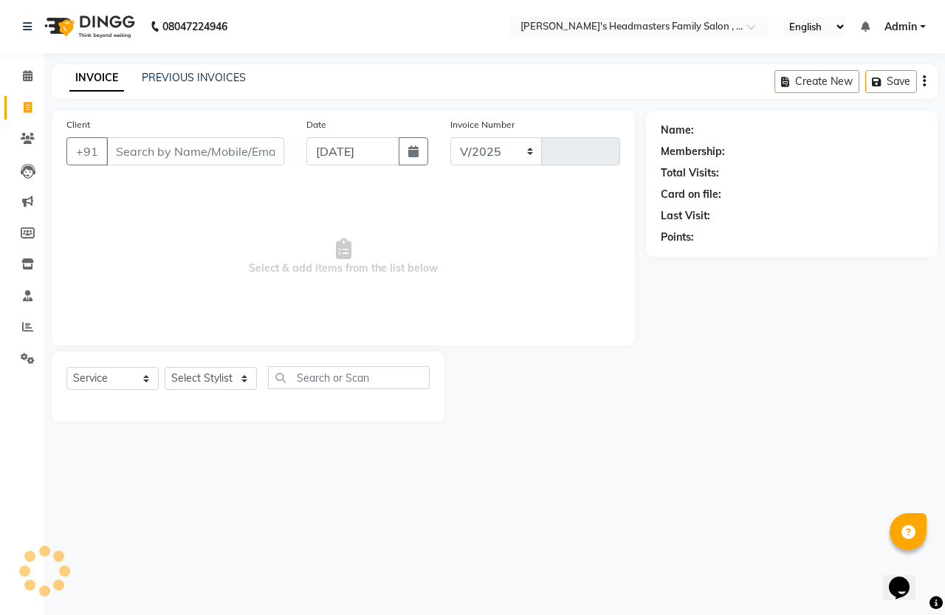
select select "7213"
type input "1312"
click at [30, 104] on icon at bounding box center [28, 107] width 8 height 11
select select "service"
click at [159, 79] on link "PREVIOUS INVOICES" at bounding box center [194, 77] width 104 height 13
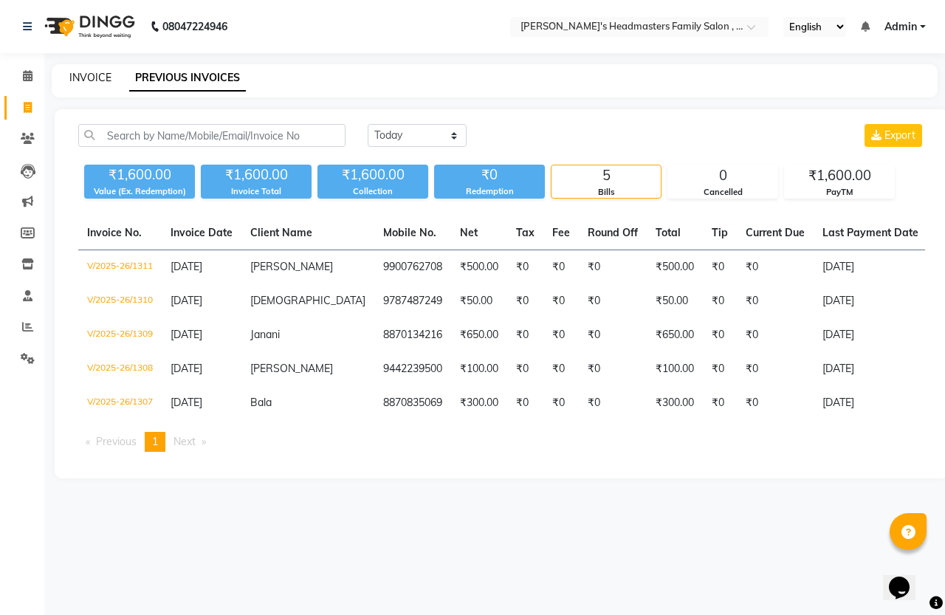
click at [78, 76] on link "INVOICE" at bounding box center [90, 77] width 42 height 13
select select "service"
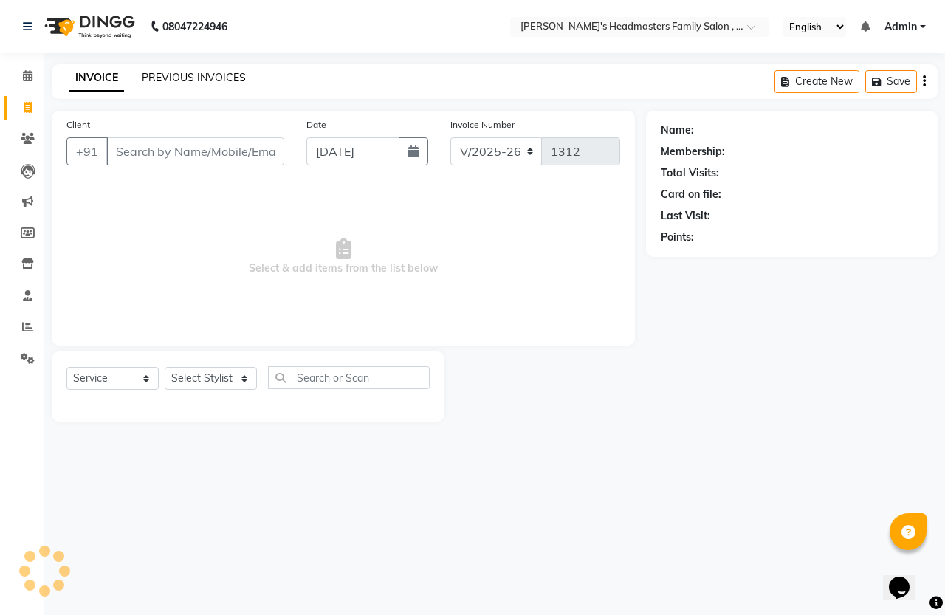
click at [160, 78] on link "PREVIOUS INVOICES" at bounding box center [194, 77] width 104 height 13
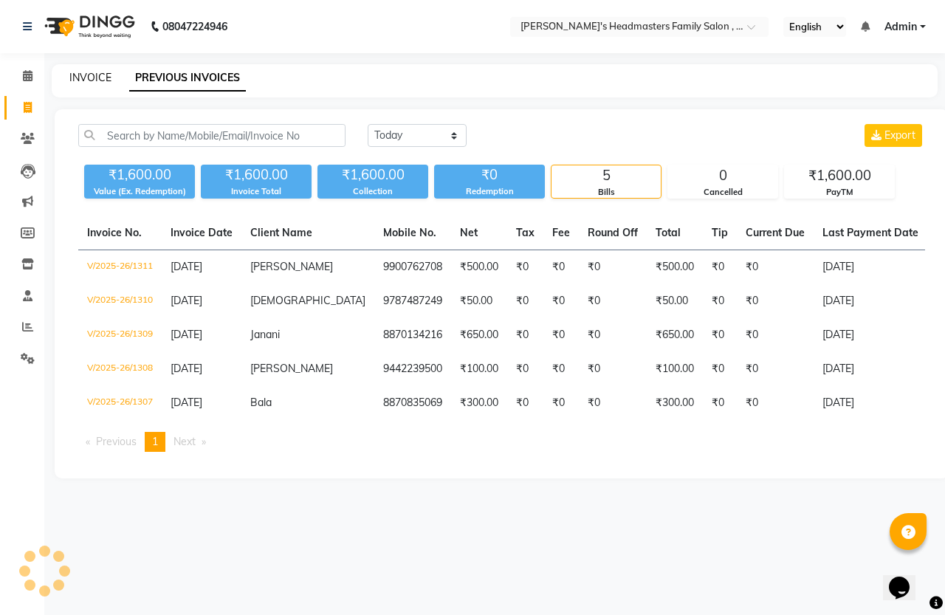
click at [98, 78] on link "INVOICE" at bounding box center [90, 77] width 42 height 13
select select "service"
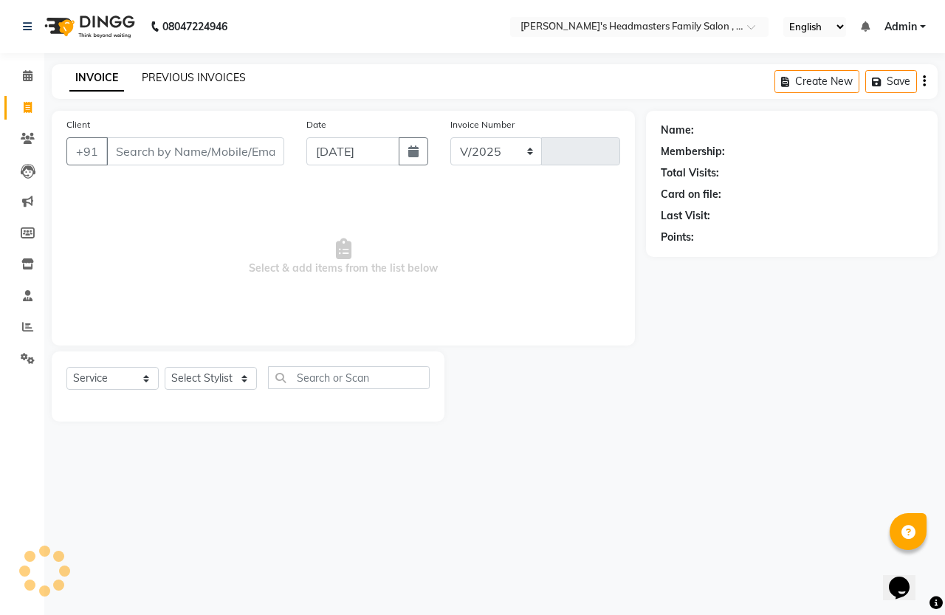
select select "7213"
type input "1312"
click at [168, 78] on link "PREVIOUS INVOICES" at bounding box center [194, 77] width 104 height 13
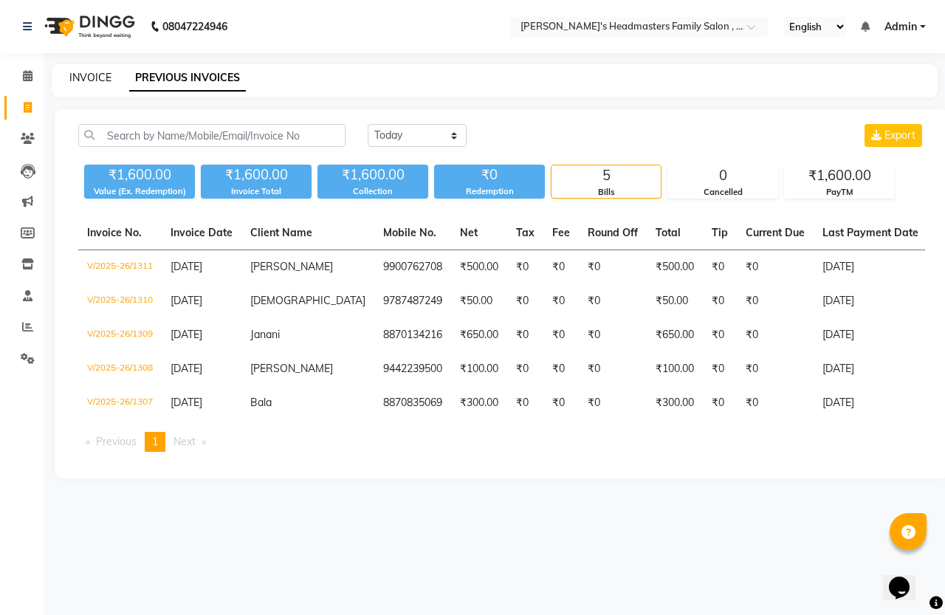
click at [100, 80] on link "INVOICE" at bounding box center [90, 77] width 42 height 13
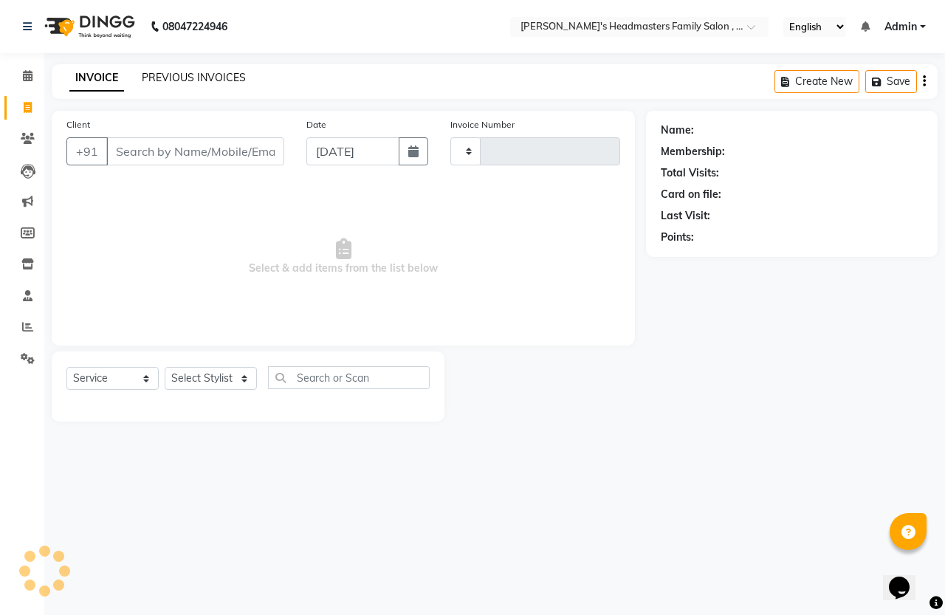
click at [165, 80] on link "PREVIOUS INVOICES" at bounding box center [194, 77] width 104 height 13
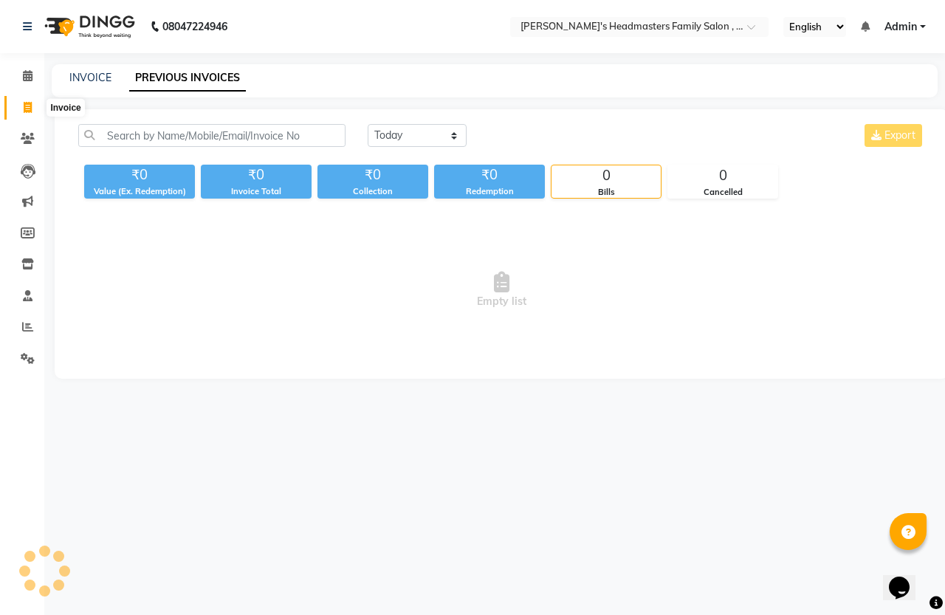
click at [27, 103] on icon at bounding box center [28, 107] width 8 height 11
select select "service"
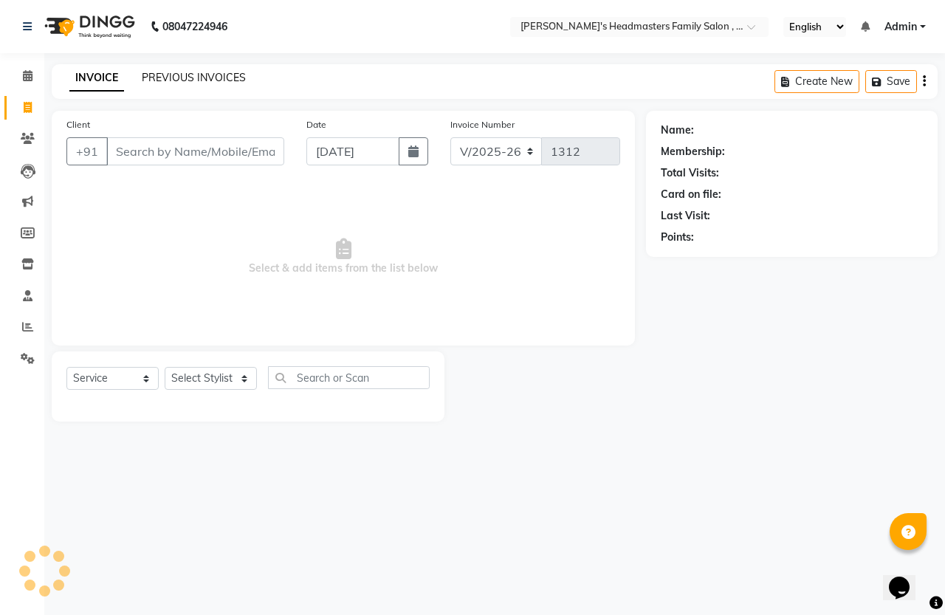
click at [162, 80] on link "PREVIOUS INVOICES" at bounding box center [194, 77] width 104 height 13
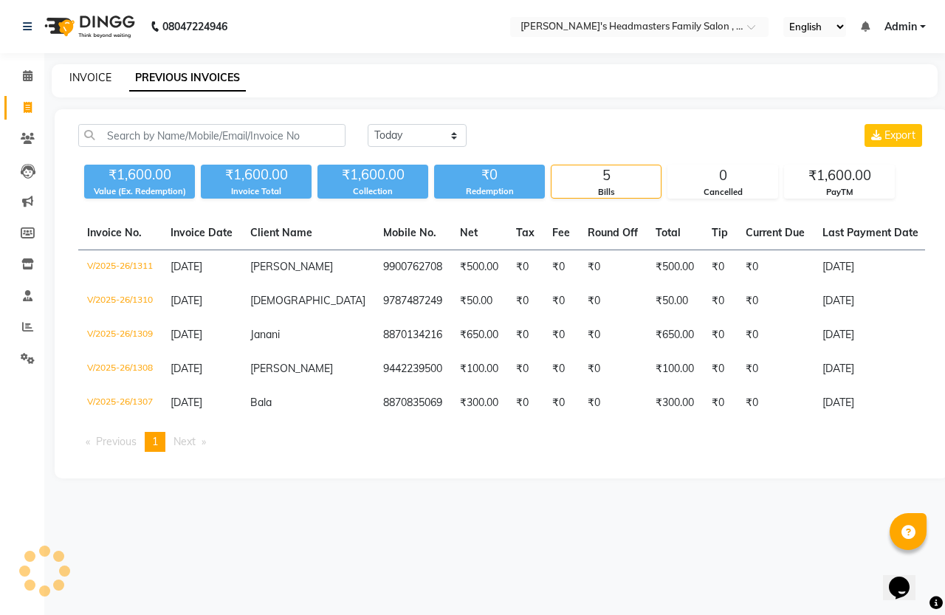
click at [109, 78] on link "INVOICE" at bounding box center [90, 77] width 42 height 13
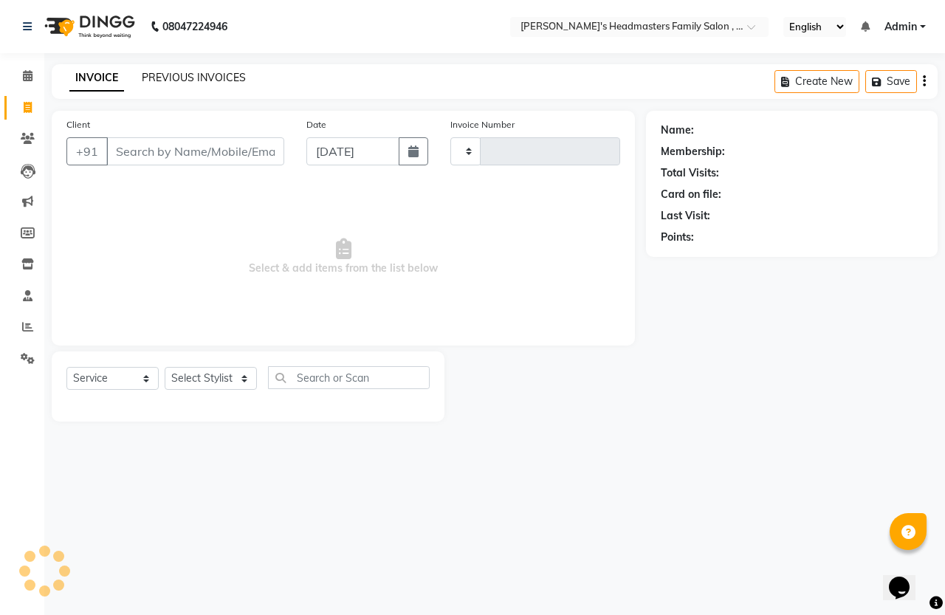
click at [157, 80] on link "PREVIOUS INVOICES" at bounding box center [194, 77] width 104 height 13
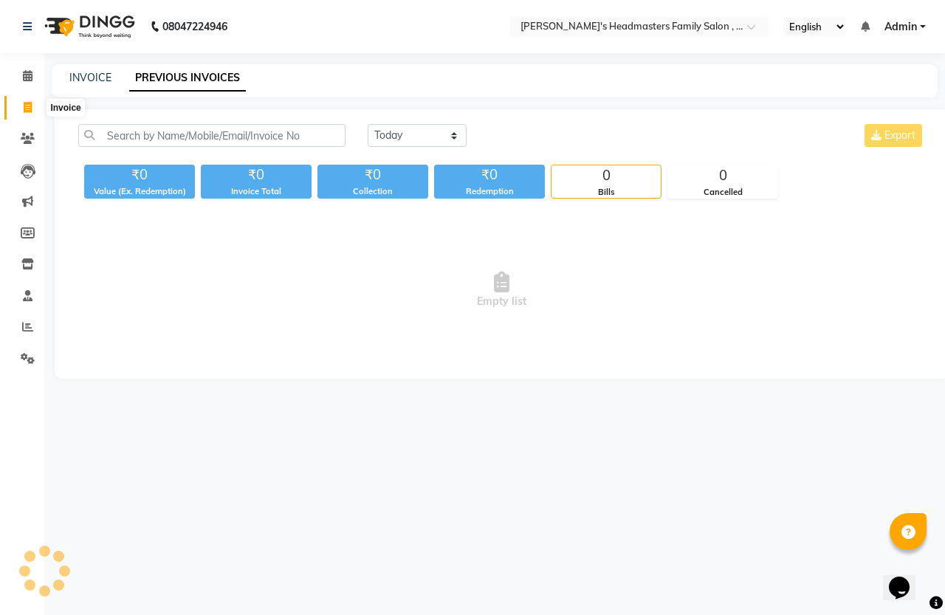
click at [24, 105] on icon at bounding box center [28, 107] width 8 height 11
select select "service"
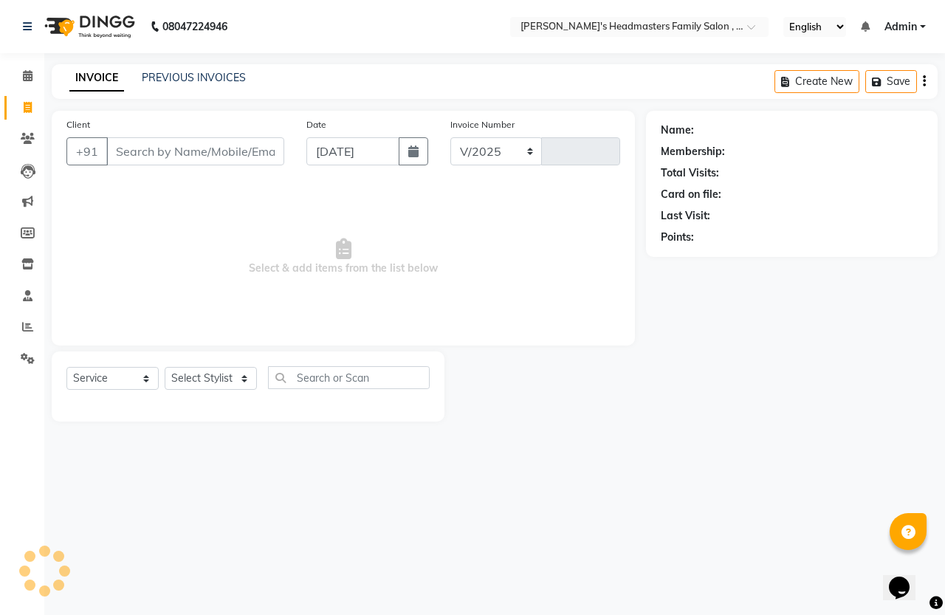
select select "7213"
type input "1312"
click at [159, 79] on link "PREVIOUS INVOICES" at bounding box center [194, 77] width 104 height 13
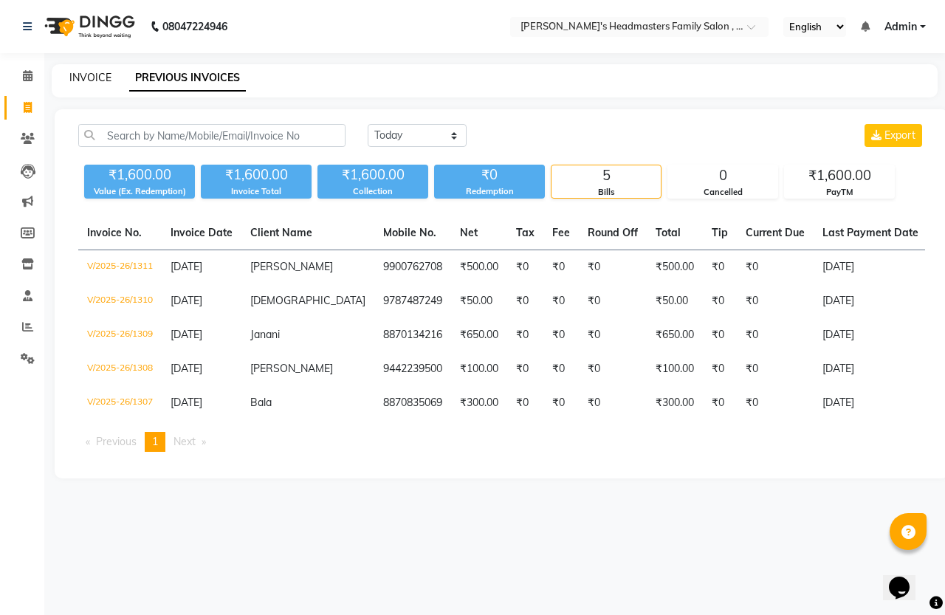
click at [100, 75] on link "INVOICE" at bounding box center [90, 77] width 42 height 13
select select "service"
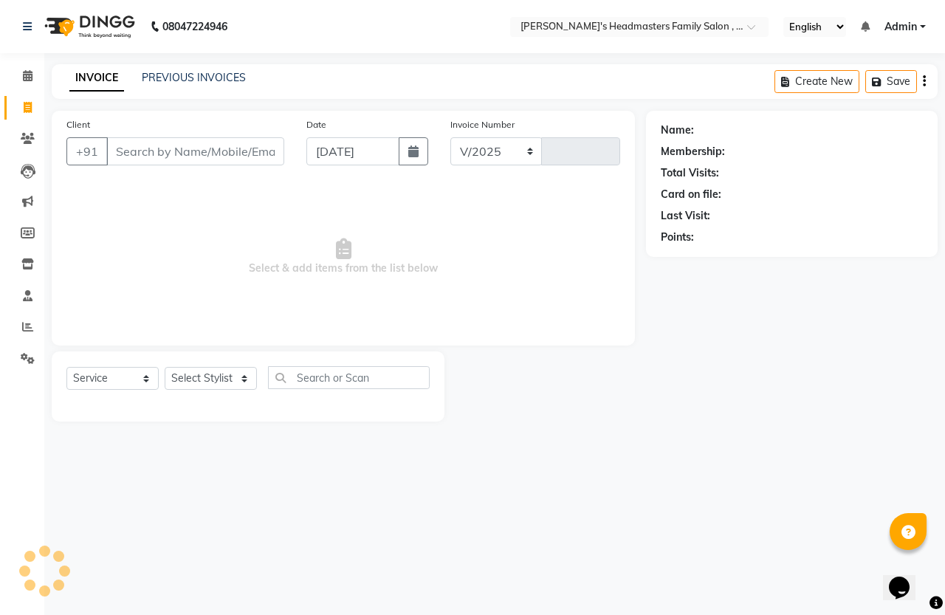
select select "7213"
type input "1312"
click at [107, 74] on link "INVOICE" at bounding box center [96, 78] width 55 height 27
click at [177, 75] on link "PREVIOUS INVOICES" at bounding box center [194, 77] width 104 height 13
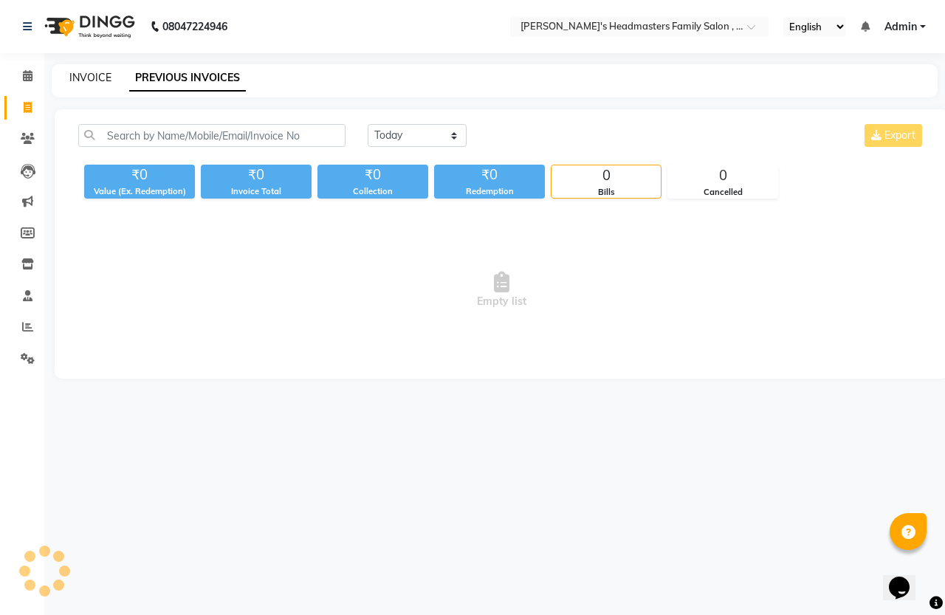
click at [92, 75] on link "INVOICE" at bounding box center [90, 77] width 42 height 13
select select "service"
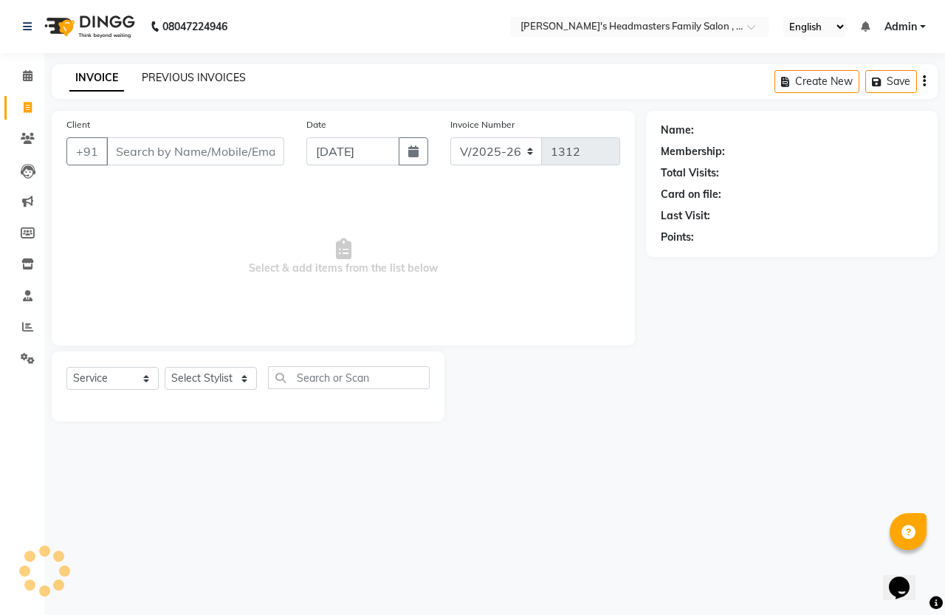
click at [142, 71] on link "PREVIOUS INVOICES" at bounding box center [194, 77] width 104 height 13
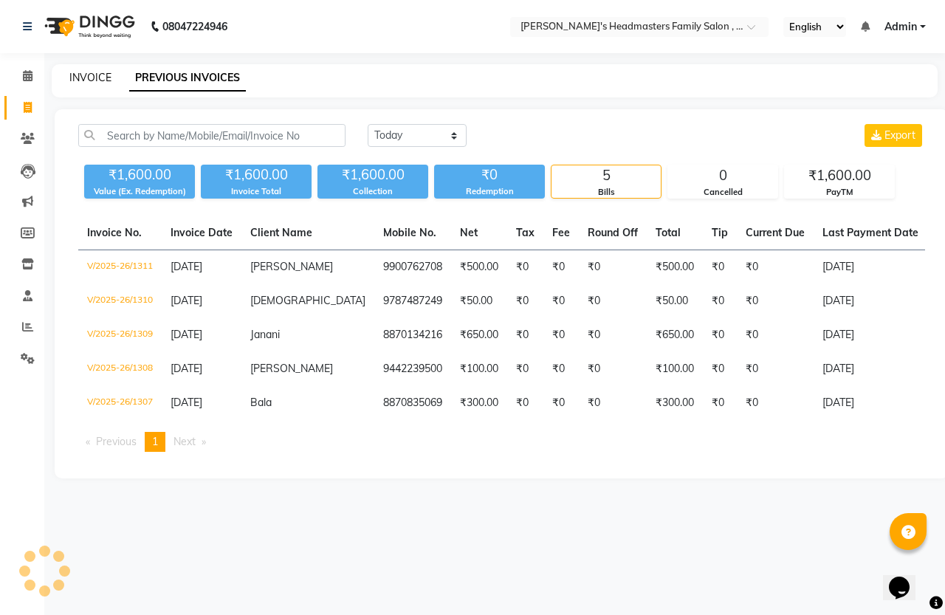
click at [69, 75] on link "INVOICE" at bounding box center [90, 77] width 42 height 13
select select "service"
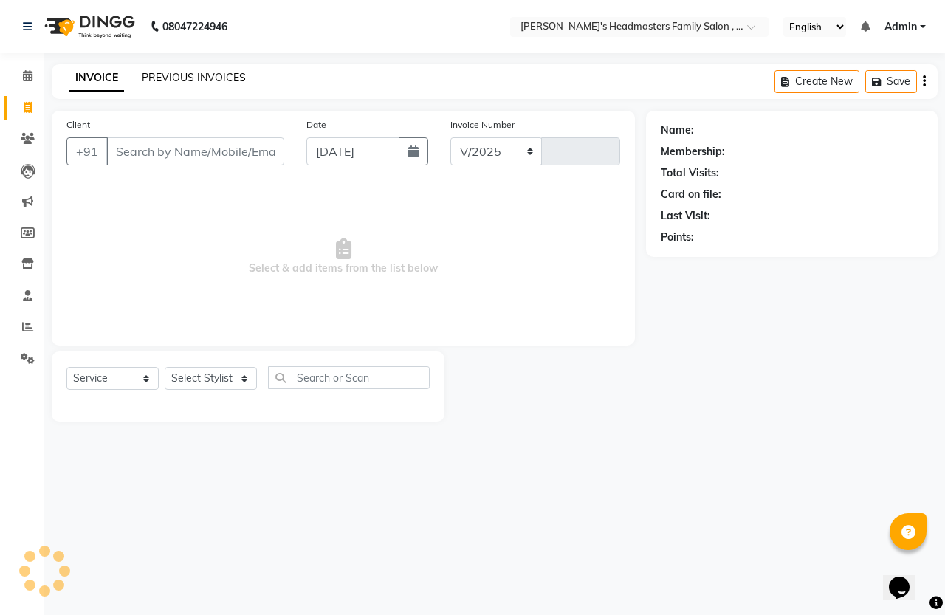
select select "7213"
type input "1312"
click at [159, 83] on link "PREVIOUS INVOICES" at bounding box center [194, 77] width 104 height 13
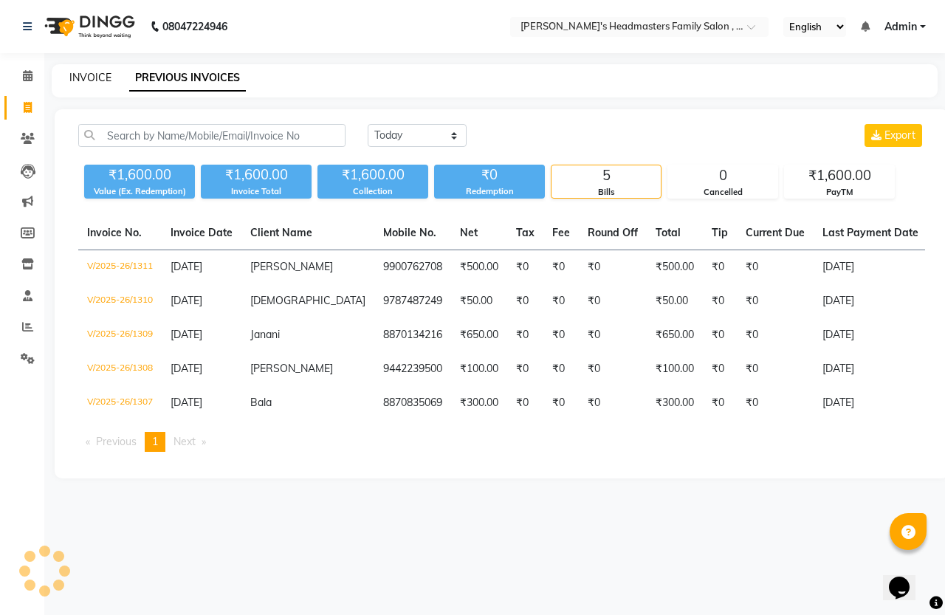
click at [97, 78] on link "INVOICE" at bounding box center [90, 77] width 42 height 13
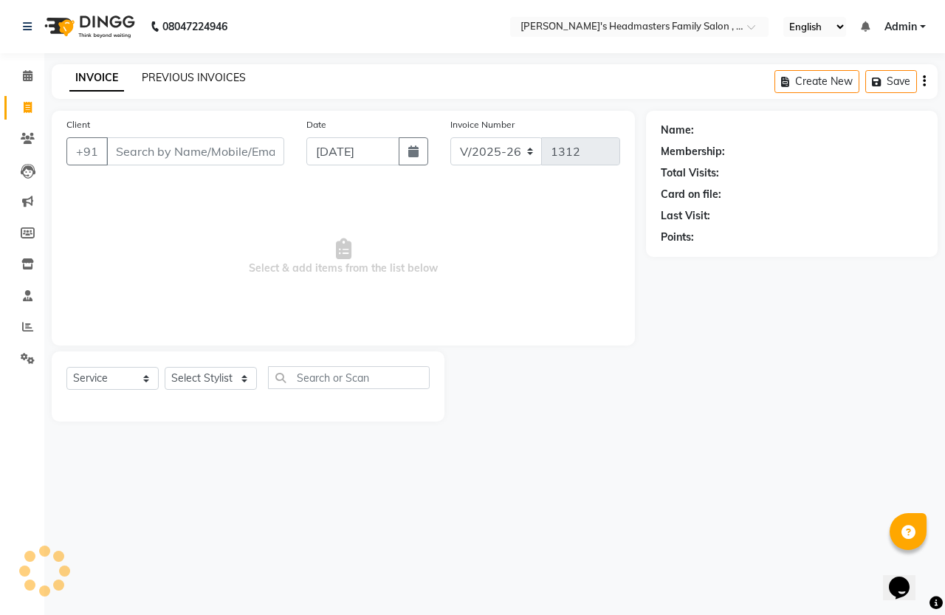
click at [157, 79] on link "PREVIOUS INVOICES" at bounding box center [194, 77] width 104 height 13
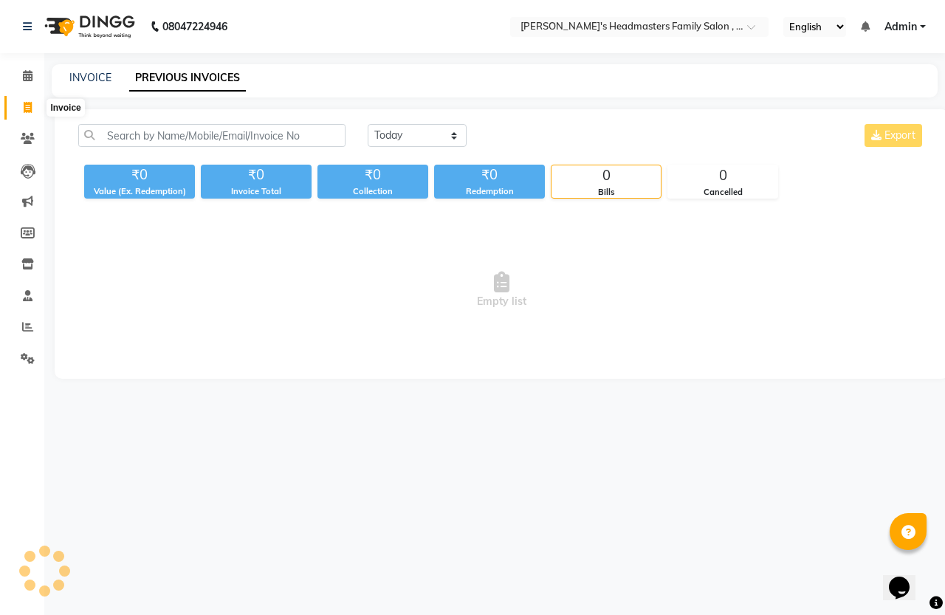
click at [31, 104] on icon at bounding box center [28, 107] width 8 height 11
select select "service"
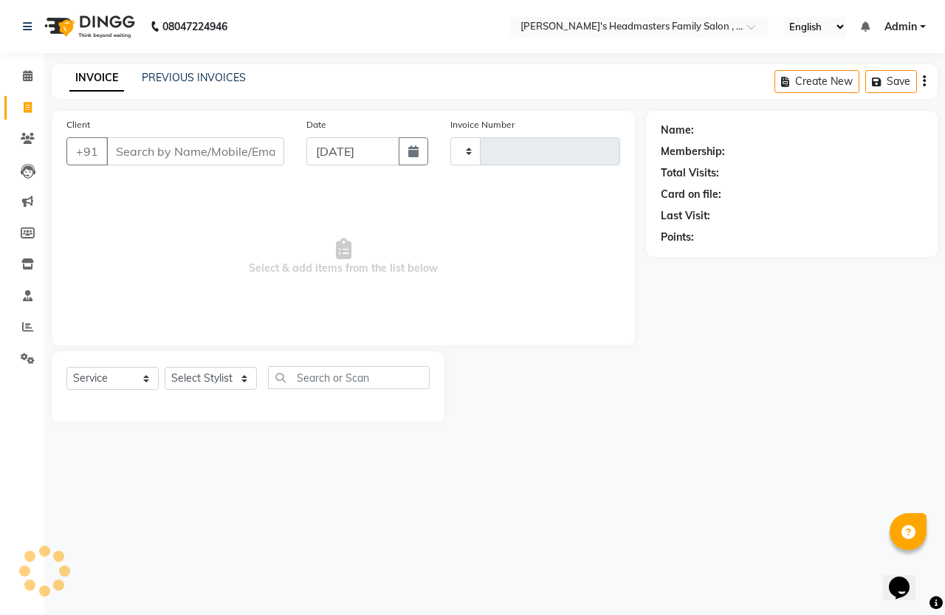
type input "1312"
select select "7213"
click at [182, 68] on div "INVOICE PREVIOUS INVOICES Create New Save" at bounding box center [495, 81] width 886 height 35
click at [181, 72] on link "PREVIOUS INVOICES" at bounding box center [194, 77] width 104 height 13
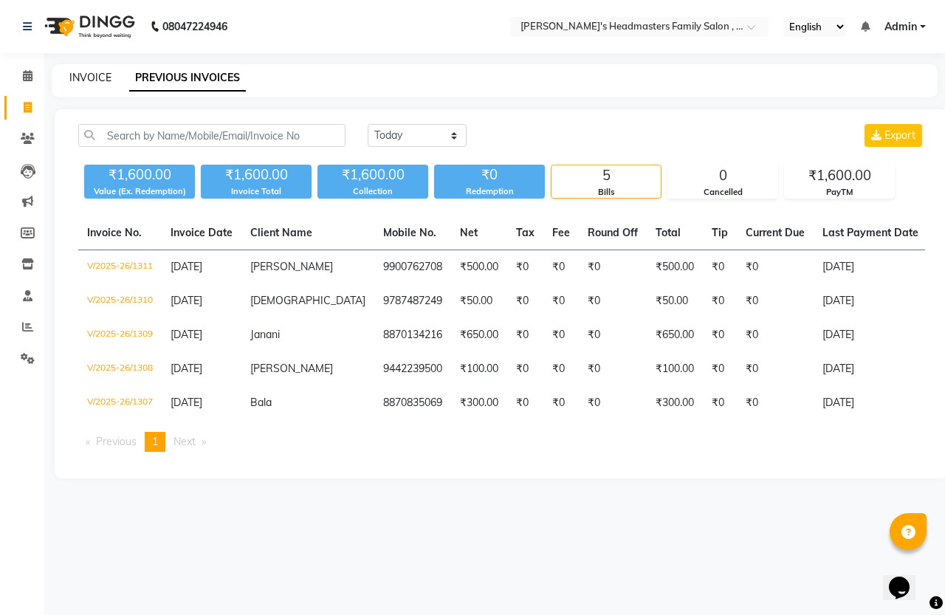
click at [97, 76] on link "INVOICE" at bounding box center [90, 77] width 42 height 13
select select "service"
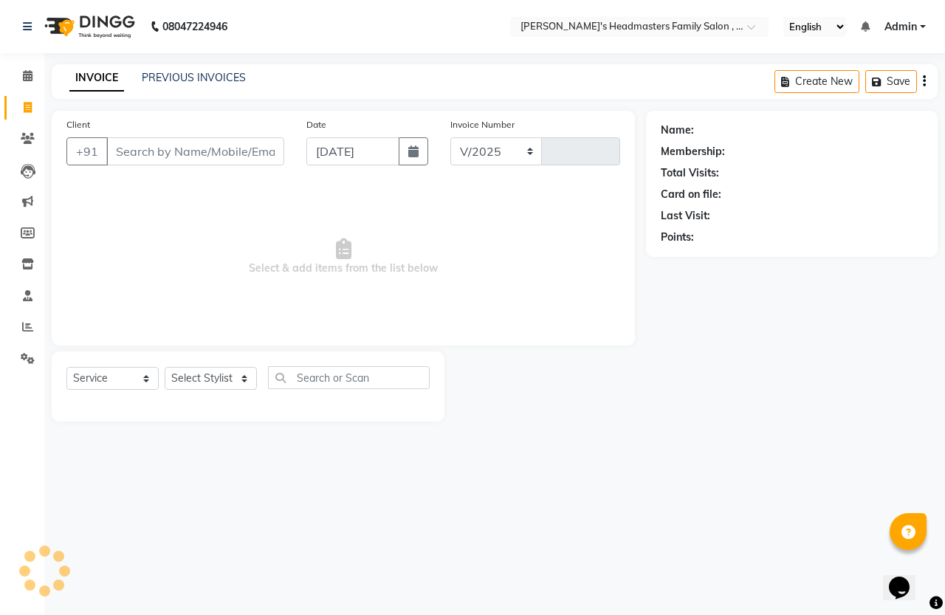
select select "7213"
type input "1312"
click at [193, 153] on input "Client" at bounding box center [195, 151] width 178 height 28
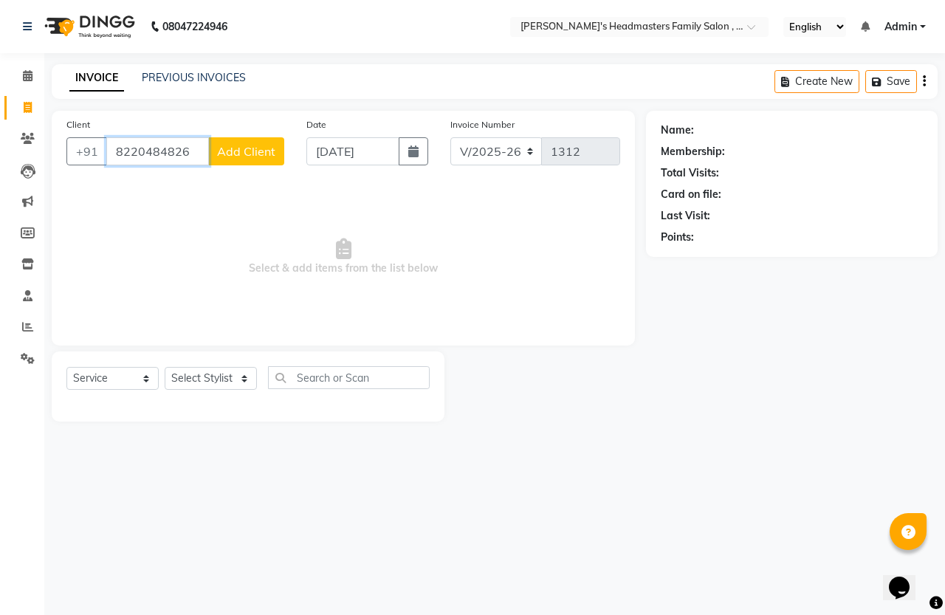
type input "8220484826"
click at [236, 155] on span "Add Client" at bounding box center [246, 151] width 58 height 15
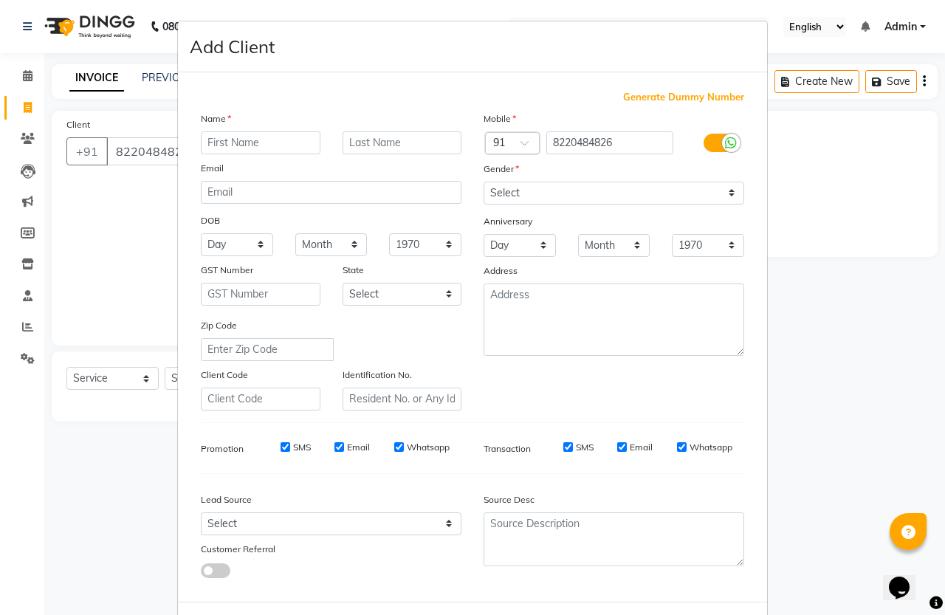
click at [251, 145] on input "text" at bounding box center [261, 142] width 120 height 23
type input "[PERSON_NAME]"
drag, startPoint x: 582, startPoint y: 193, endPoint x: 573, endPoint y: 196, distance: 9.3
click at [582, 193] on select "Select [DEMOGRAPHIC_DATA] [DEMOGRAPHIC_DATA] Other Prefer Not To Say" at bounding box center [614, 193] width 261 height 23
select select "[DEMOGRAPHIC_DATA]"
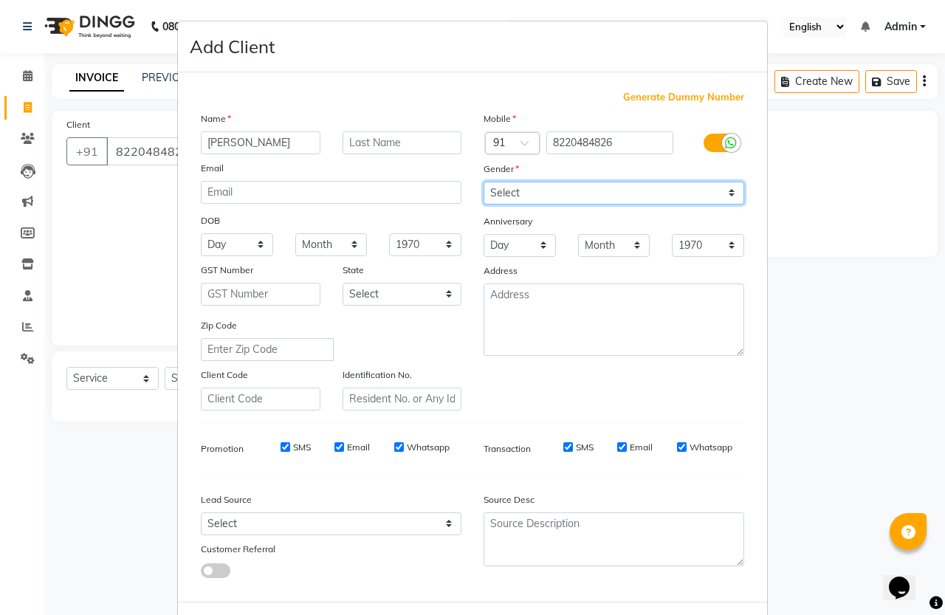
click at [484, 182] on select "Select [DEMOGRAPHIC_DATA] [DEMOGRAPHIC_DATA] Other Prefer Not To Say" at bounding box center [614, 193] width 261 height 23
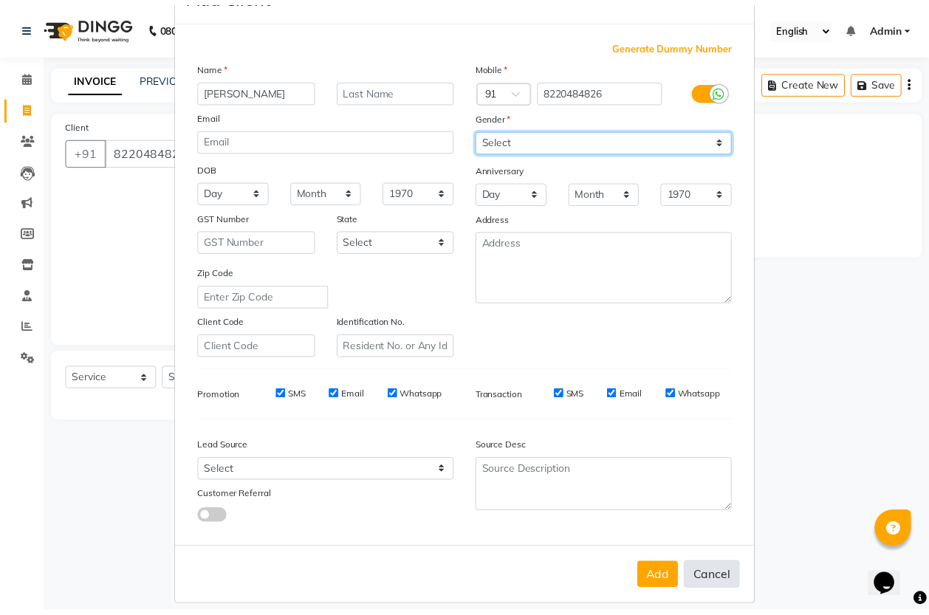
scroll to position [61, 0]
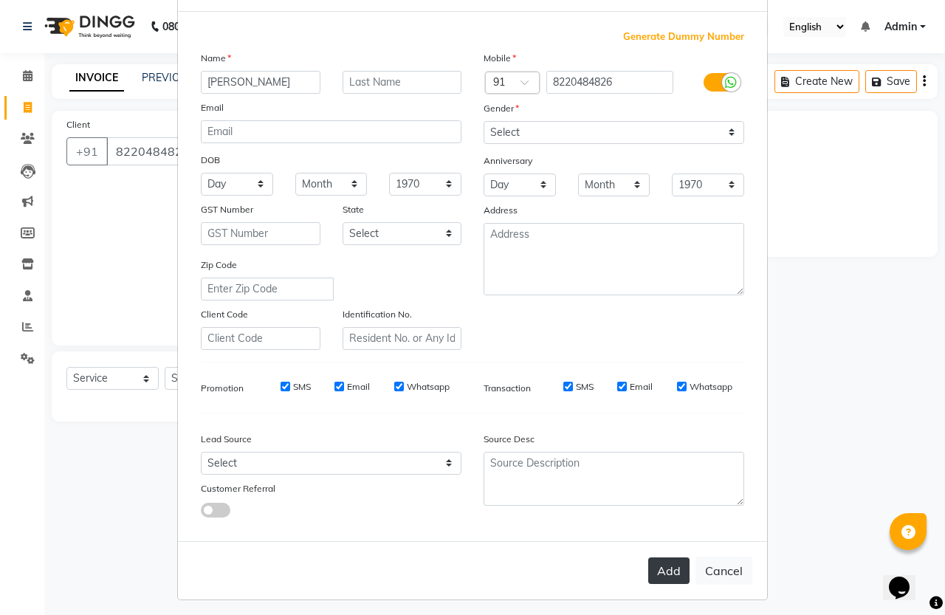
click at [677, 573] on button "Add" at bounding box center [668, 570] width 41 height 27
select select
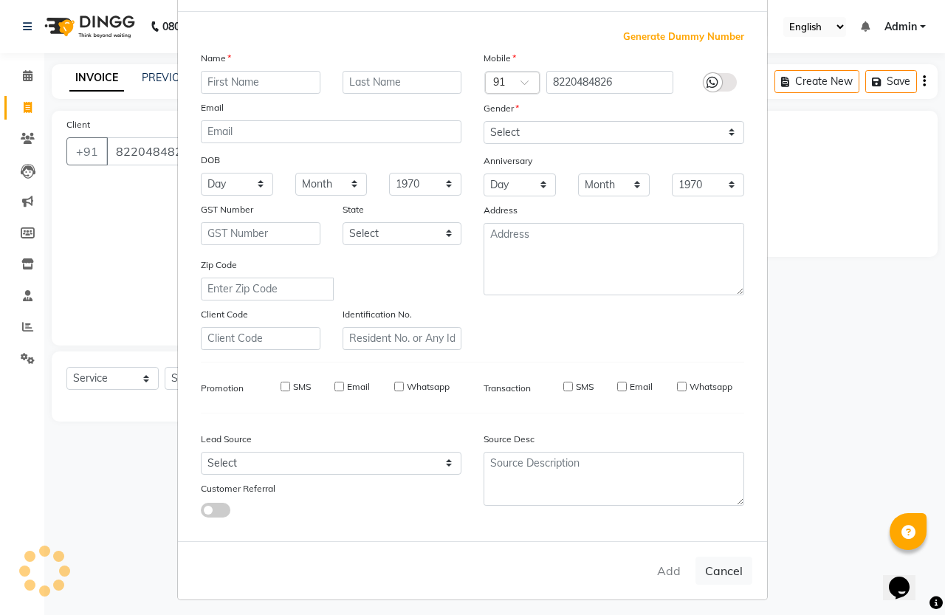
select select
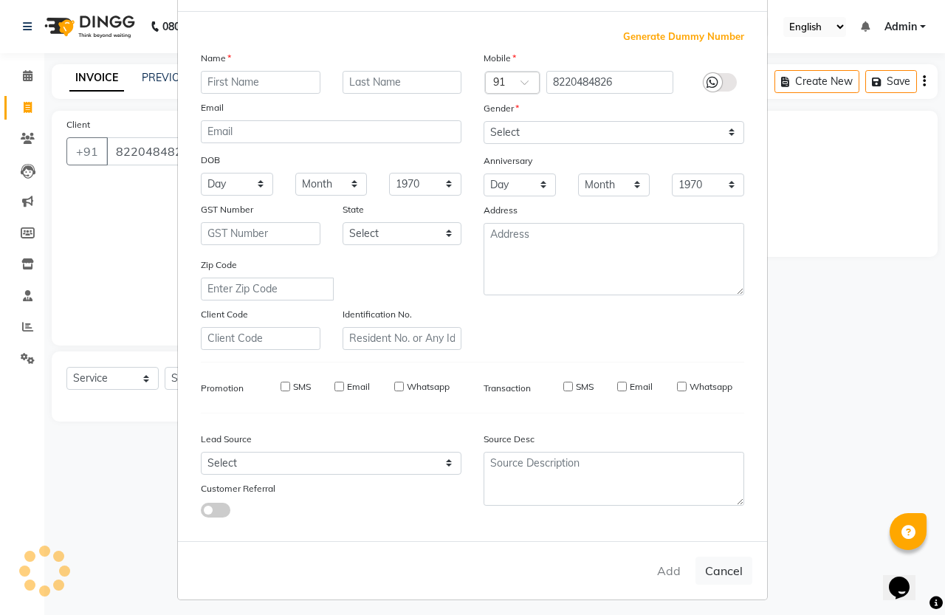
checkbox input "false"
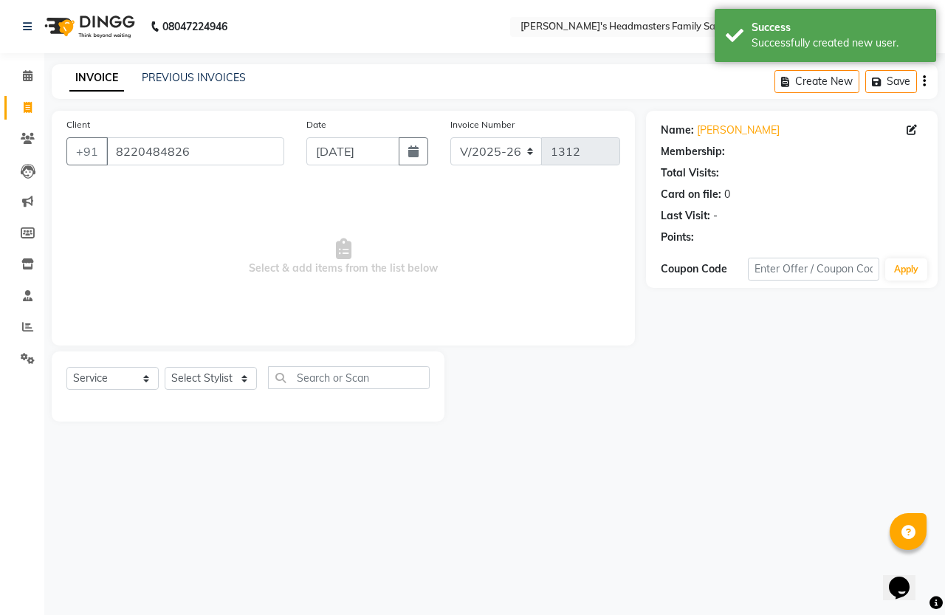
select select "1: Object"
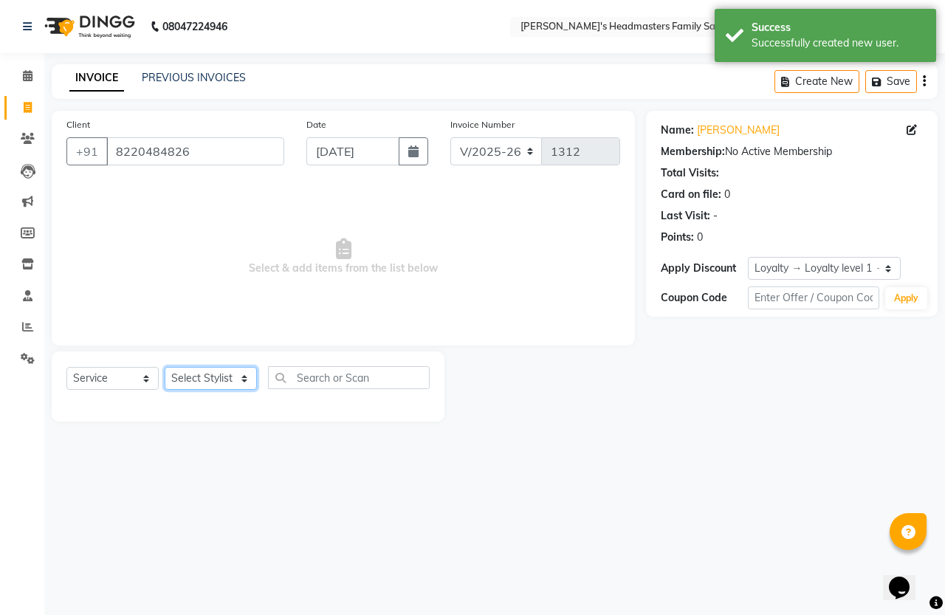
click at [220, 371] on select "Select Stylist [PERSON_NAME] [PERSON_NAME]" at bounding box center [211, 378] width 92 height 23
select select "61185"
click at [165, 367] on select "Select Stylist [PERSON_NAME] [PERSON_NAME]" at bounding box center [211, 378] width 92 height 23
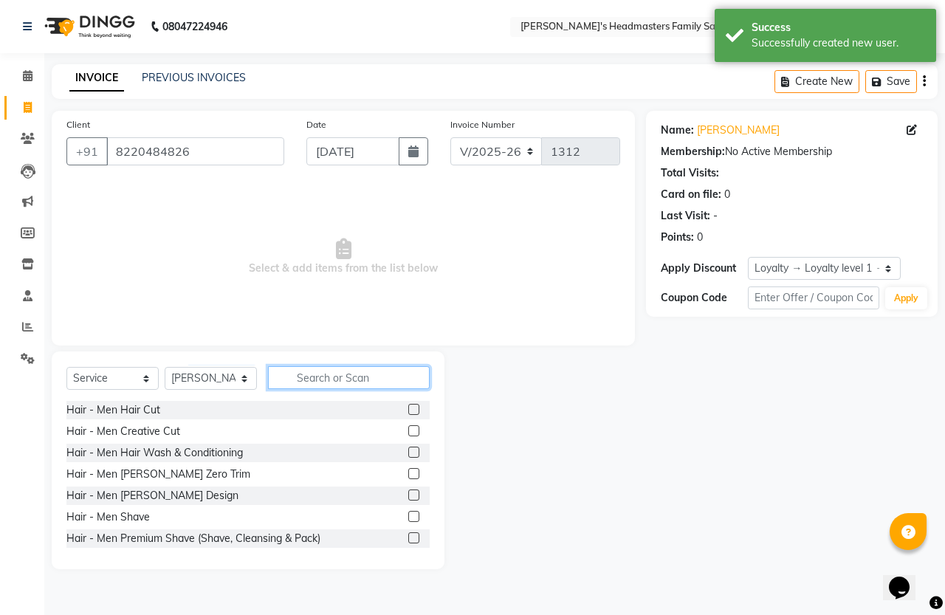
click at [352, 379] on input "text" at bounding box center [349, 377] width 162 height 23
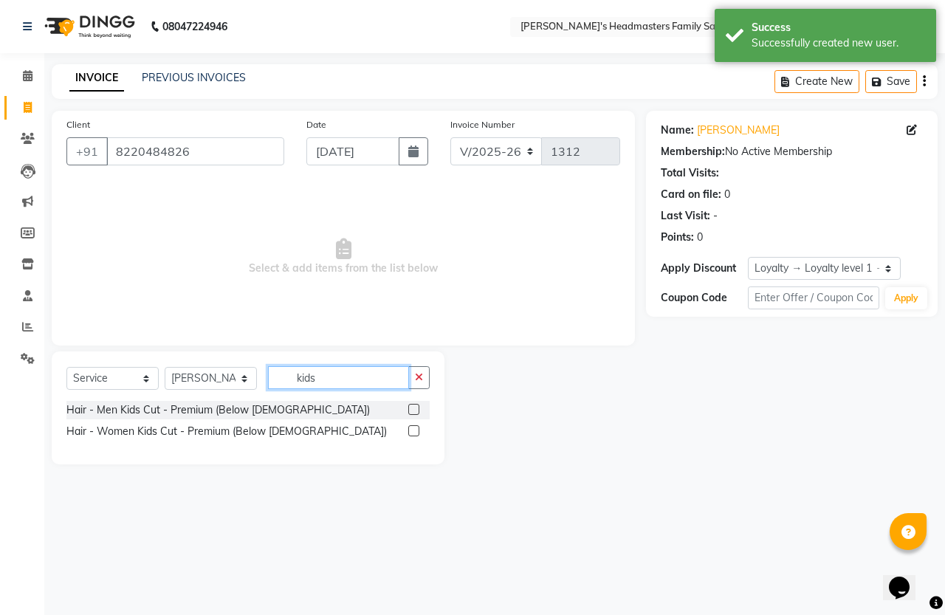
type input "kids"
click at [413, 410] on label at bounding box center [413, 409] width 11 height 11
click at [413, 410] on input "checkbox" at bounding box center [413, 410] width 10 height 10
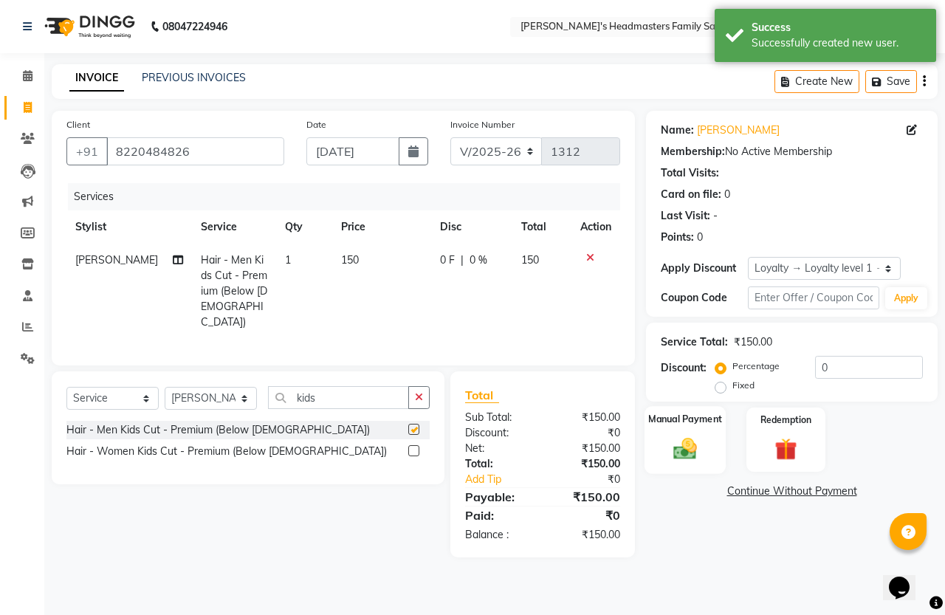
checkbox input "false"
click at [677, 462] on img at bounding box center [685, 448] width 38 height 27
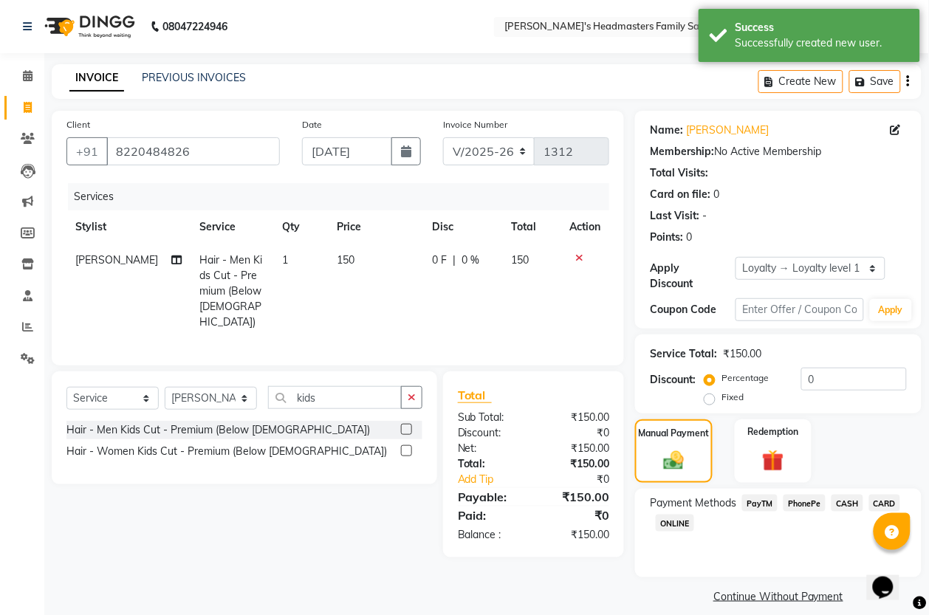
click at [769, 504] on span "PayTM" at bounding box center [759, 503] width 35 height 17
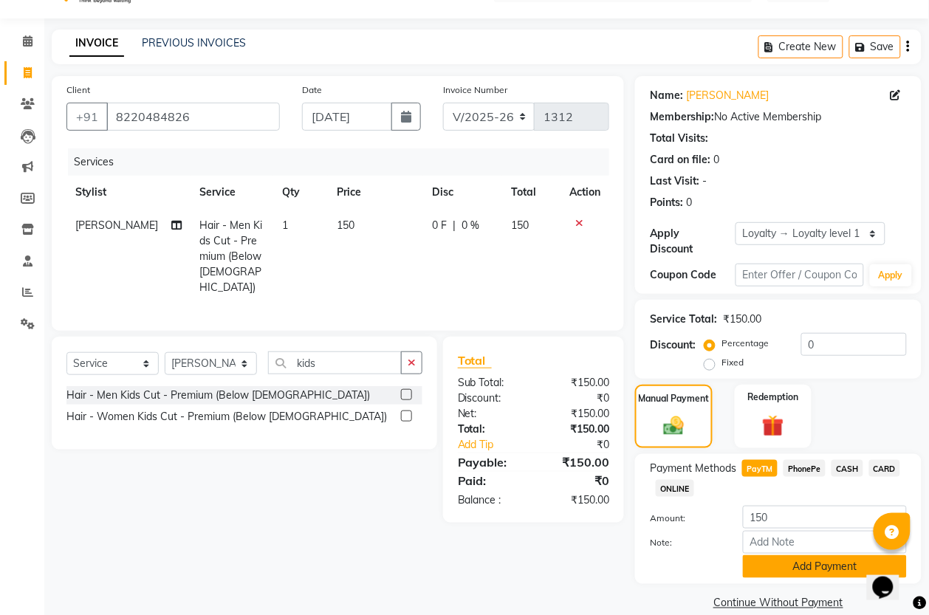
scroll to position [55, 0]
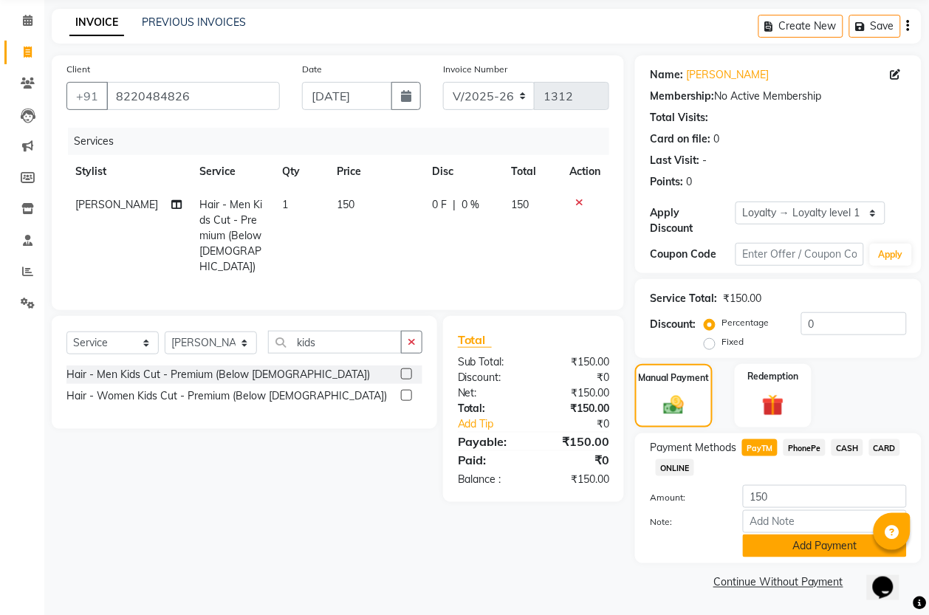
click at [766, 543] on button "Add Payment" at bounding box center [825, 546] width 164 height 23
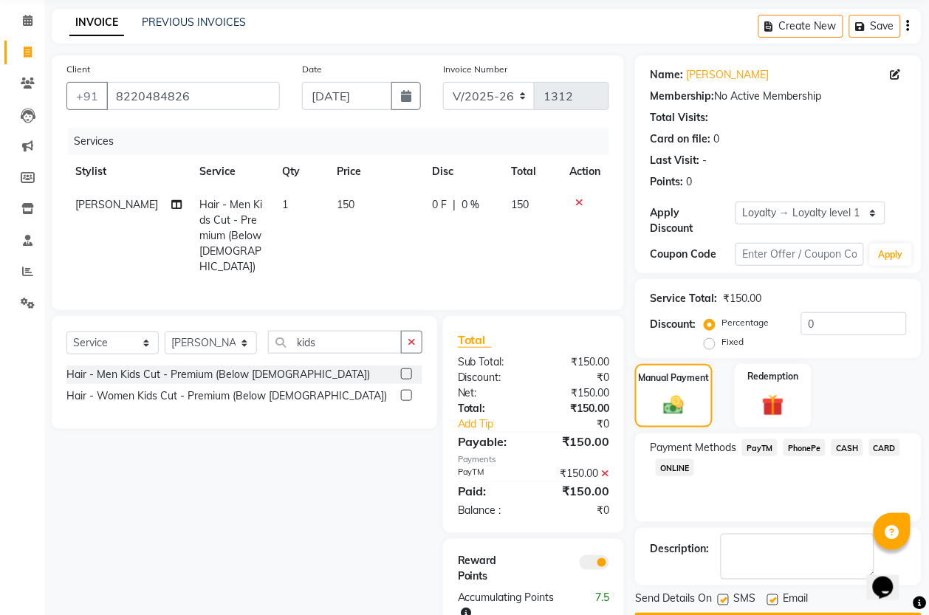
scroll to position [98, 0]
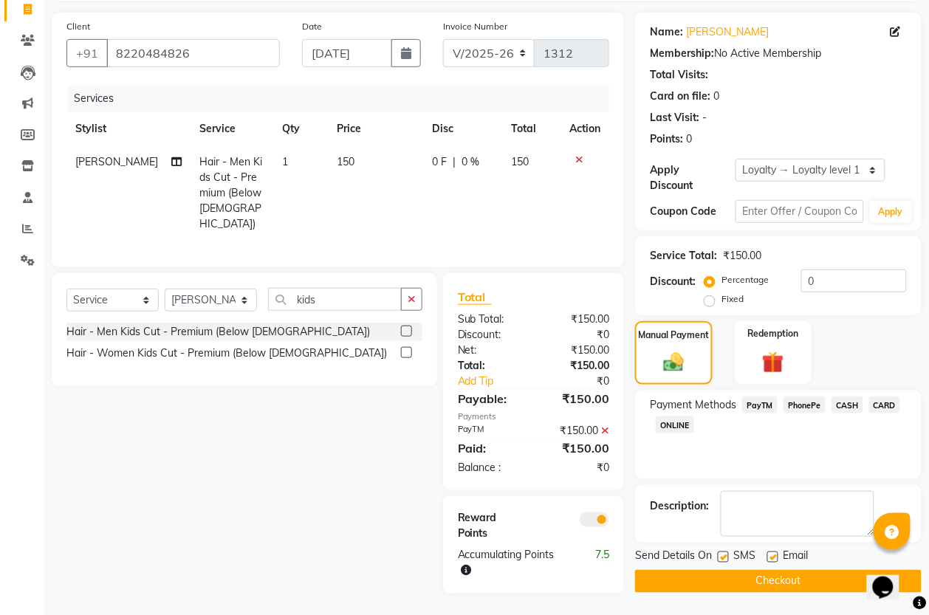
click at [762, 580] on button "Checkout" at bounding box center [778, 581] width 286 height 23
